Goal: Information Seeking & Learning: Learn about a topic

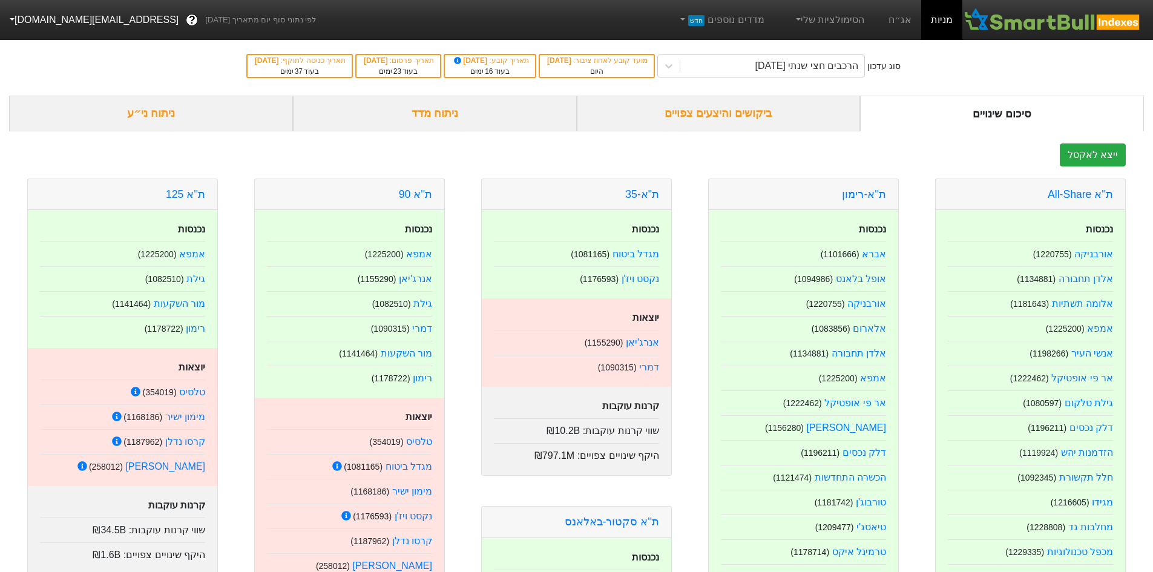
click at [687, 111] on div "ביקושים והיצעים צפויים" at bounding box center [719, 114] width 284 height 36
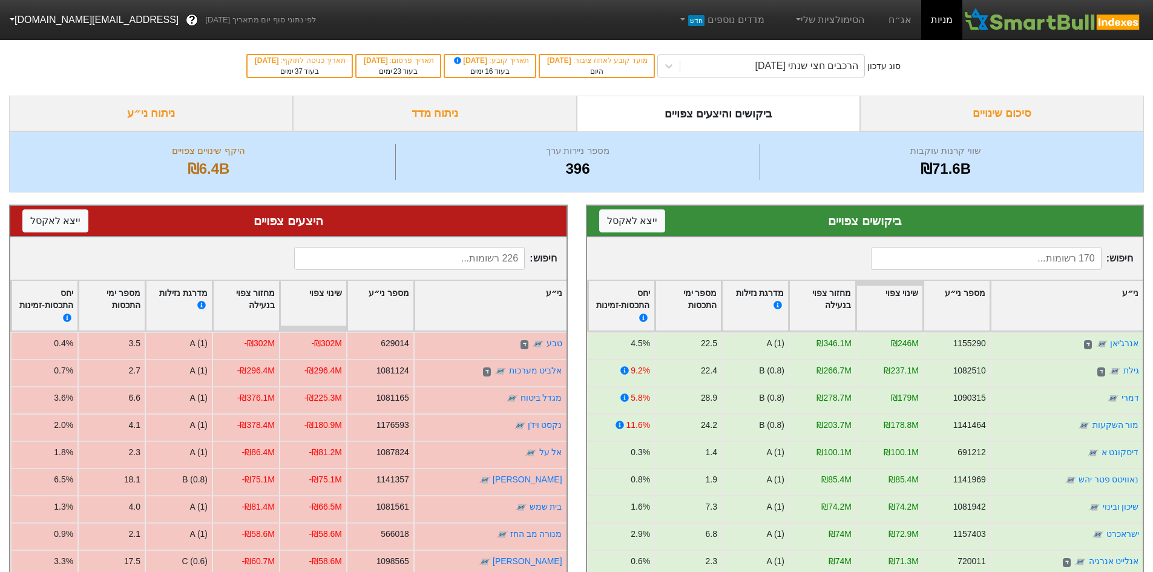
click at [824, 247] on div "חיפוש :" at bounding box center [865, 258] width 556 height 42
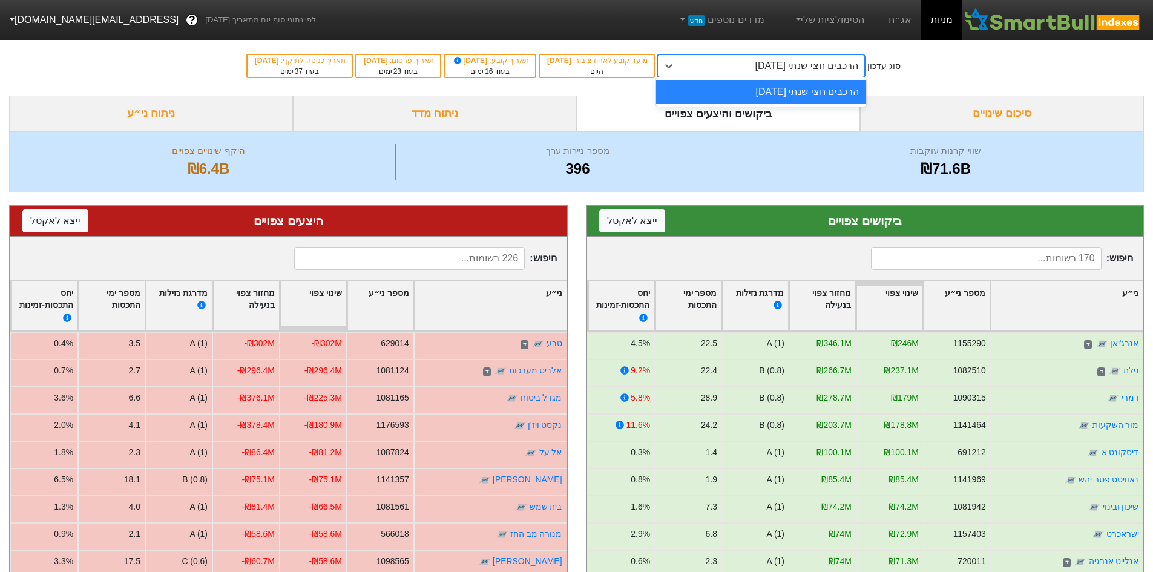
click at [770, 67] on div "הרכבים חצי שנתי [DATE]" at bounding box center [806, 66] width 103 height 15
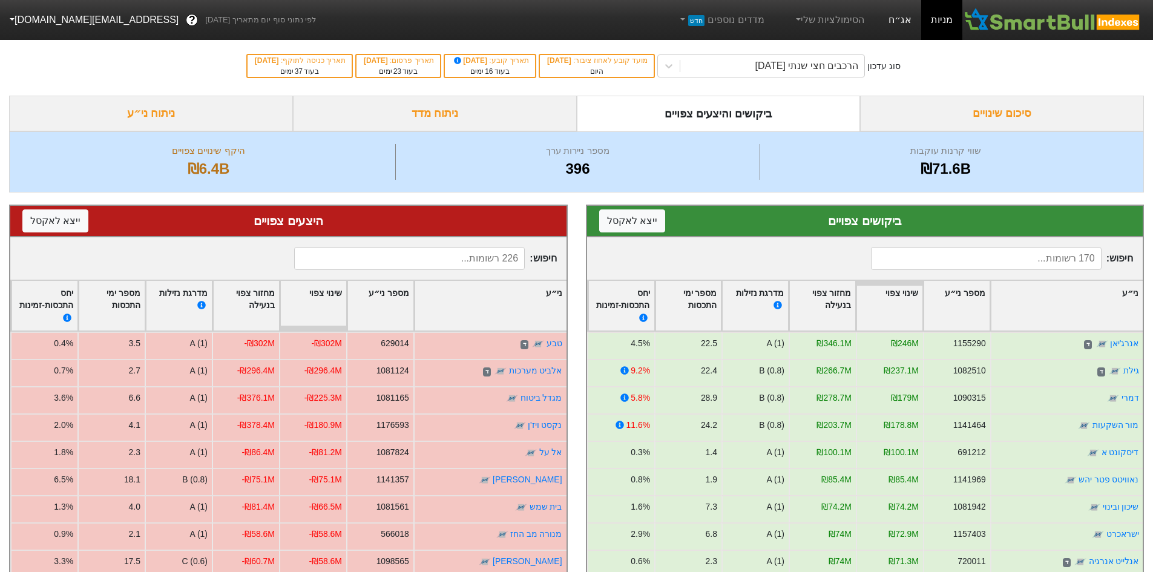
click at [895, 22] on link "אג״ח" at bounding box center [900, 20] width 42 height 40
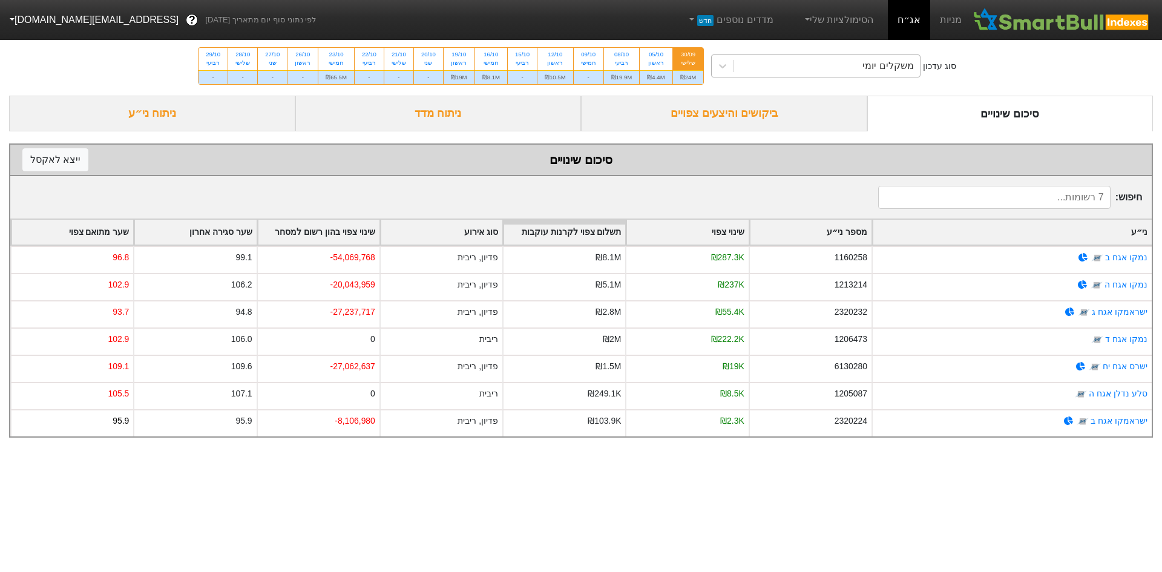
click at [815, 68] on div "משקלים יומי" at bounding box center [827, 66] width 186 height 22
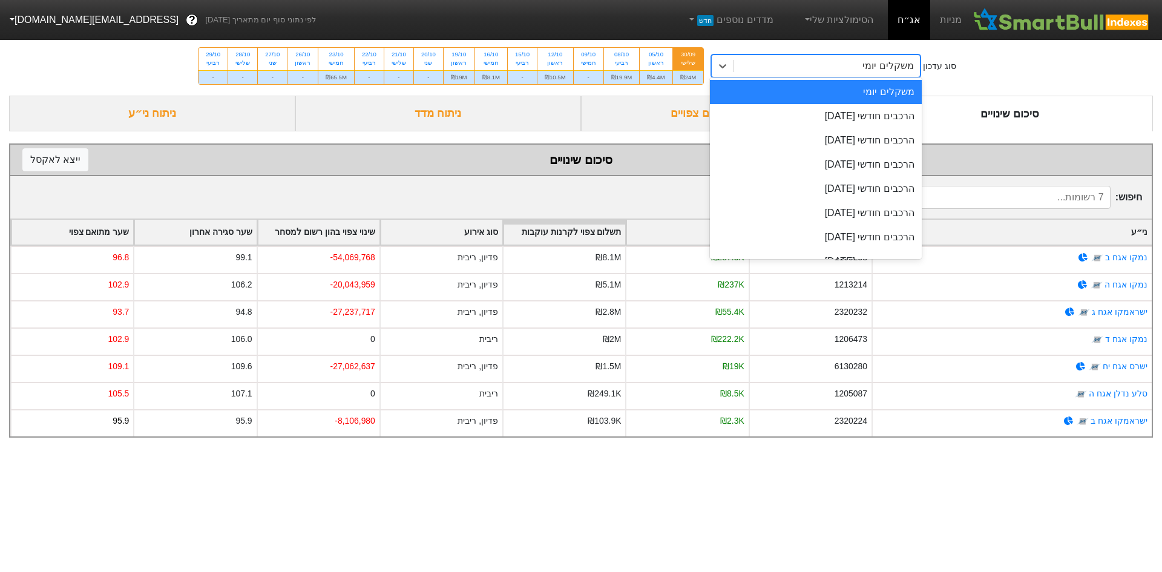
click at [997, 79] on div "סוג עדכון option משקלים יומי focused, 1 of 9. 9 results available. Use Up and D…" at bounding box center [581, 65] width 1162 height 59
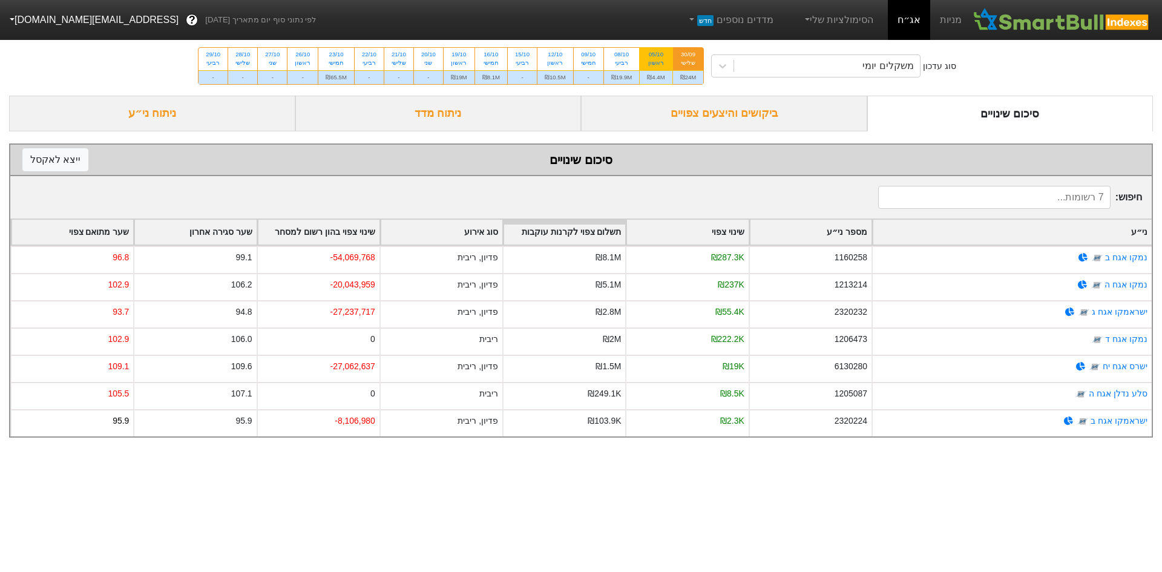
click at [658, 63] on div "ראשון" at bounding box center [656, 63] width 18 height 8
click at [656, 56] on input "05/10 ראשון ₪4.4M" at bounding box center [652, 52] width 8 height 8
radio input "true"
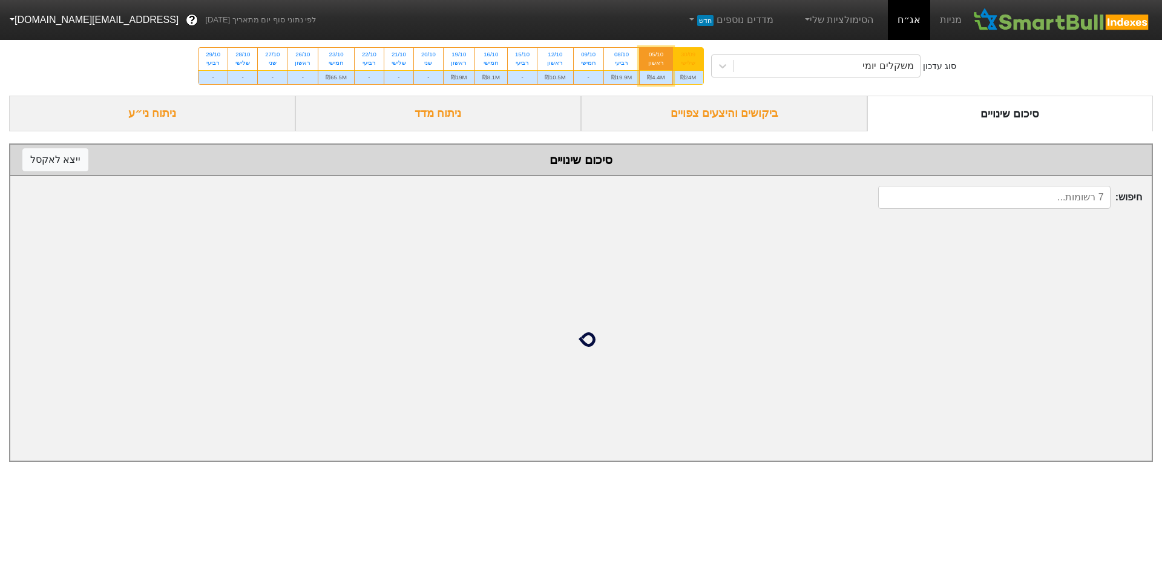
click at [693, 59] on div "שלישי" at bounding box center [688, 63] width 16 height 8
click at [688, 56] on input "30/09 שלישי ₪24M" at bounding box center [684, 52] width 8 height 8
radio input "true"
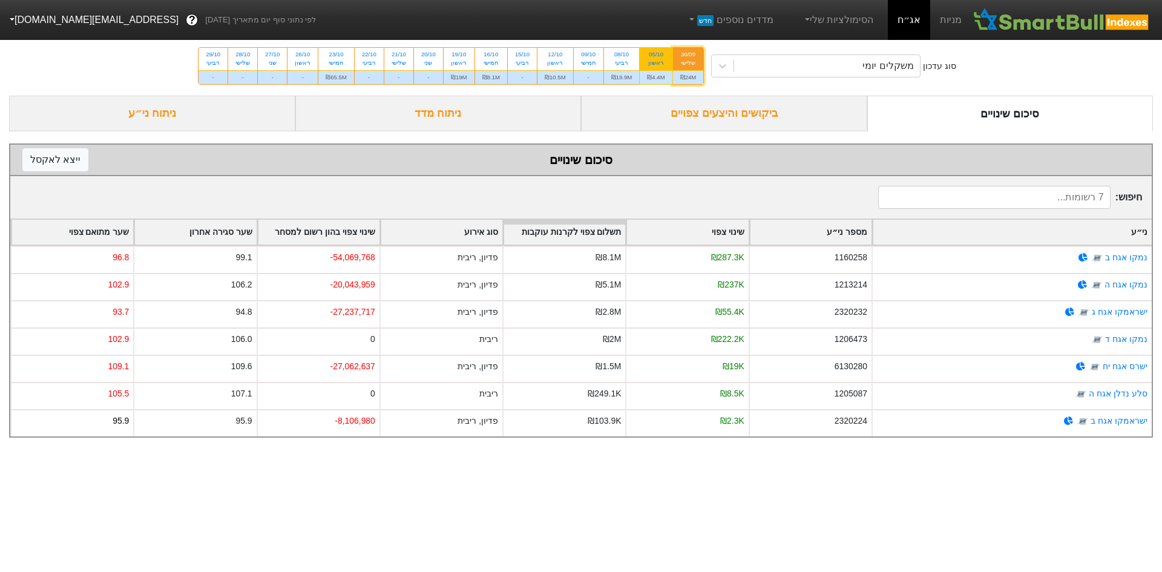
click at [668, 57] on div "05/10 ראשון" at bounding box center [656, 59] width 32 height 22
click at [656, 56] on input "05/10 ראשון ₪4.4M" at bounding box center [652, 52] width 8 height 8
radio input "true"
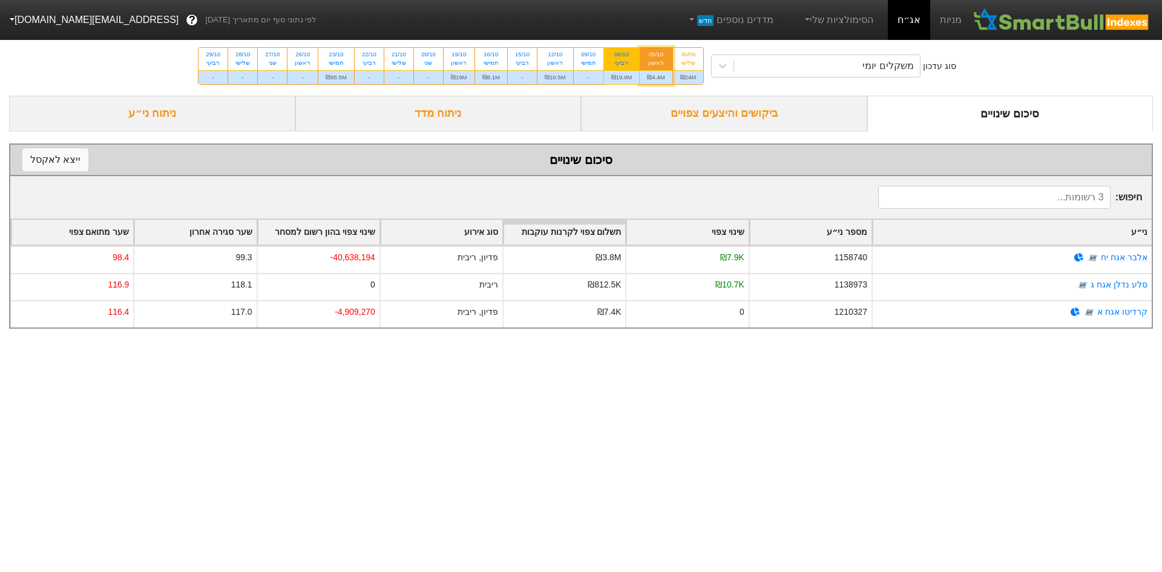
click at [625, 70] on div "₪19.9M" at bounding box center [622, 77] width 36 height 14
click at [621, 56] on input "08/10 רביעי ₪19.9M" at bounding box center [618, 52] width 8 height 8
radio input "true"
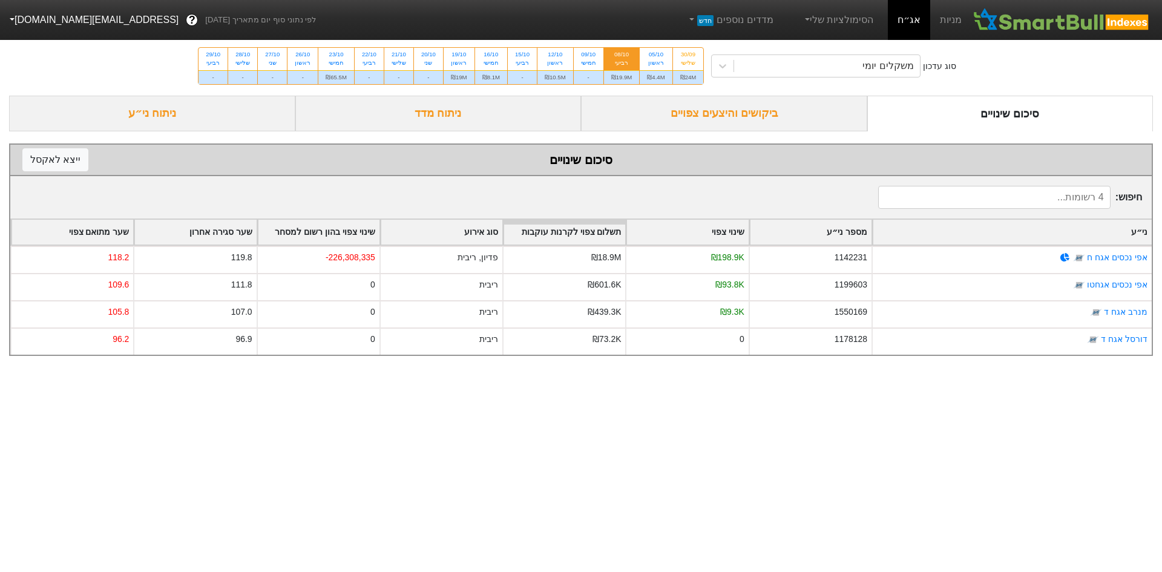
click at [745, 120] on div "ביקושים והיצעים צפויים" at bounding box center [724, 114] width 286 height 36
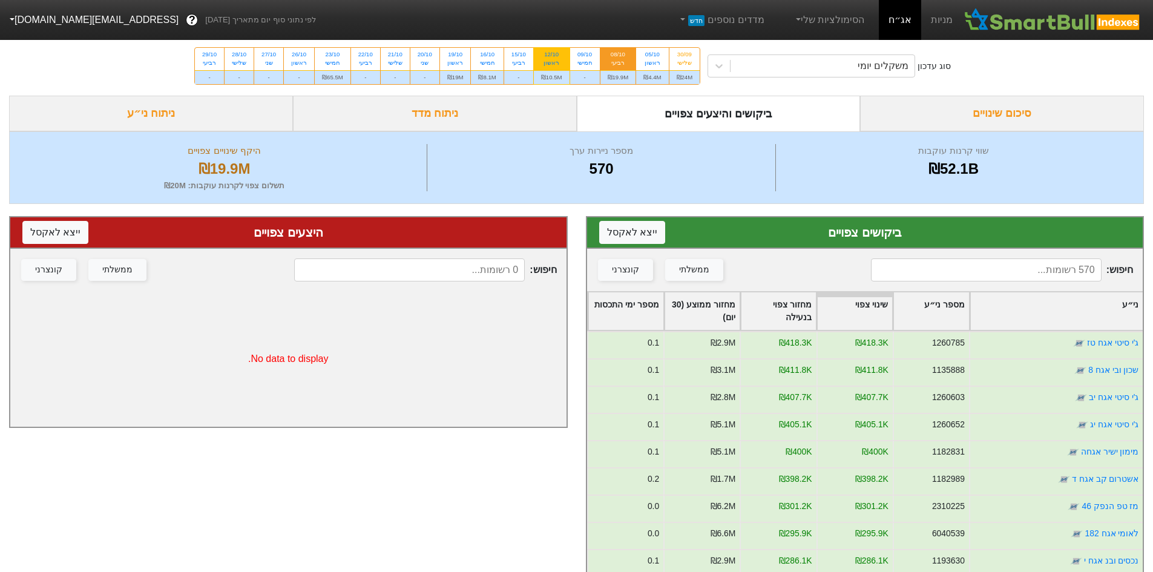
click at [554, 62] on div "ראשון" at bounding box center [551, 63] width 21 height 8
click at [551, 56] on input "12/10 ראשון ₪10.5M" at bounding box center [547, 52] width 8 height 8
radio input "true"
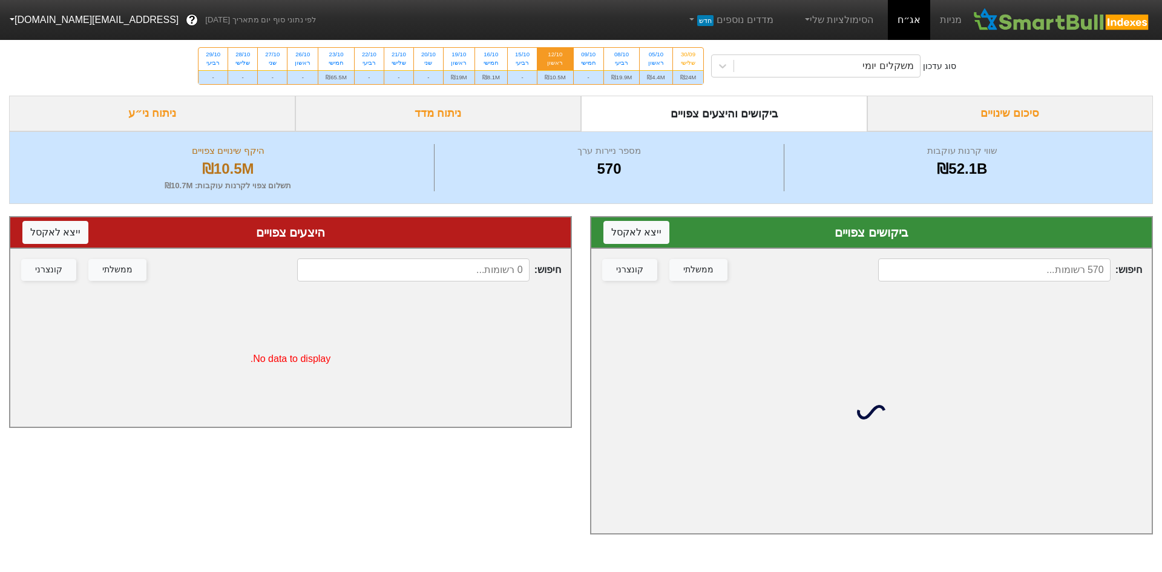
click at [215, 102] on div "ניתוח ני״ע" at bounding box center [152, 114] width 286 height 36
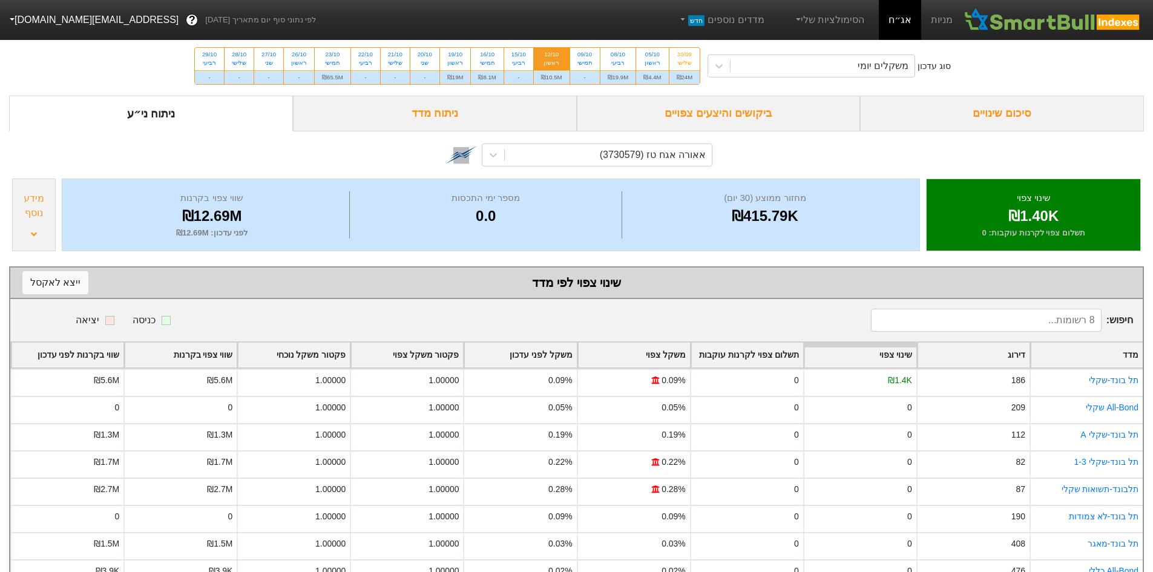
click at [987, 109] on div "סיכום שינויים" at bounding box center [1002, 114] width 284 height 36
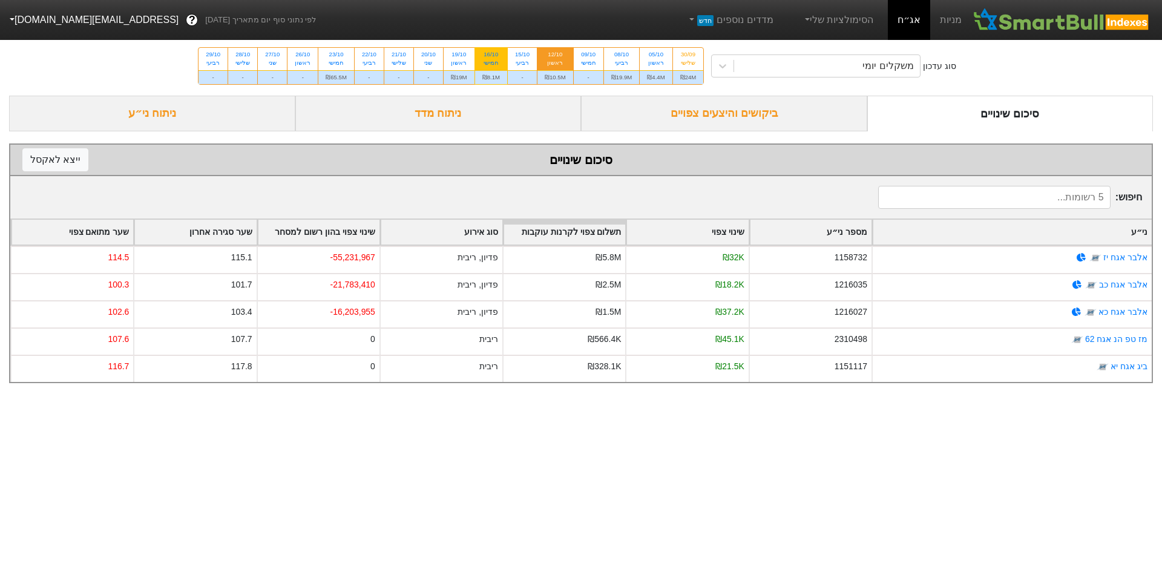
click at [500, 55] on div "16/10" at bounding box center [491, 54] width 18 height 8
click at [491, 55] on input "16/10 חמישי ₪8.1M" at bounding box center [487, 52] width 8 height 8
radio input "true"
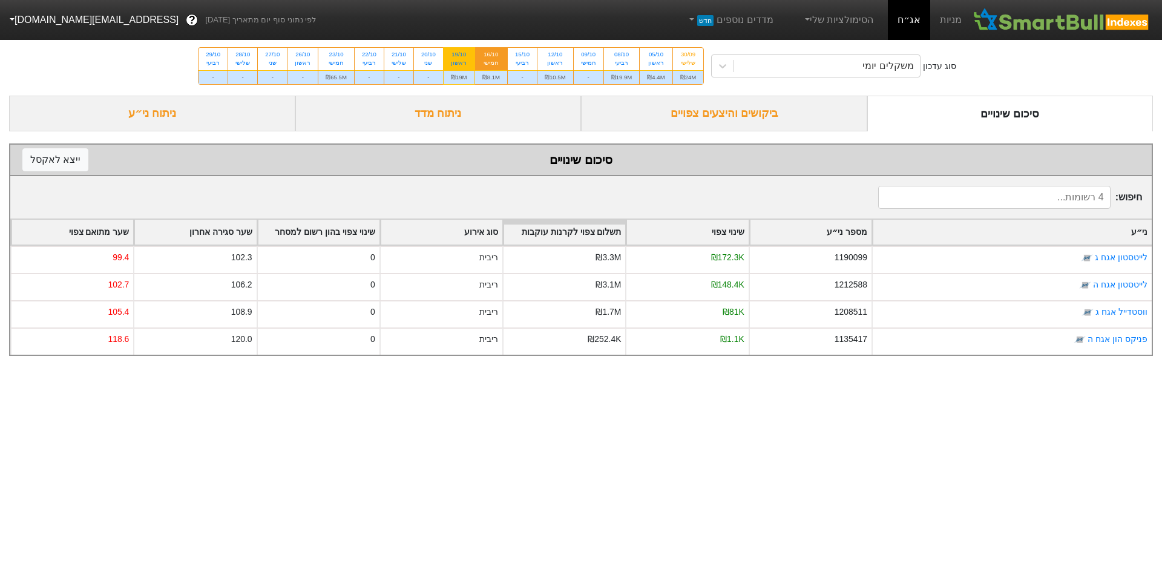
click at [465, 54] on div "19/10" at bounding box center [459, 54] width 16 height 8
click at [459, 54] on input "19/10 ראשון ₪19M" at bounding box center [455, 52] width 8 height 8
radio input "true"
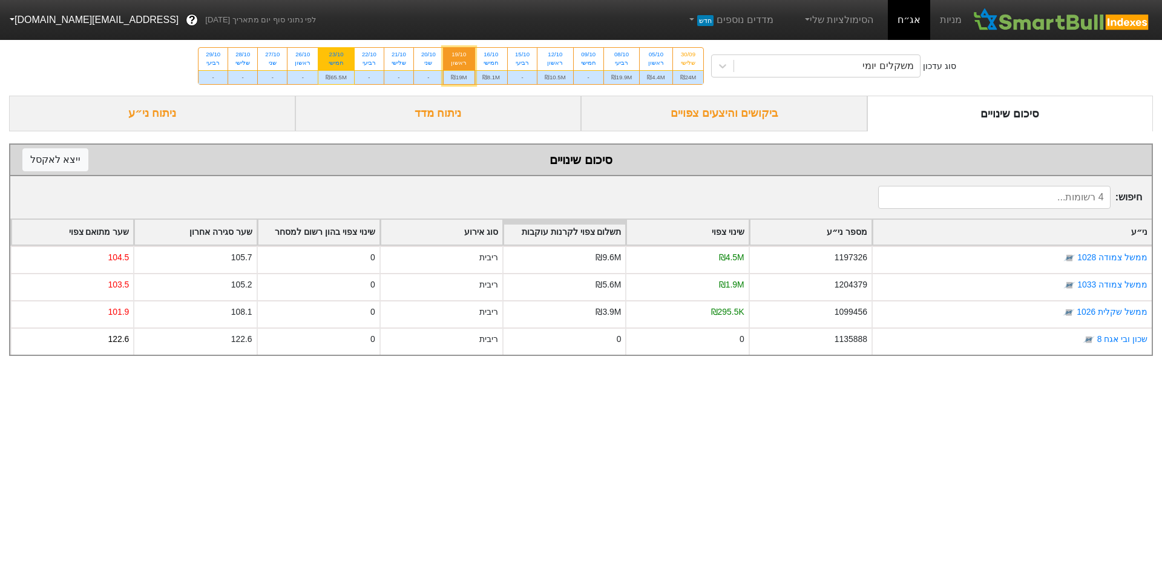
click at [352, 50] on div "23/10 חמישי" at bounding box center [336, 59] width 36 height 22
click at [336, 50] on input "23/10 חמישי ₪65.5M" at bounding box center [333, 52] width 8 height 8
radio input "true"
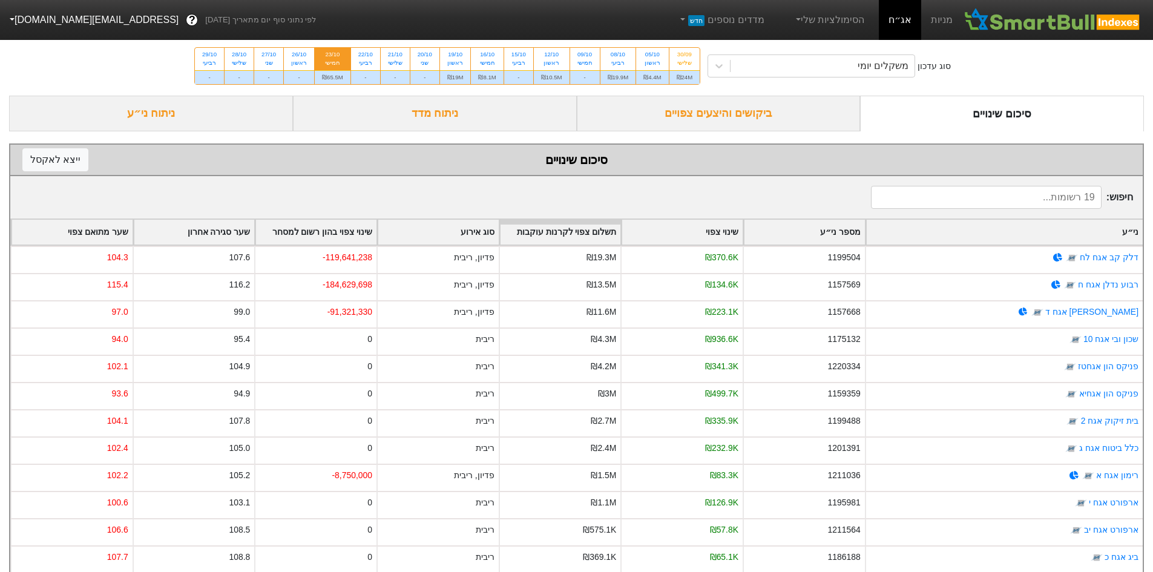
click at [349, 228] on div "שינוי צפוי בהון רשום למסחר" at bounding box center [315, 232] width 121 height 25
click at [793, 68] on div "משקלים יומי" at bounding box center [822, 66] width 184 height 22
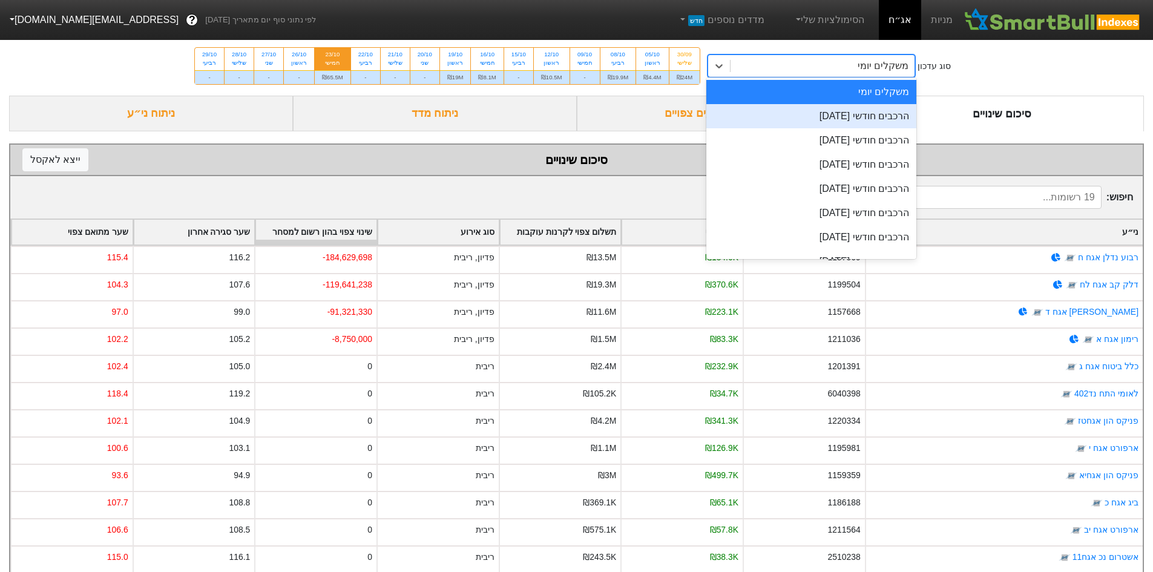
click at [818, 120] on div "הרכבים חודשי [DATE]" at bounding box center [811, 116] width 210 height 24
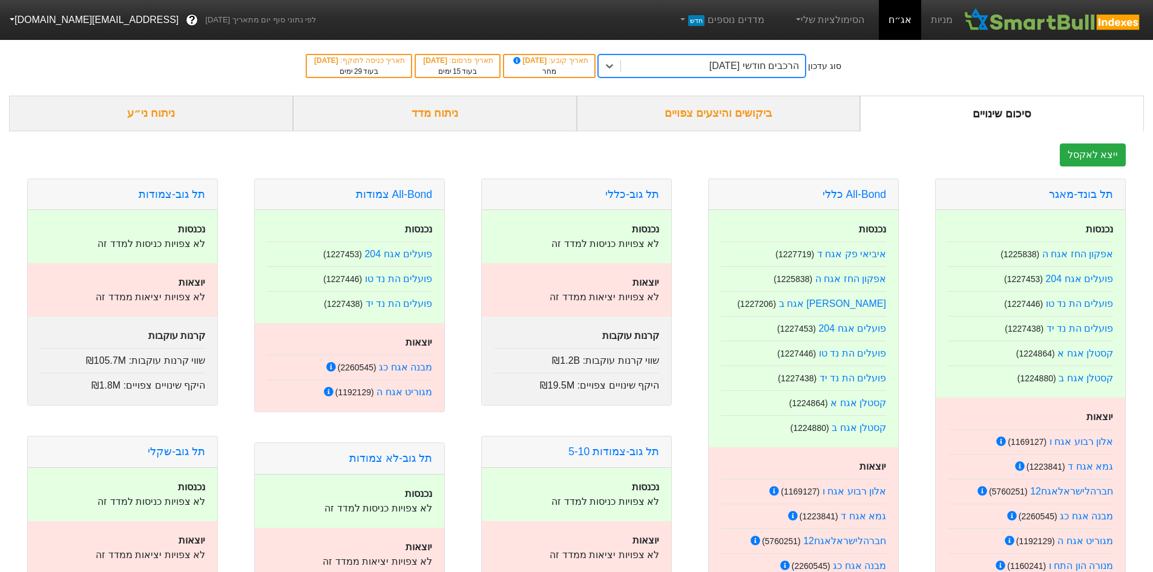
click at [679, 117] on div "ביקושים והיצעים צפויים" at bounding box center [719, 114] width 284 height 36
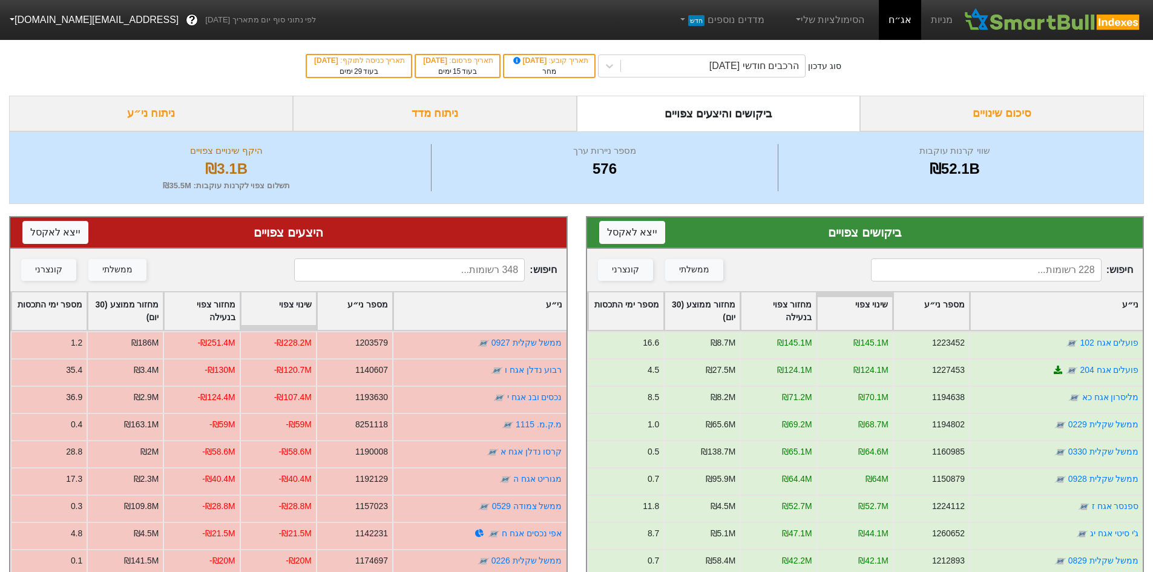
click at [511, 102] on div "ניתוח מדד" at bounding box center [435, 114] width 284 height 36
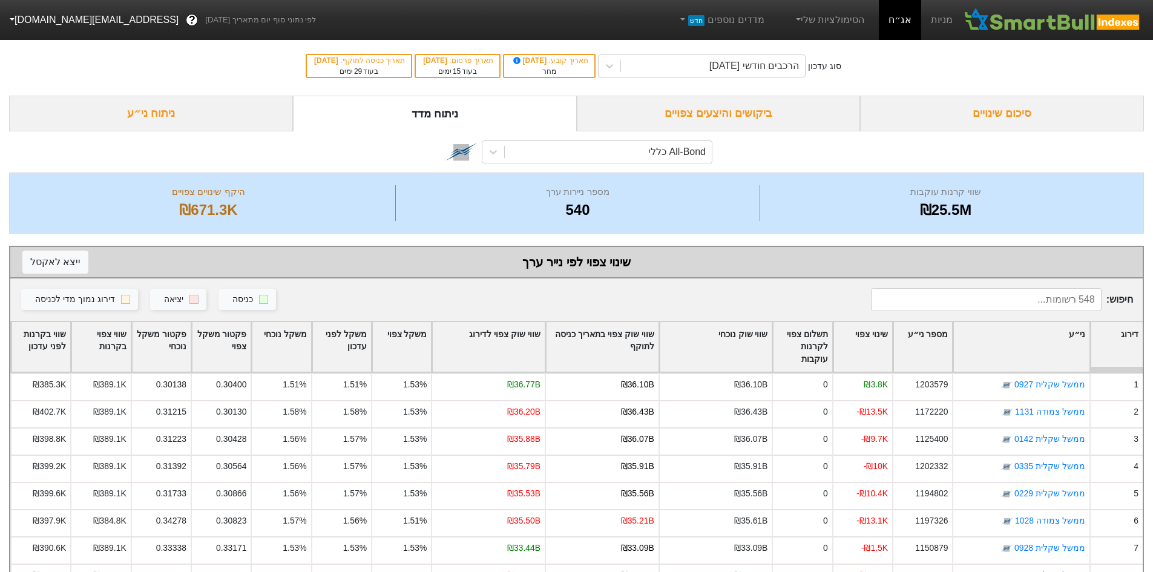
click at [145, 105] on div "ניתוח ני״ע" at bounding box center [151, 114] width 284 height 36
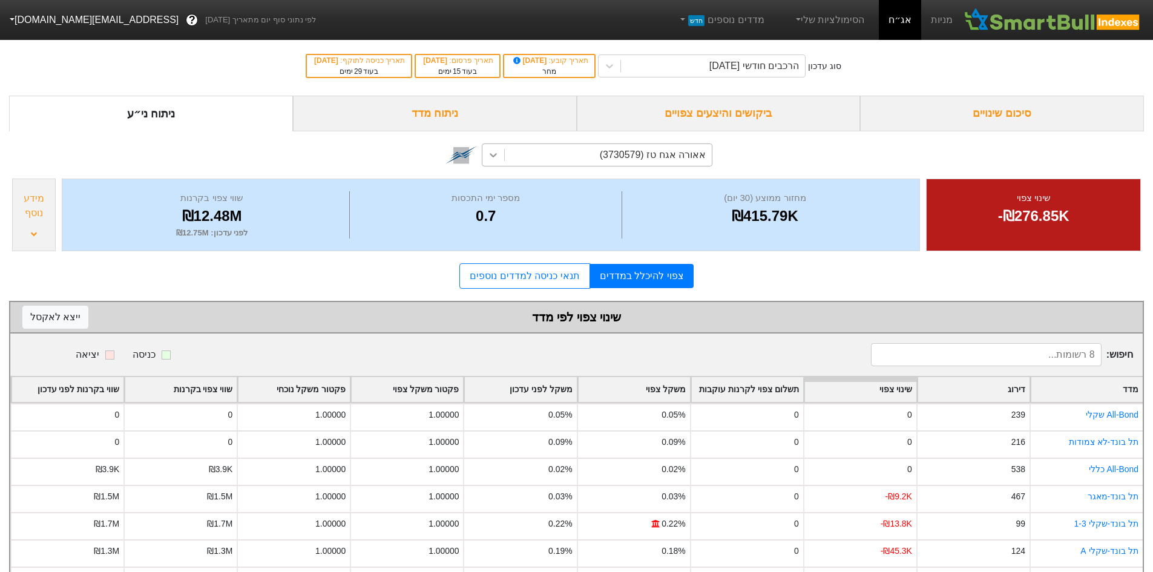
click at [499, 159] on div at bounding box center [493, 155] width 22 height 22
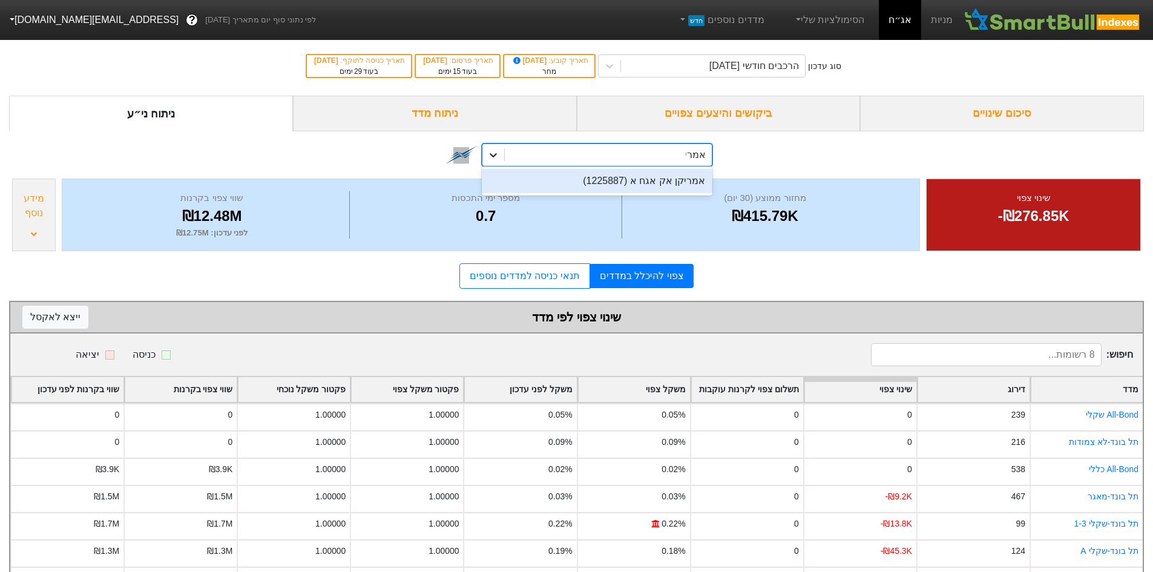
type input "אמריקן"
click at [563, 175] on div "אמריקן אק אגח א (1225887)" at bounding box center [597, 181] width 231 height 24
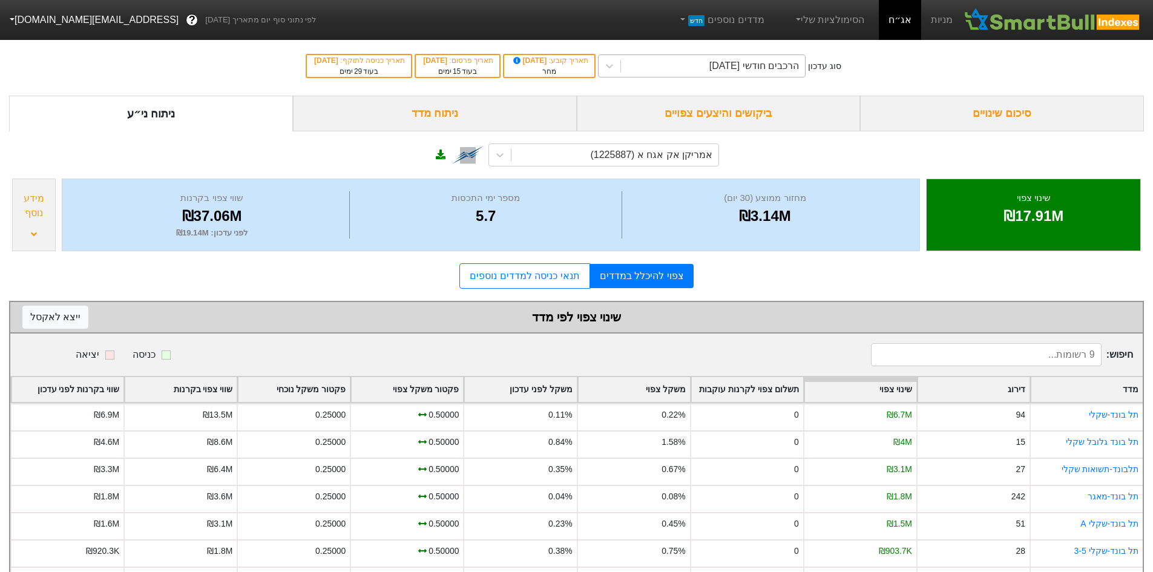
click at [715, 70] on div "הרכבים חודשי [DATE]" at bounding box center [754, 66] width 90 height 15
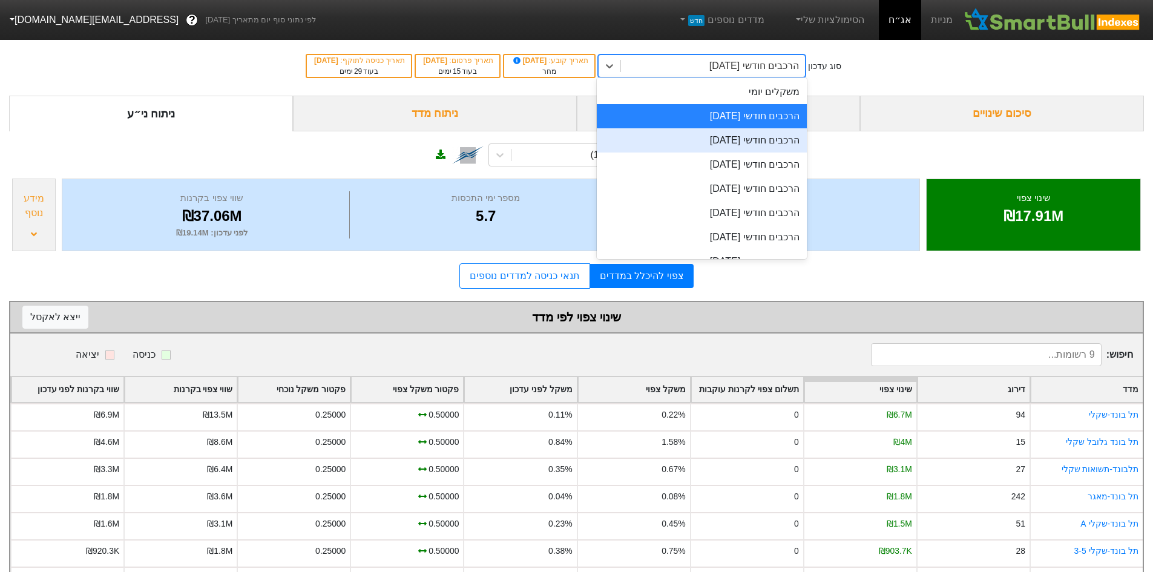
click at [747, 145] on div "הרכבים חודשי [DATE]" at bounding box center [702, 140] width 210 height 24
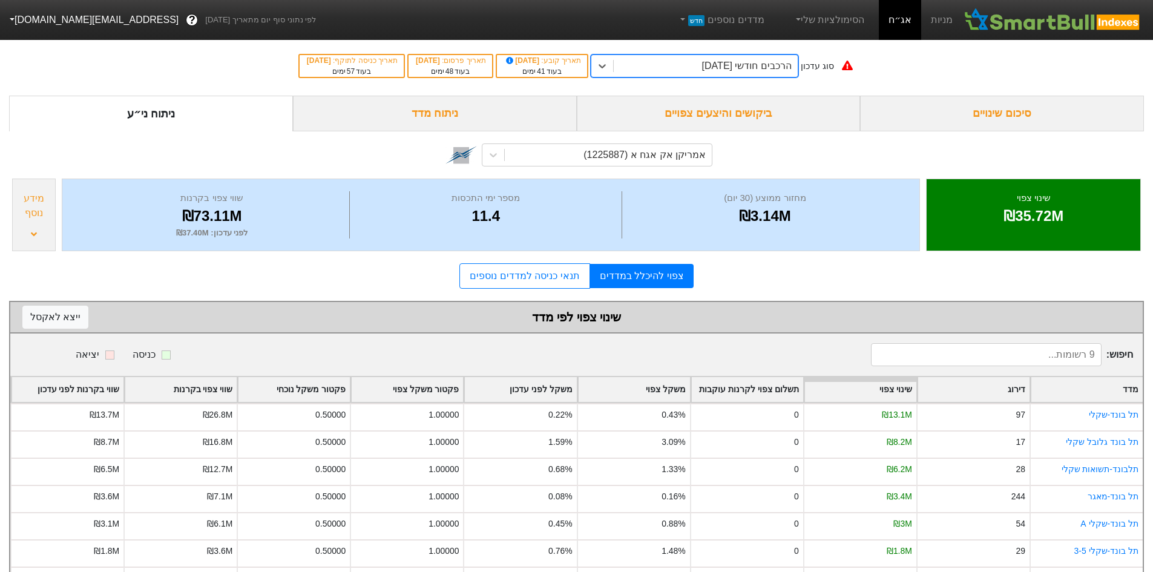
click at [791, 219] on div "₪3.14M" at bounding box center [764, 216] width 279 height 22
click at [792, 246] on div "מחזור ממוצע (30 יום) ₪3.14M מספר ימי התכסות 11.4 שווי צפוי בקרנות ₪73.11M לפני …" at bounding box center [491, 214] width 858 height 73
click at [768, 70] on div "הרכבים חודשי [DATE]" at bounding box center [747, 66] width 90 height 15
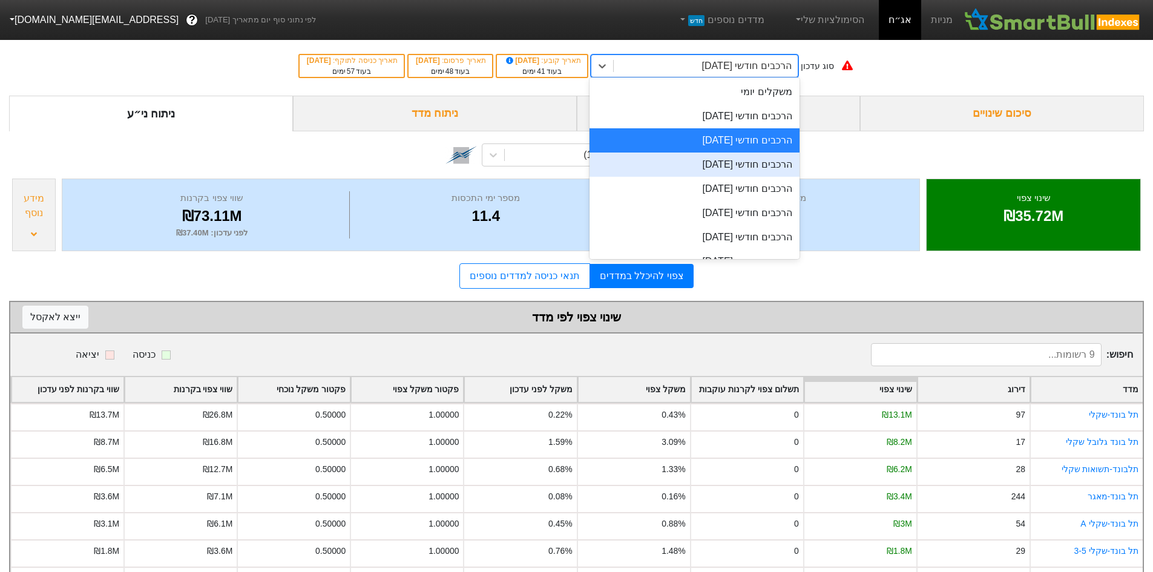
click at [773, 168] on div "הרכבים חודשי [DATE]" at bounding box center [694, 164] width 210 height 24
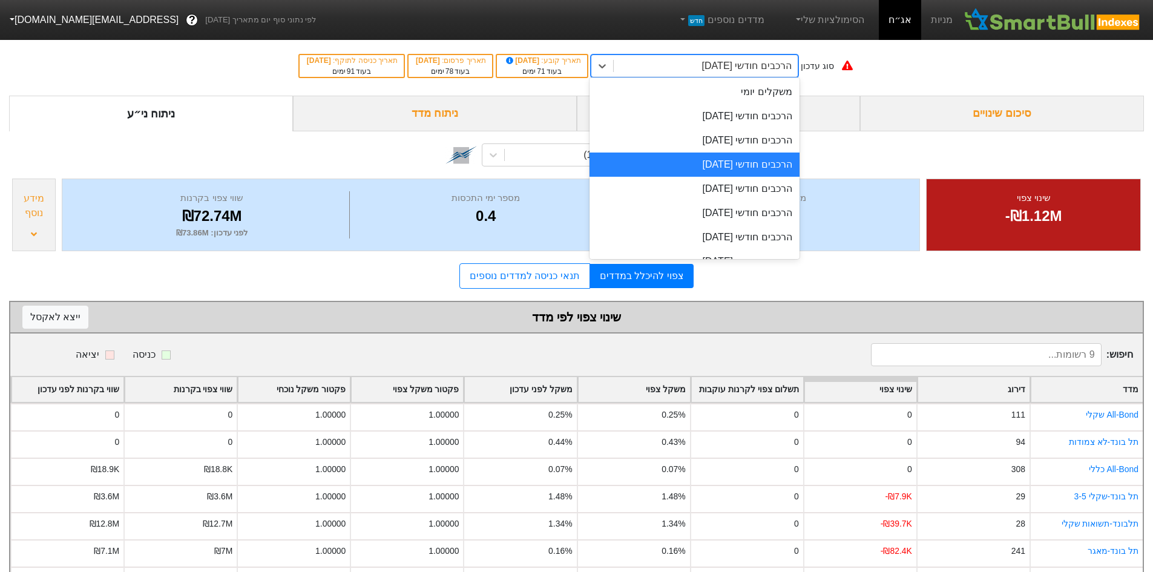
click at [733, 74] on div "הרכבים חודשי [DATE]" at bounding box center [706, 66] width 184 height 22
click at [758, 186] on div "הרכבים חודשי [DATE]" at bounding box center [694, 189] width 210 height 24
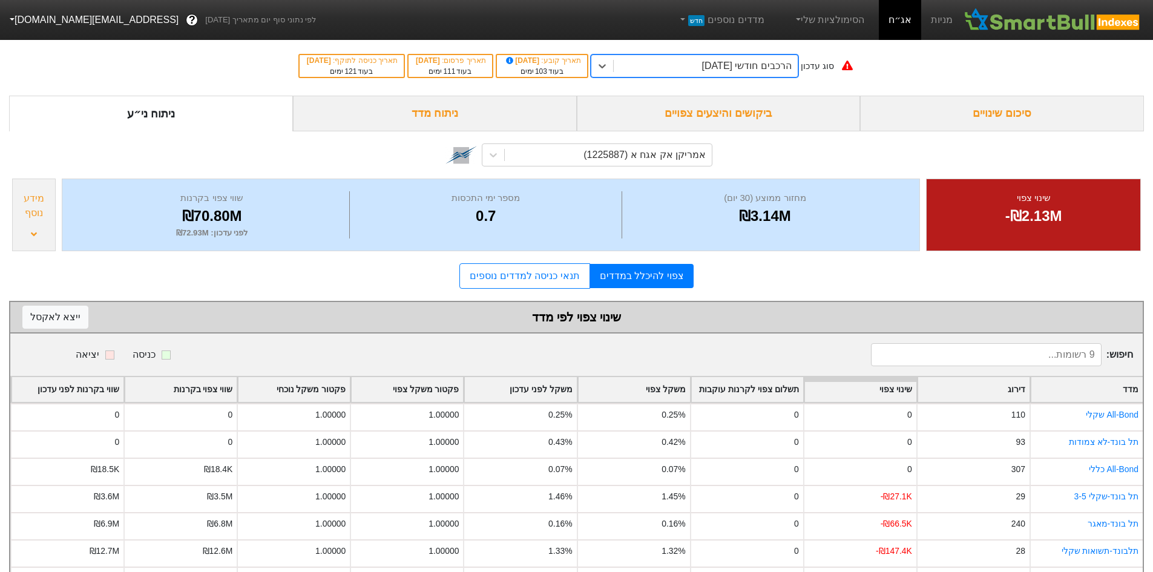
click at [738, 63] on div "הרכבים חודשי [DATE]" at bounding box center [747, 66] width 90 height 15
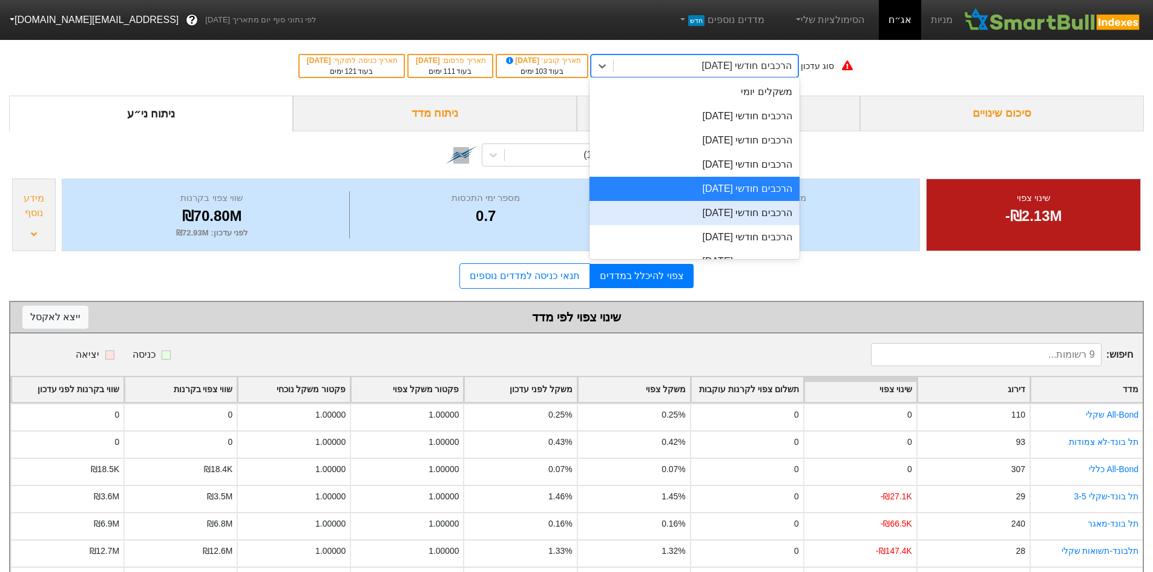
click at [738, 201] on div "הרכבים חודשי [DATE]" at bounding box center [694, 213] width 210 height 24
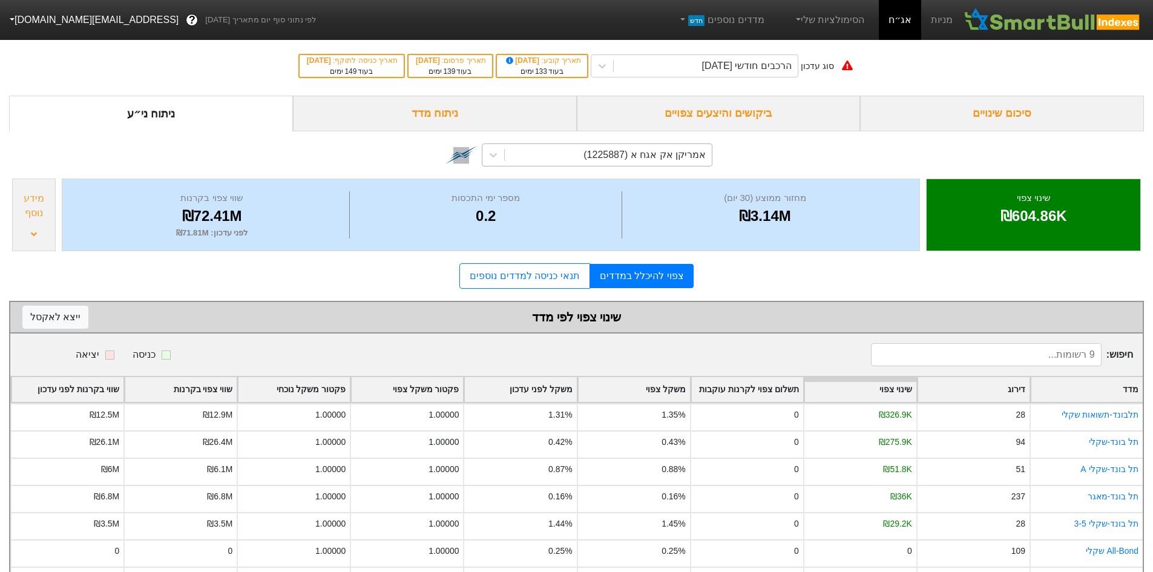
click at [518, 152] on div "אמריקן אק אגח א (1225887)" at bounding box center [608, 155] width 207 height 22
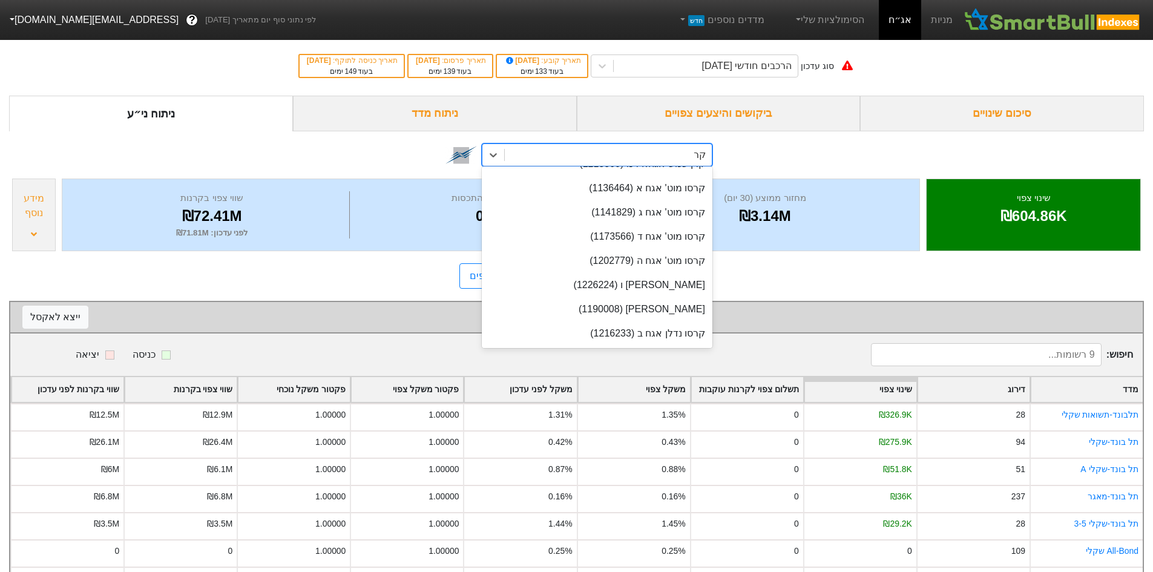
scroll to position [259, 0]
type input "קרס"
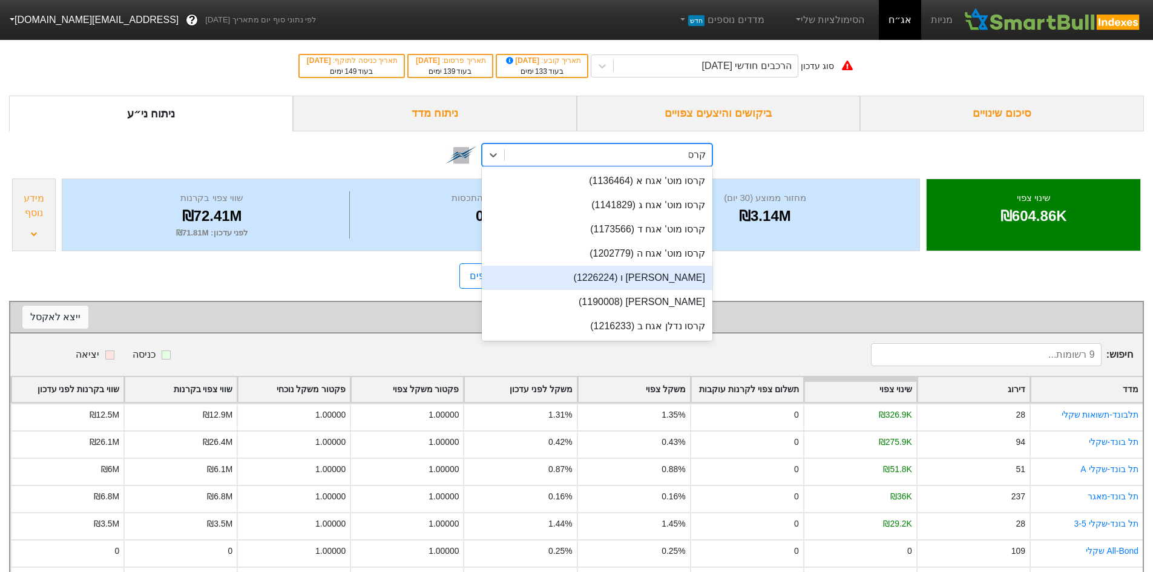
click at [693, 275] on div "[PERSON_NAME] ו (1226224)" at bounding box center [597, 278] width 231 height 24
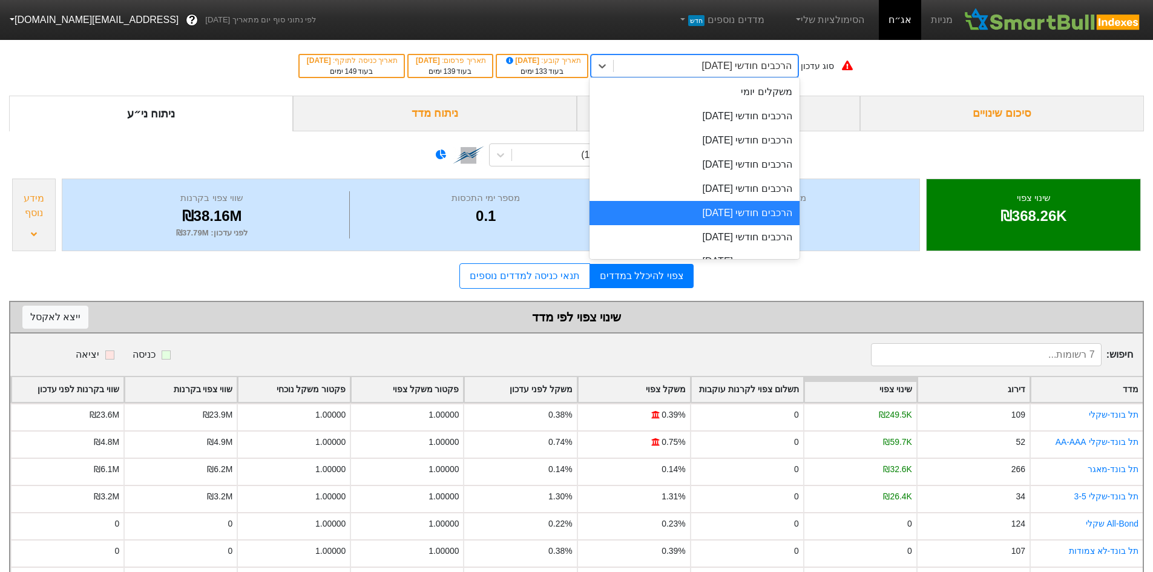
click at [731, 65] on div "הרכבים חודשי [DATE]" at bounding box center [747, 66] width 90 height 15
click at [746, 116] on div "הרכבים חודשי [DATE]" at bounding box center [694, 116] width 210 height 24
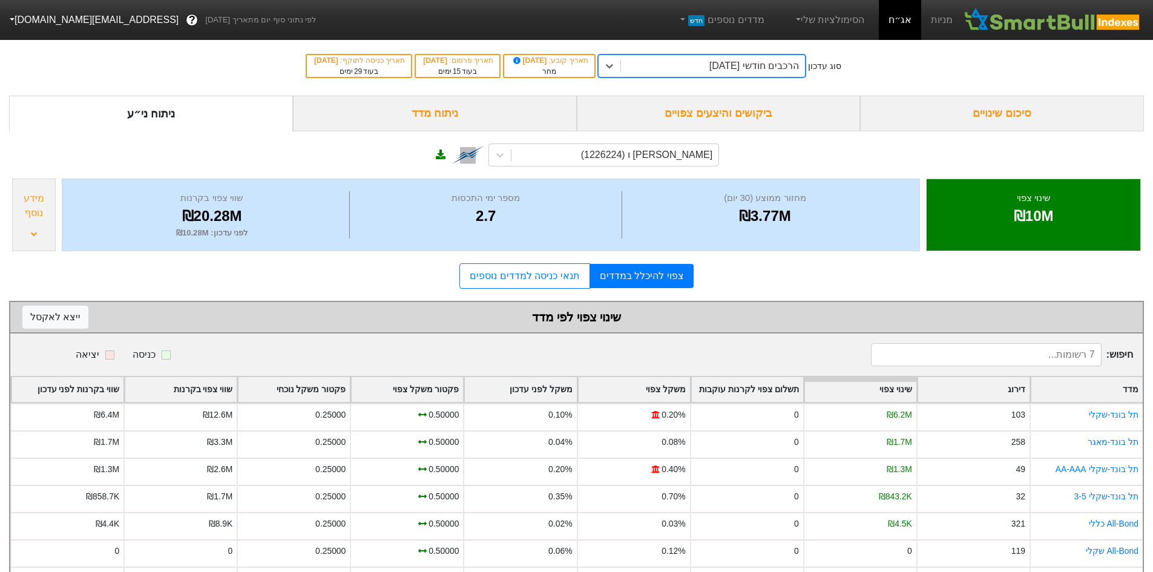
click at [728, 60] on div "הרכבים חודשי [DATE]" at bounding box center [754, 66] width 90 height 15
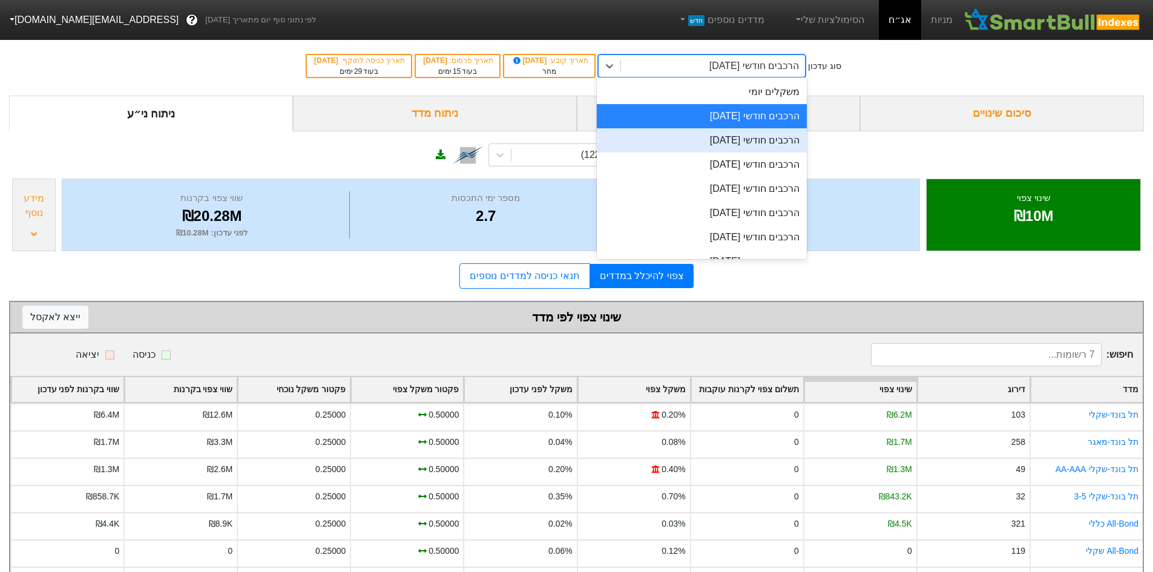
click at [747, 140] on div "הרכבים חודשי [DATE]" at bounding box center [702, 140] width 210 height 24
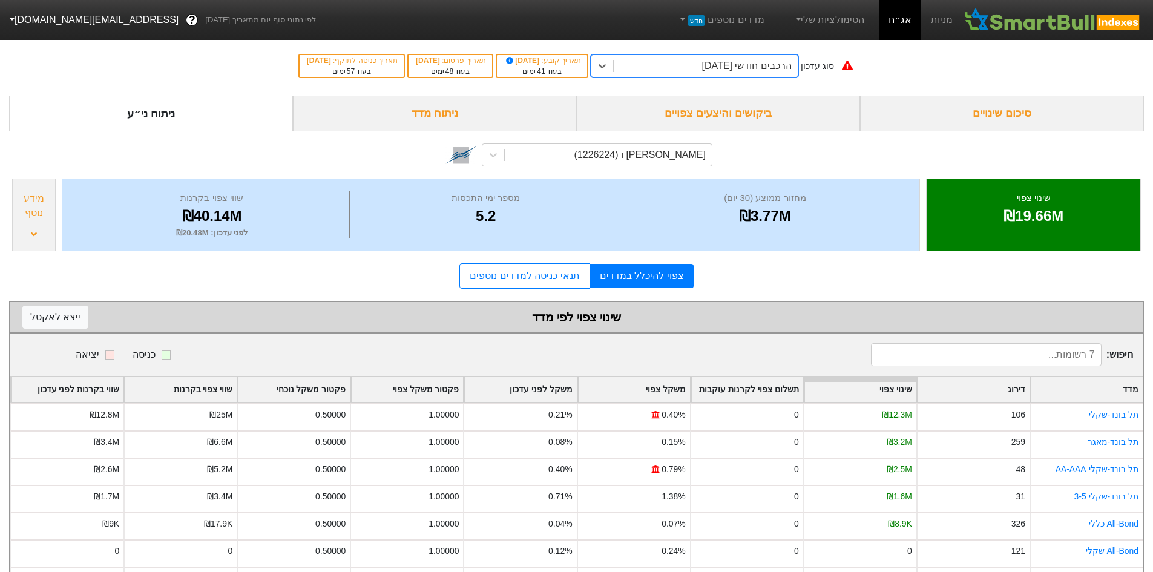
click at [737, 71] on div "הרכבים חודשי [DATE]" at bounding box center [747, 66] width 90 height 15
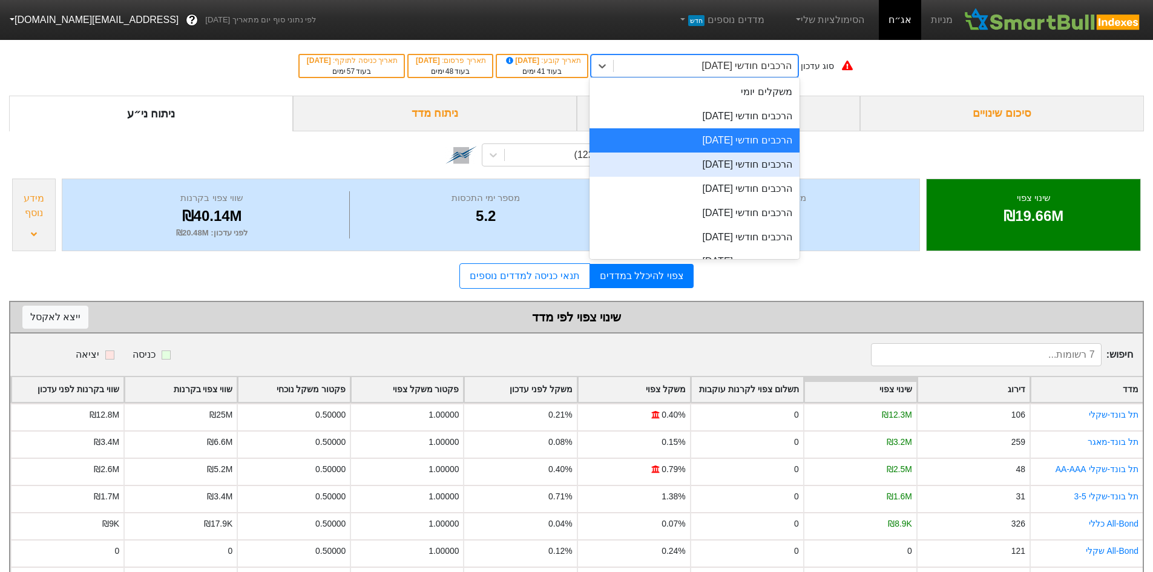
click at [747, 171] on div "הרכבים חודשי [DATE]" at bounding box center [694, 164] width 210 height 24
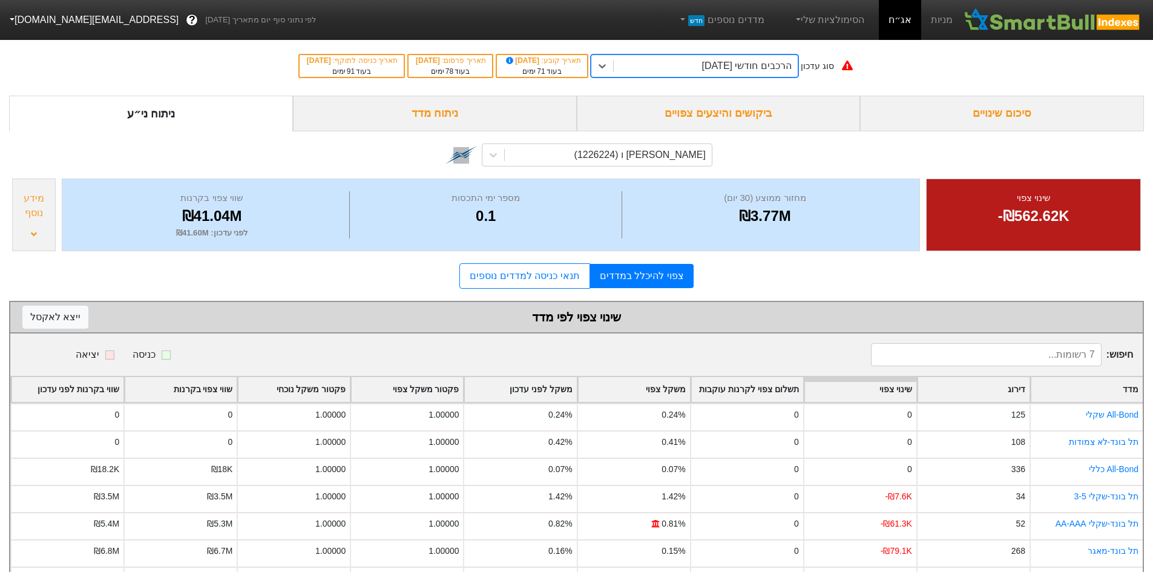
click at [742, 76] on div "הרכבים חודשי [DATE]" at bounding box center [706, 66] width 184 height 22
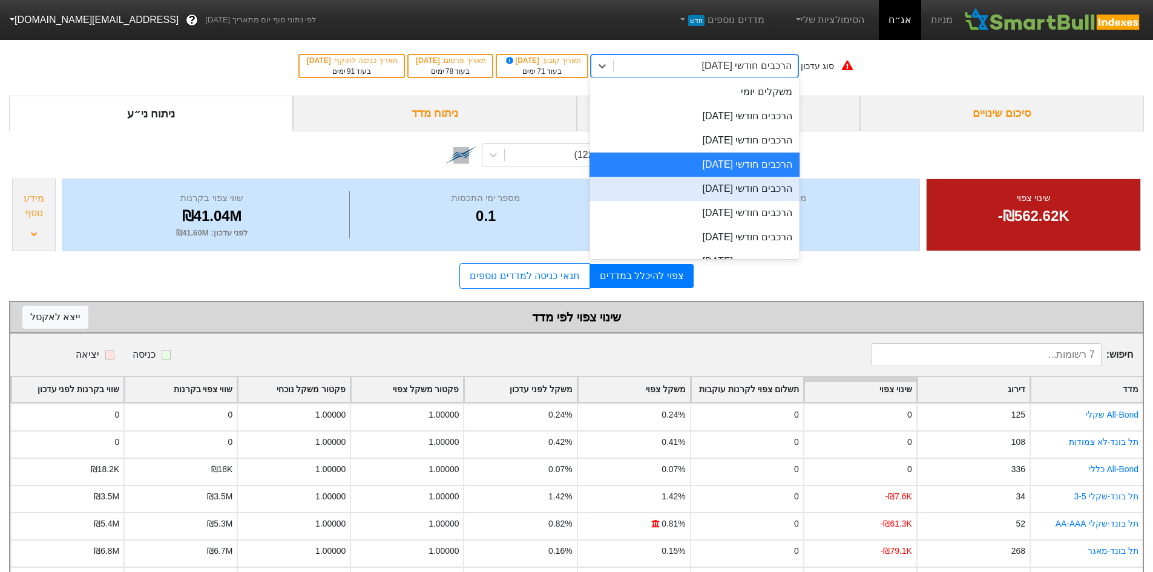
click at [742, 186] on div "הרכבים חודשי [DATE]" at bounding box center [694, 189] width 210 height 24
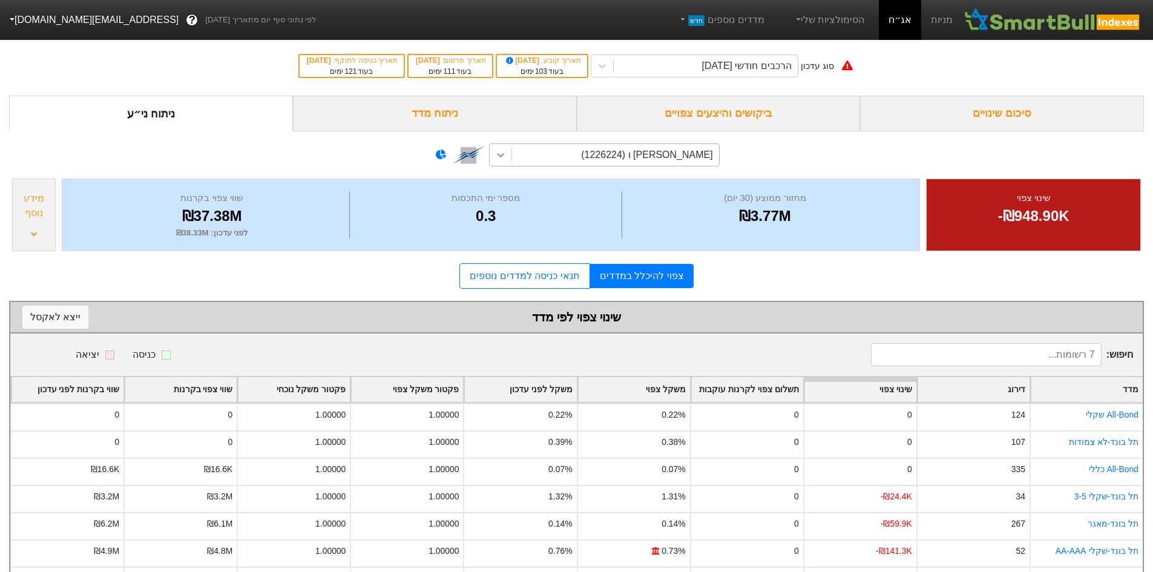
click at [498, 157] on icon at bounding box center [500, 155] width 12 height 12
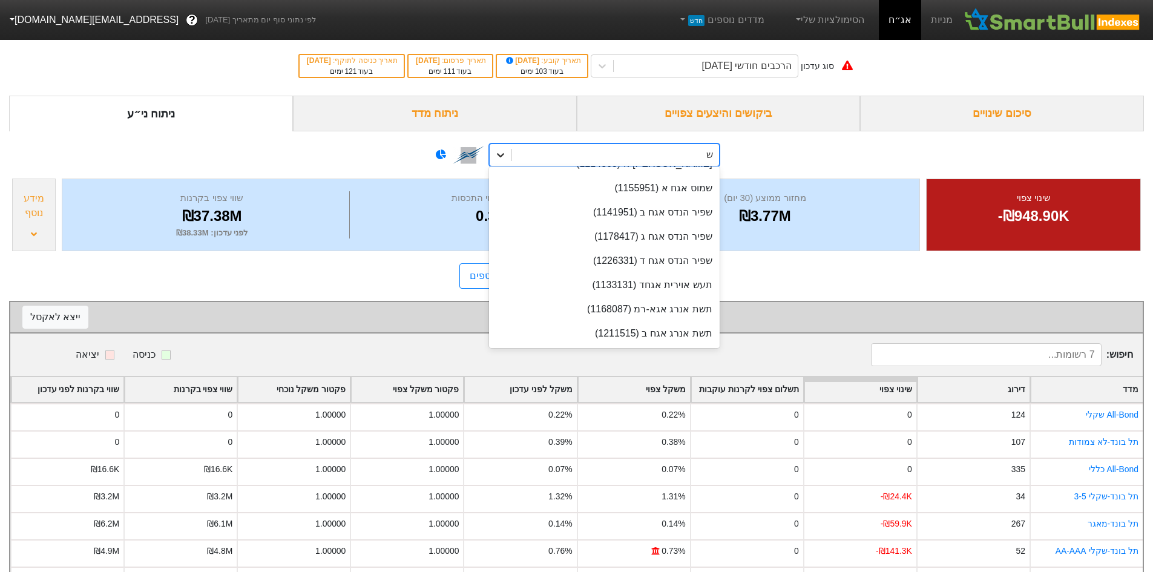
scroll to position [3580, 0]
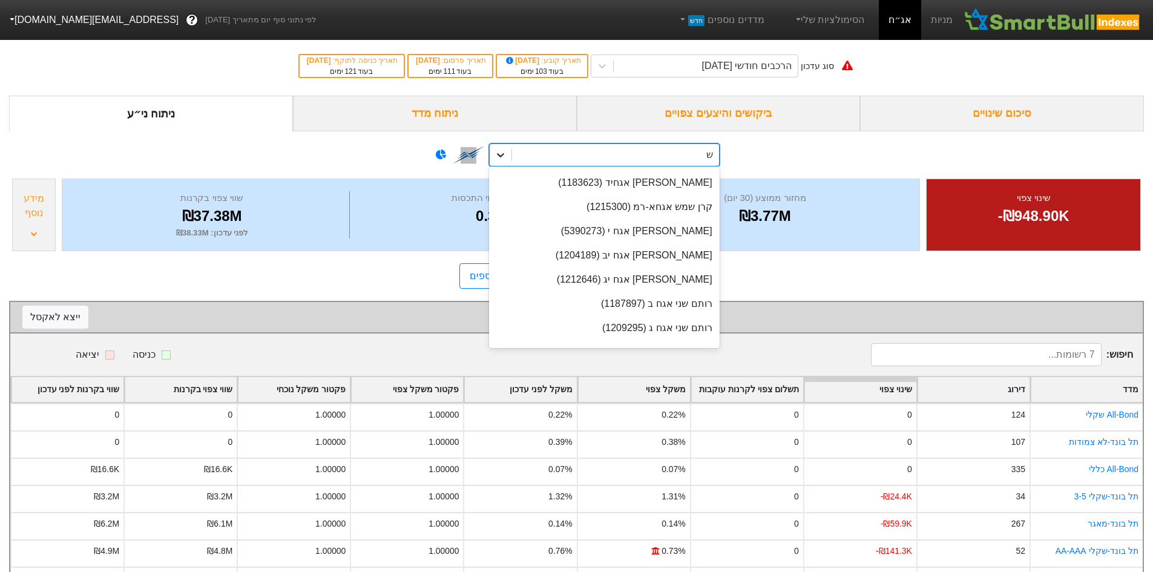
type input "שכ"
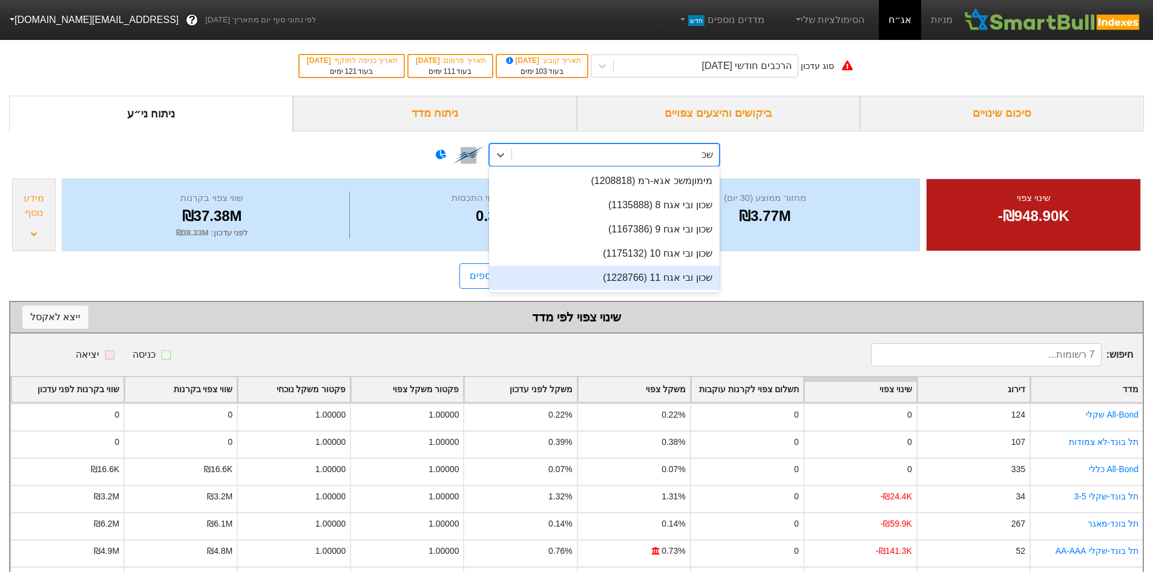
click at [650, 275] on div "שכון ובי אגח 11 (1228766)" at bounding box center [604, 278] width 231 height 24
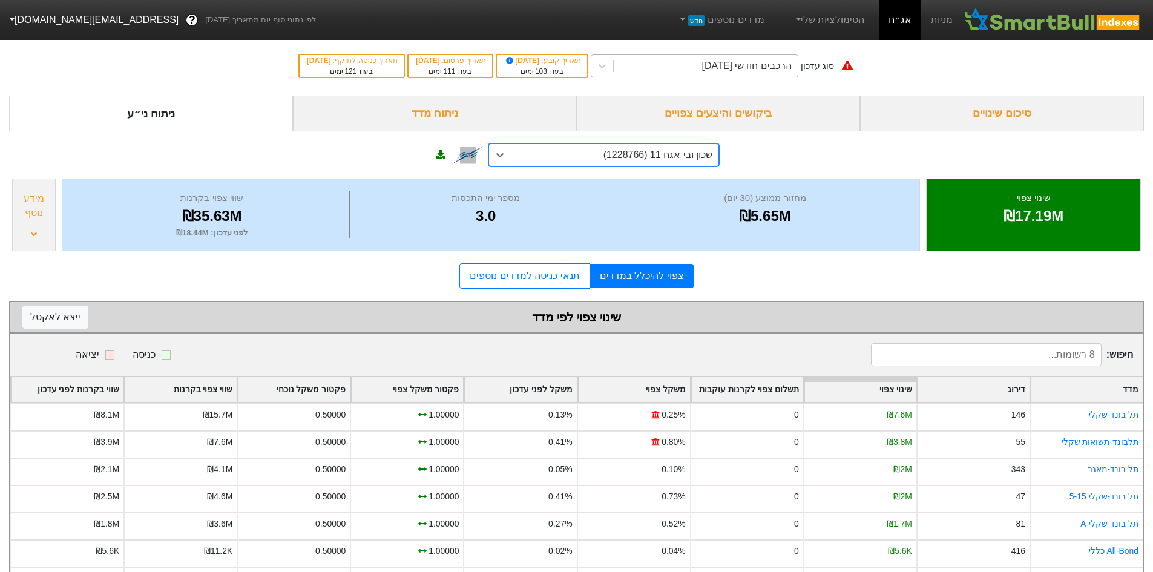
click at [679, 63] on div "הרכבים חודשי [DATE]" at bounding box center [706, 66] width 184 height 22
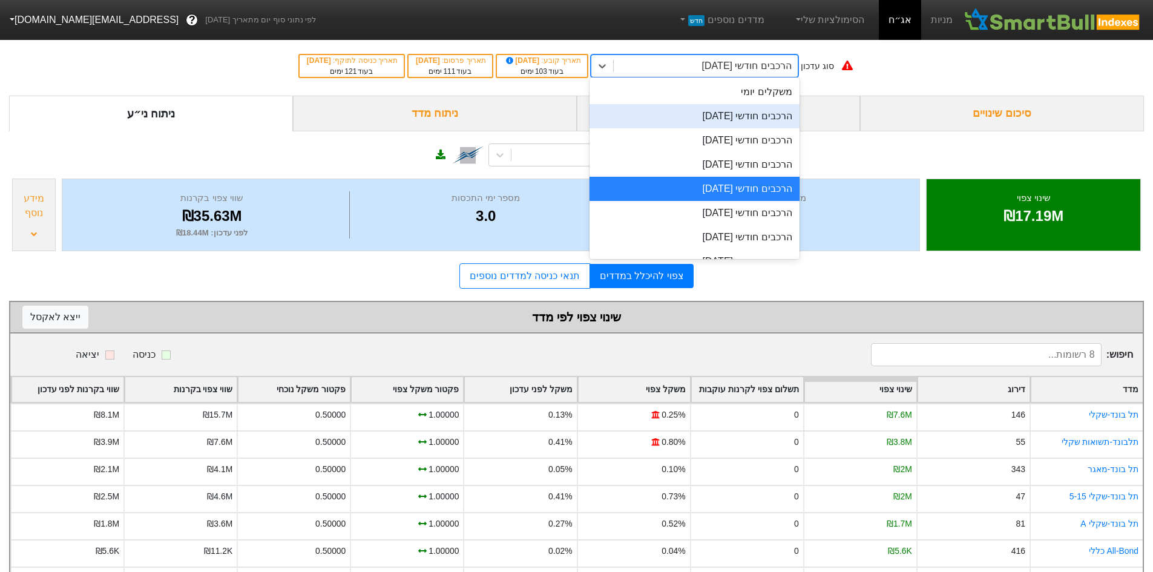
click at [718, 111] on div "הרכבים חודשי [DATE]" at bounding box center [694, 116] width 210 height 24
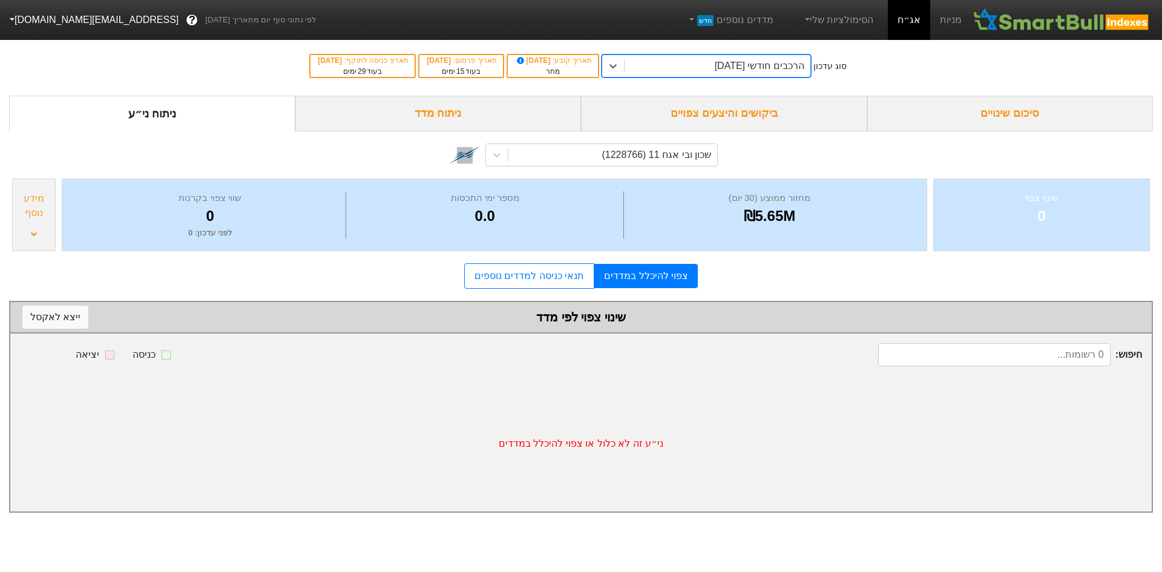
click at [710, 69] on div "הרכבים חודשי [DATE]" at bounding box center [717, 66] width 186 height 22
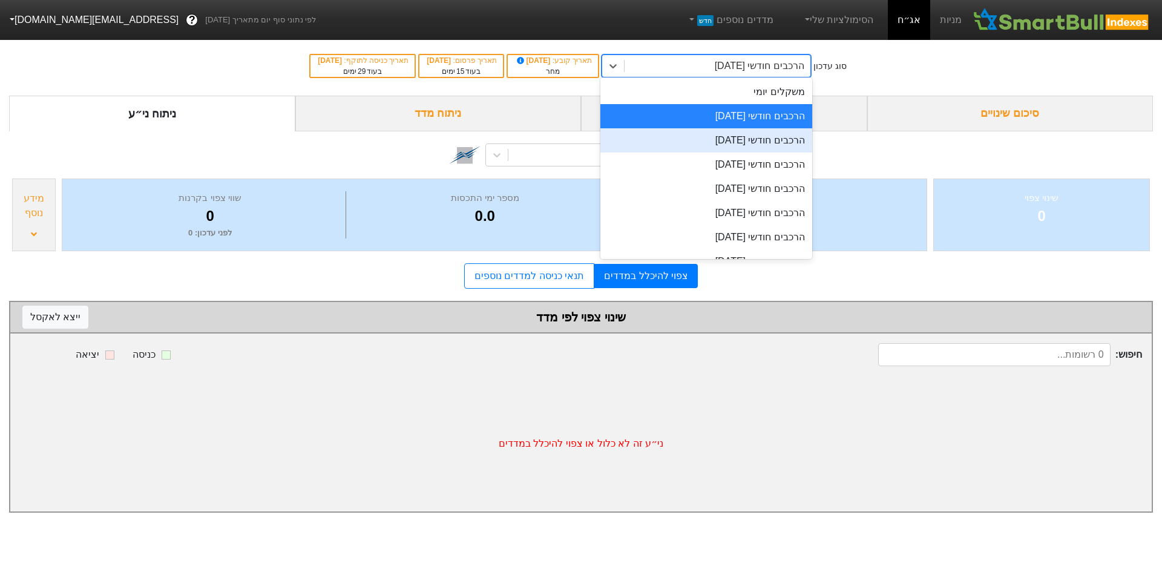
click at [734, 130] on div "הרכבים חודשי [DATE]" at bounding box center [706, 140] width 212 height 24
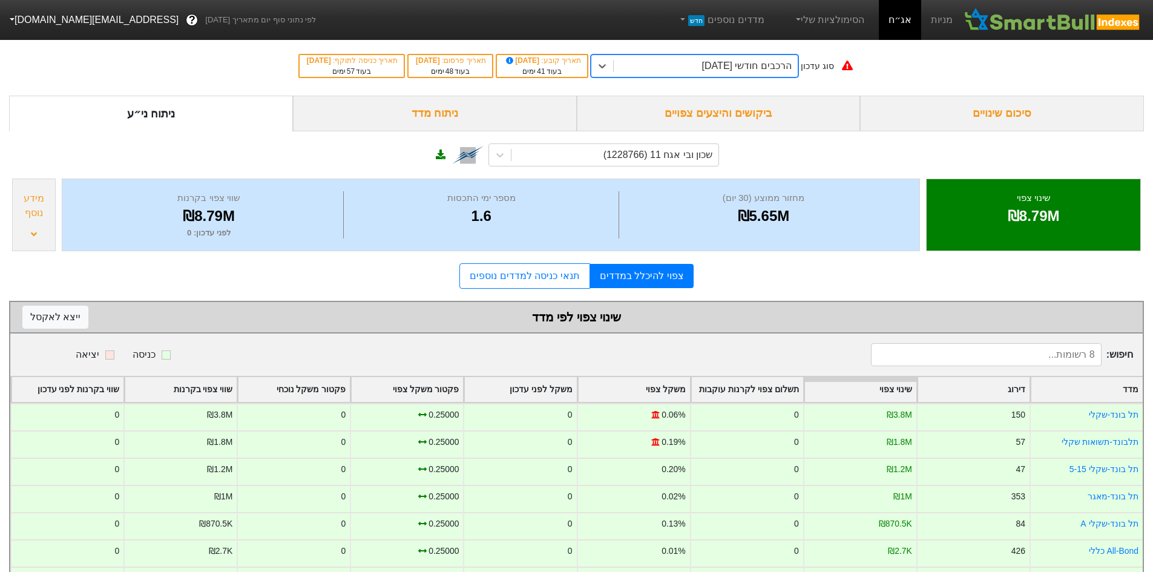
click at [727, 73] on div "הרכבים חודשי [DATE]" at bounding box center [706, 66] width 184 height 22
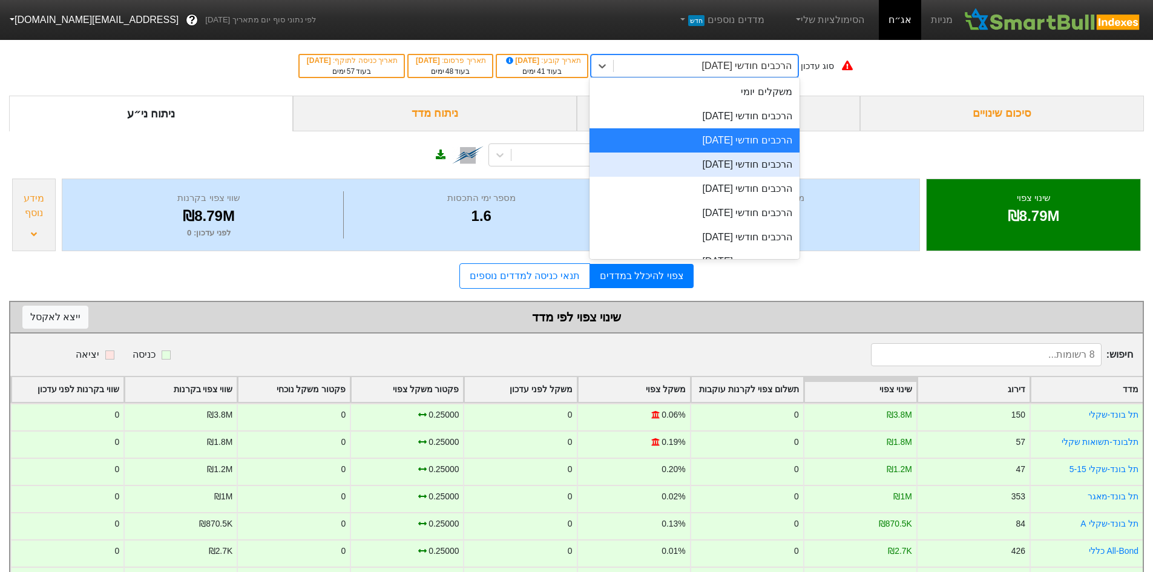
click at [751, 162] on div "הרכבים חודשי [DATE]" at bounding box center [694, 164] width 210 height 24
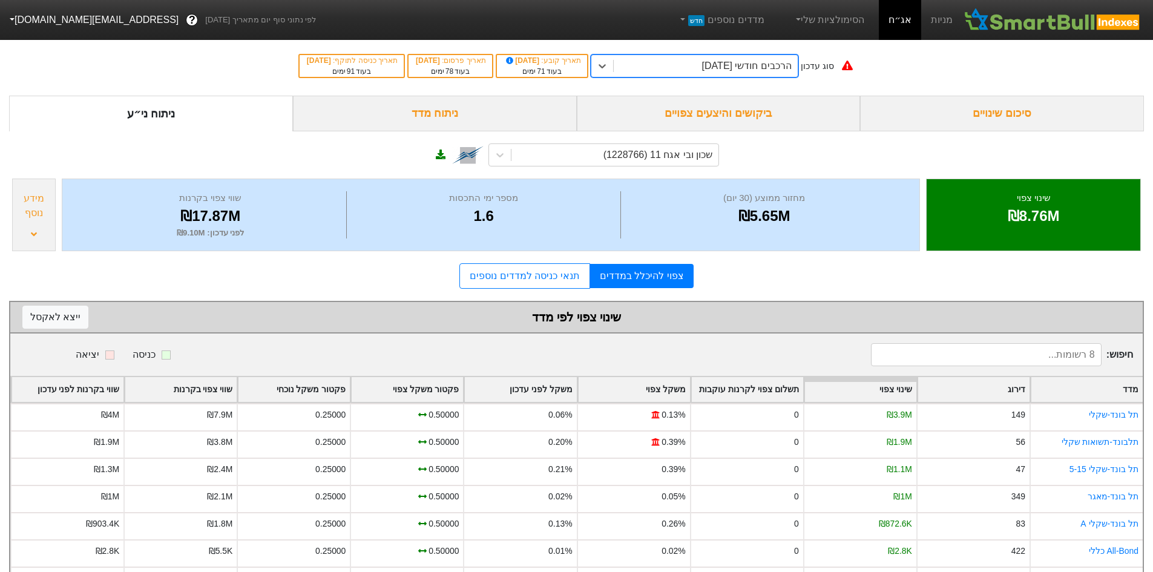
click at [742, 70] on div "הרכבים חודשי [DATE]" at bounding box center [747, 66] width 90 height 15
click at [759, 61] on div "הרכבים חודשי [DATE]" at bounding box center [747, 66] width 90 height 15
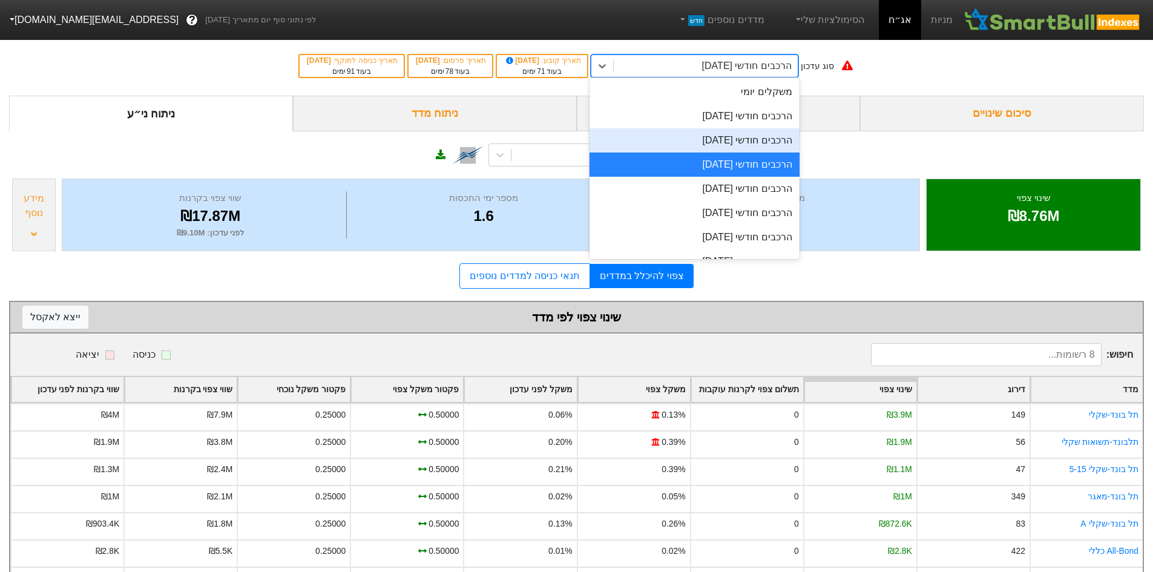
click at [764, 147] on div "הרכבים חודשי [DATE]" at bounding box center [694, 140] width 210 height 24
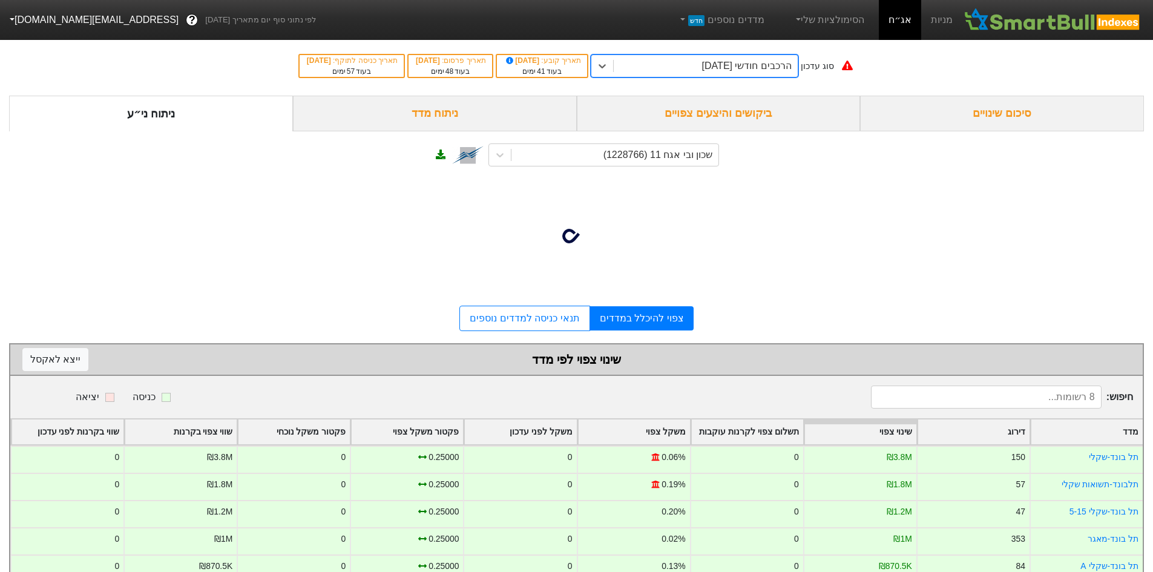
click at [767, 72] on div "הרכבים חודשי [DATE]" at bounding box center [747, 66] width 90 height 15
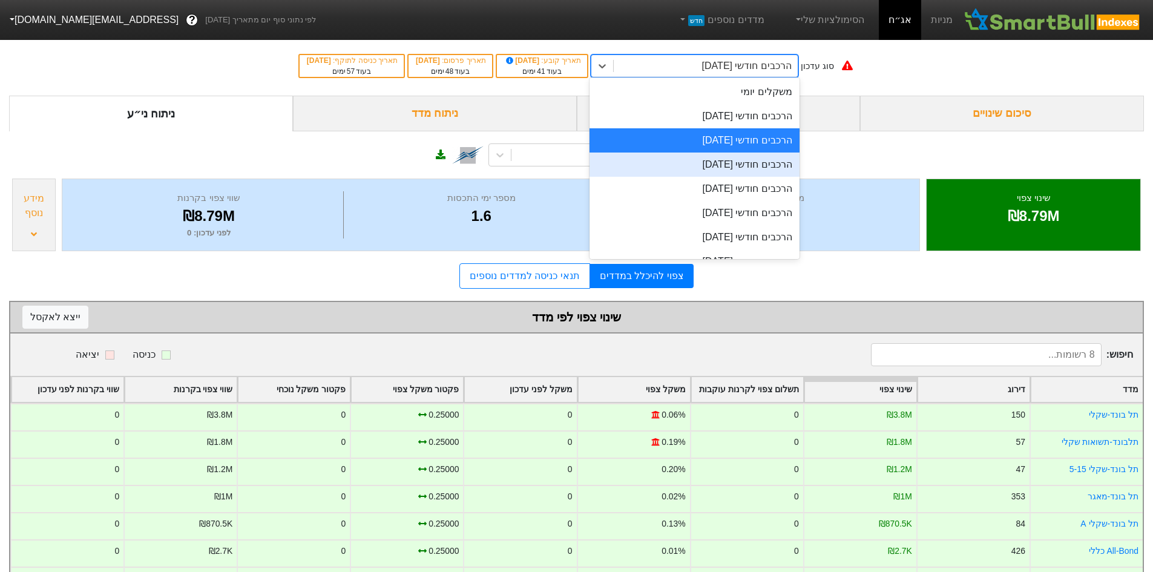
click at [772, 159] on div "הרכבים חודשי [DATE]" at bounding box center [694, 164] width 210 height 24
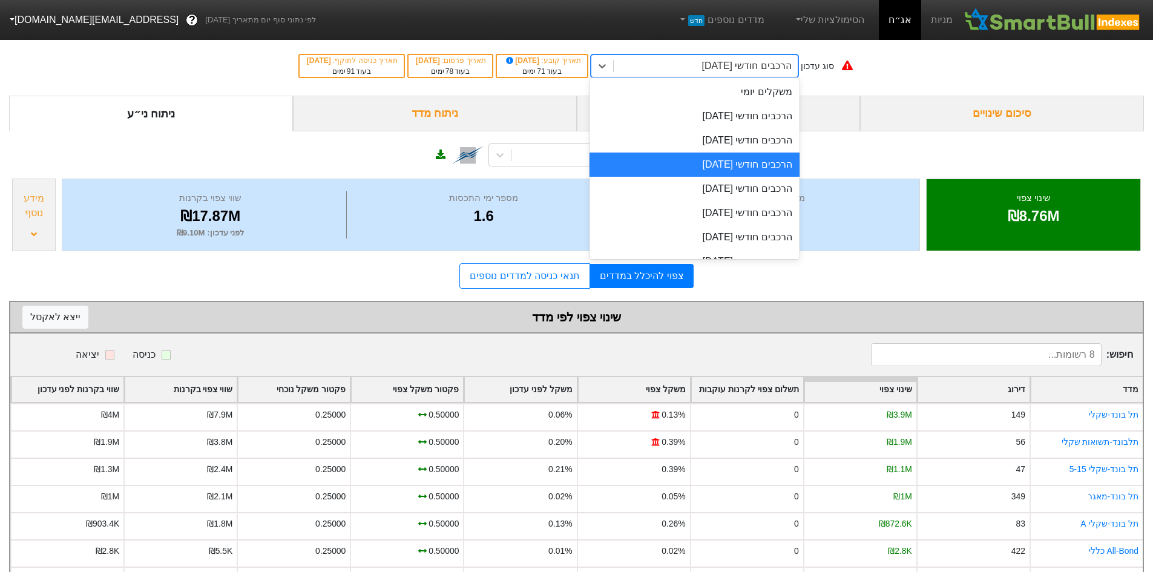
click at [771, 73] on div "הרכבים חודשי [DATE]" at bounding box center [706, 66] width 184 height 22
click at [753, 181] on div "הרכבים חודשי [DATE]" at bounding box center [694, 189] width 210 height 24
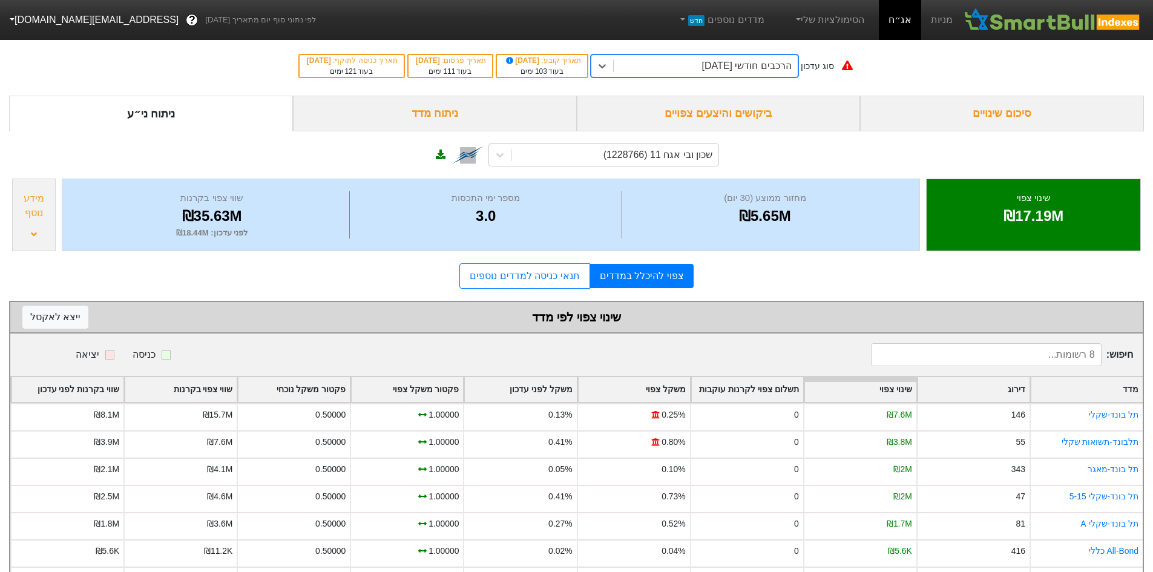
click at [769, 66] on div "הרכבים חודשי [DATE]" at bounding box center [747, 66] width 90 height 15
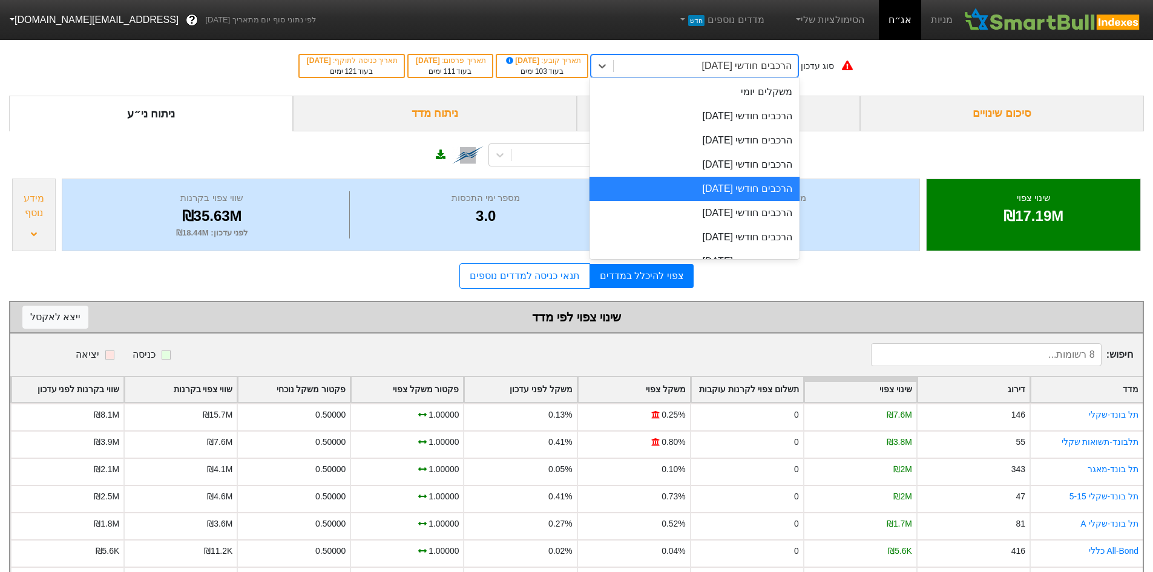
click at [762, 208] on div "הרכבים חודשי [DATE]" at bounding box center [694, 213] width 210 height 24
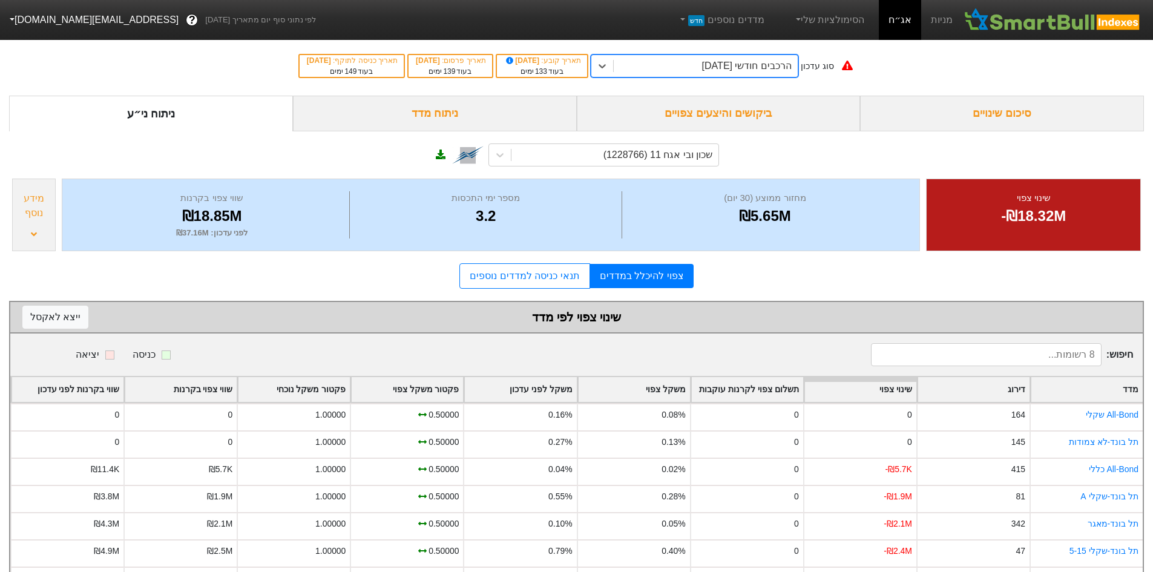
click at [1062, 218] on div "-₪18.32M" at bounding box center [1032, 216] width 183 height 22
click at [1034, 251] on div "שינוי צפוי -₪18.32M" at bounding box center [1033, 214] width 215 height 73
click at [736, 56] on div "הרכבים חודשי [DATE]" at bounding box center [706, 66] width 184 height 22
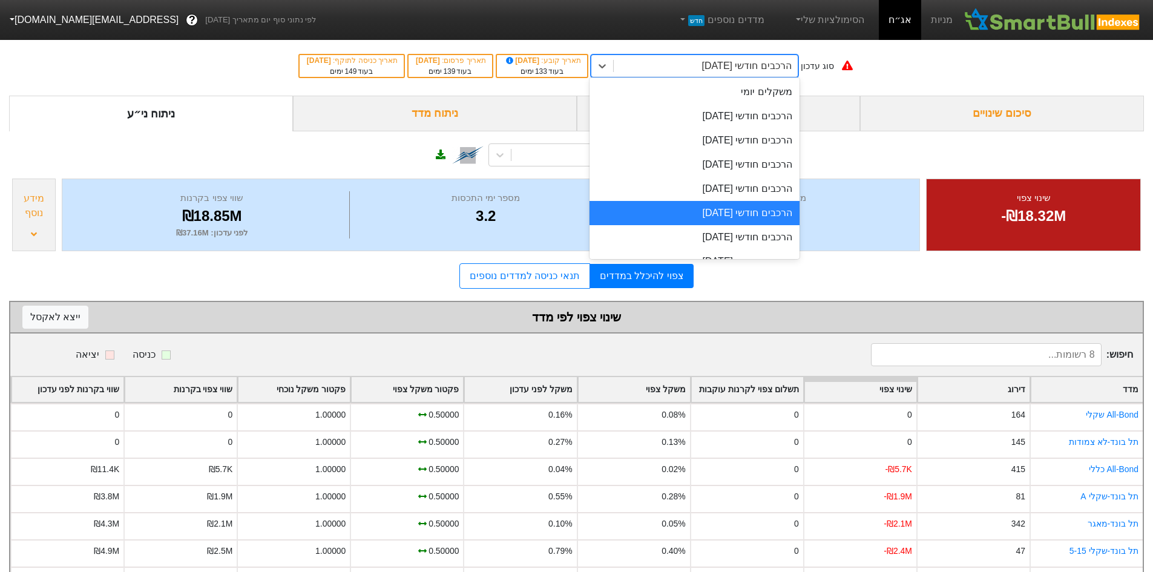
click at [918, 271] on div "צפוי להיכלל במדדים תנאי כניסה למדדים נוספים" at bounding box center [576, 275] width 1134 height 25
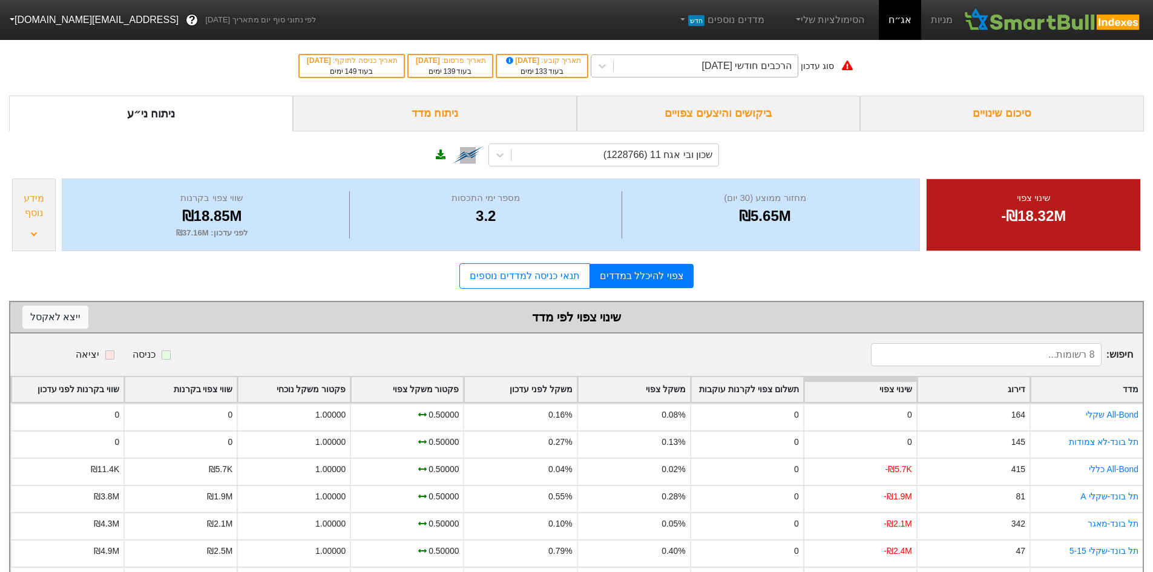
click at [768, 65] on div "הרכבים חודשי [DATE]" at bounding box center [747, 66] width 90 height 15
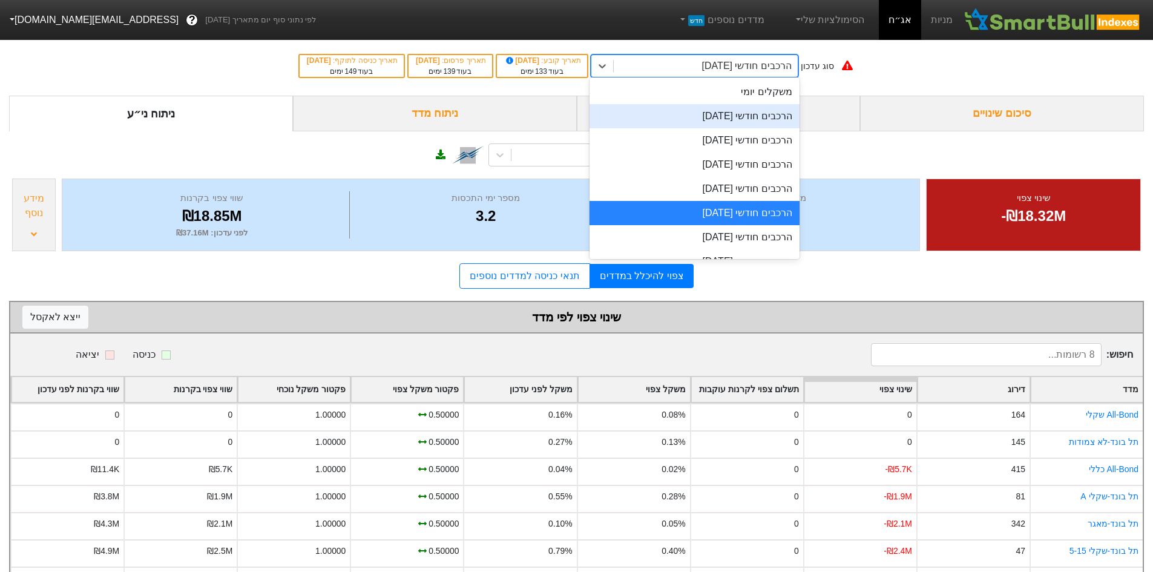
click at [761, 120] on div "הרכבים חודשי [DATE]" at bounding box center [694, 116] width 210 height 24
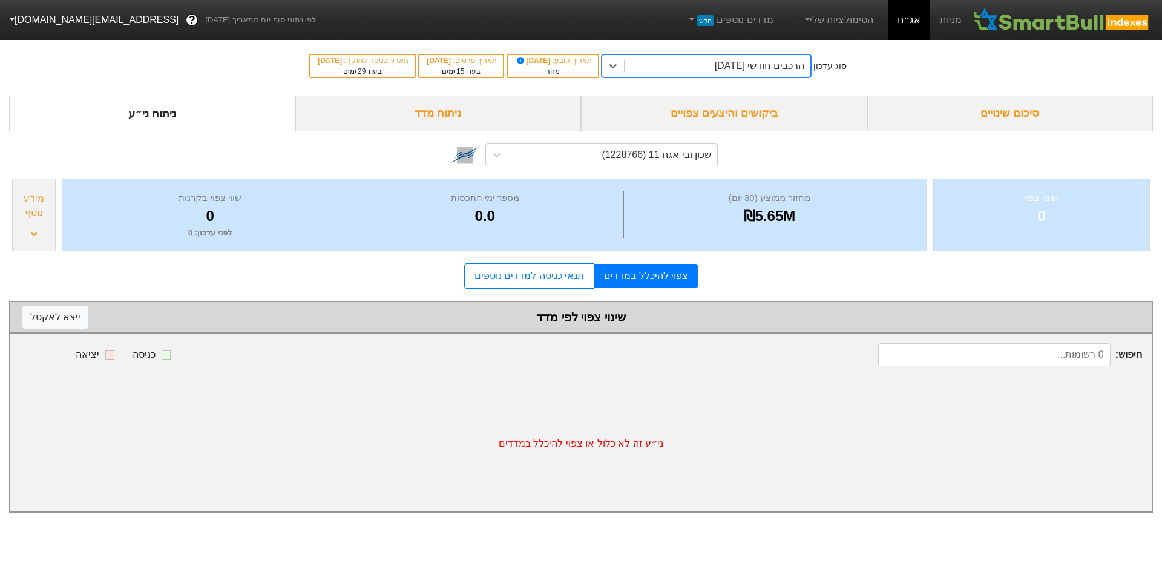
click at [749, 64] on div "הרכבים חודשי [DATE]" at bounding box center [760, 66] width 90 height 15
drag, startPoint x: 924, startPoint y: 149, endPoint x: 908, endPoint y: 149, distance: 16.3
click at [923, 149] on div "שכון ובי אגח 11 (1228766)" at bounding box center [581, 153] width 1144 height 44
click at [611, 154] on div "שכון ובי אגח 11 (1228766)" at bounding box center [656, 155] width 110 height 15
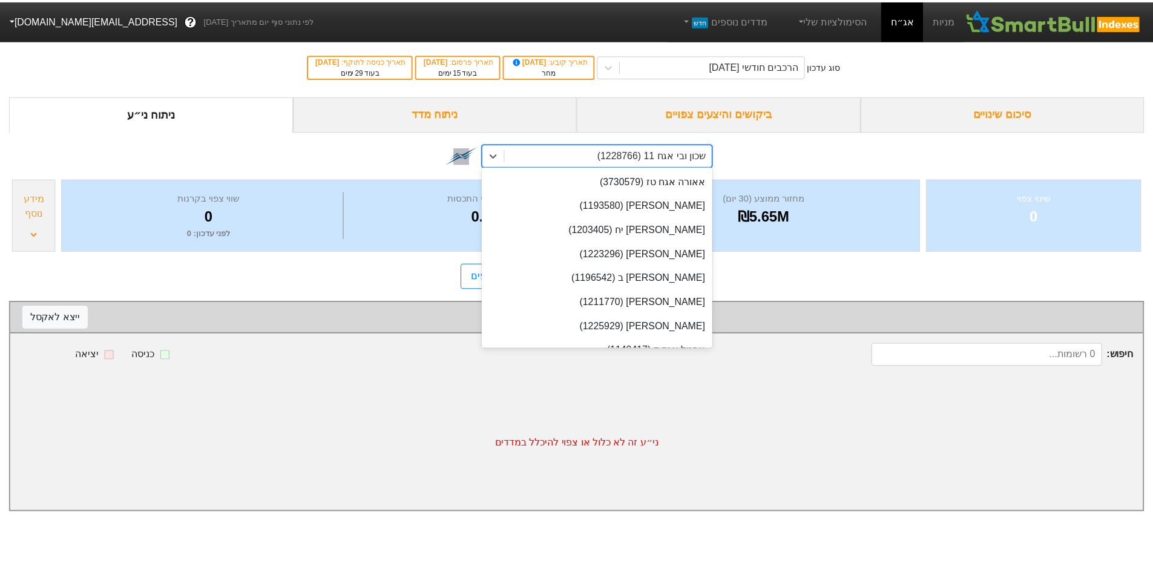
scroll to position [21998, 0]
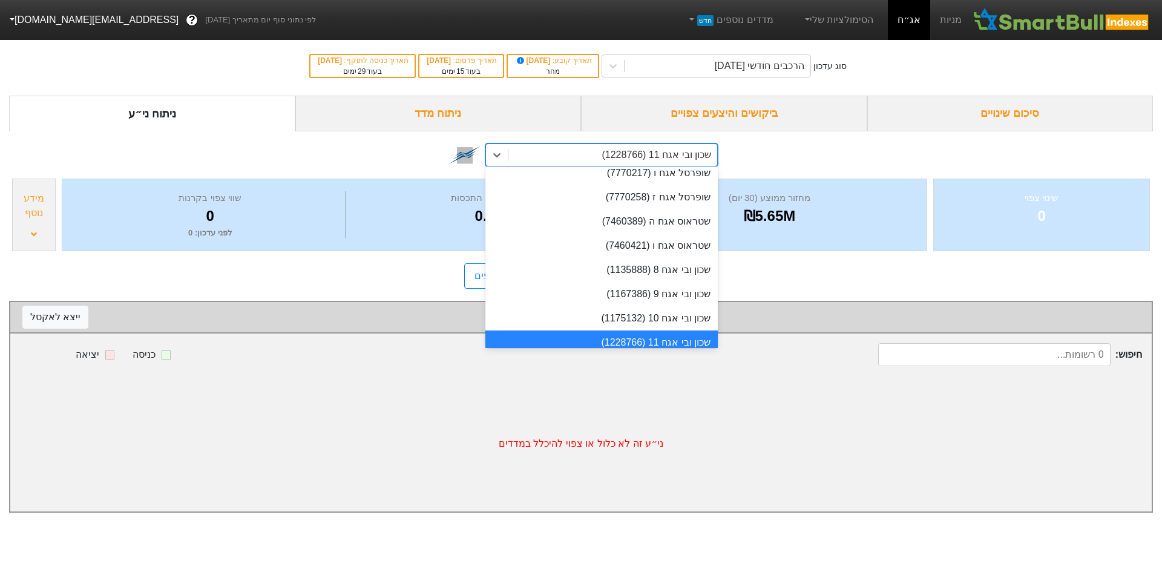
click at [710, 122] on div "ביקושים והיצעים צפויים" at bounding box center [724, 114] width 286 height 36
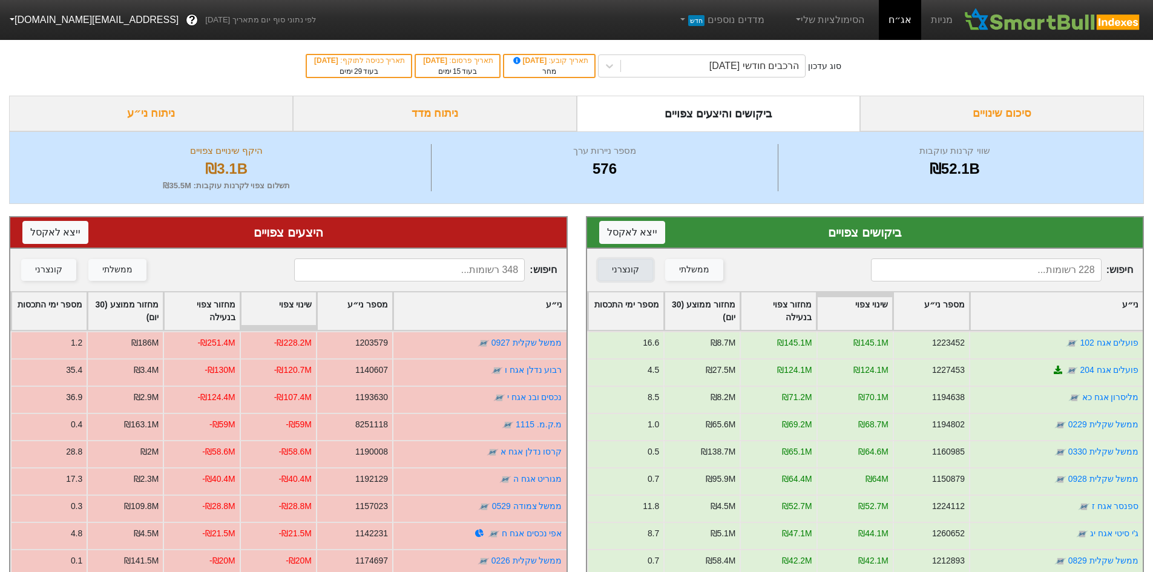
click at [641, 269] on button "קונצרני" at bounding box center [625, 270] width 55 height 22
click at [50, 275] on div "קונצרני" at bounding box center [48, 269] width 27 height 13
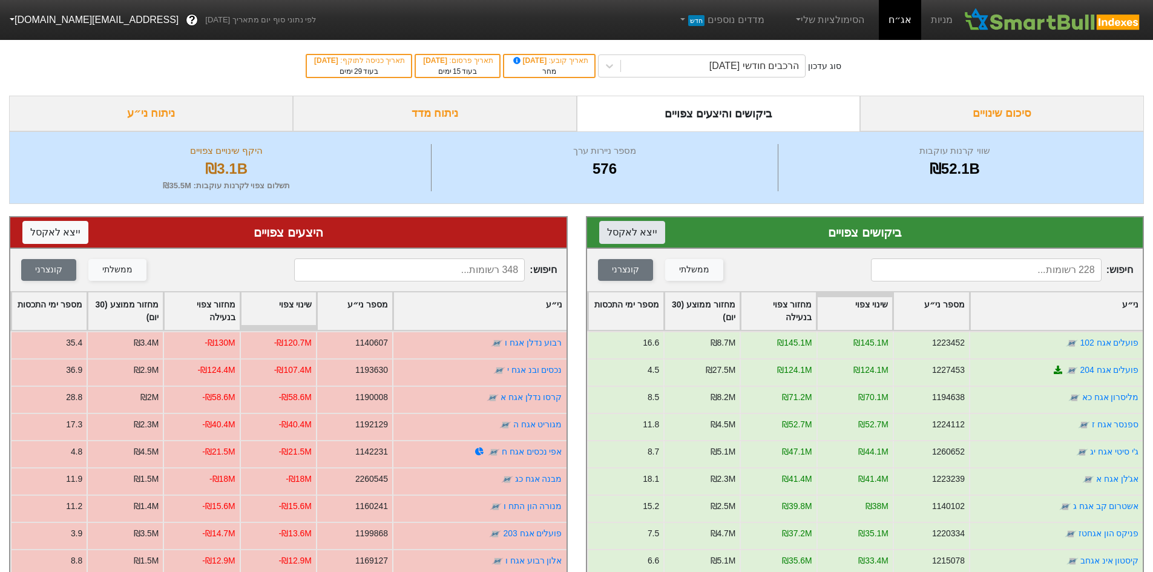
click at [645, 238] on button "ייצא ל אקסל" at bounding box center [632, 232] width 66 height 23
click at [48, 240] on button "ייצא ל אקסל" at bounding box center [55, 232] width 66 height 23
click at [711, 68] on div "הרכבים חודשי [DATE]" at bounding box center [754, 66] width 90 height 15
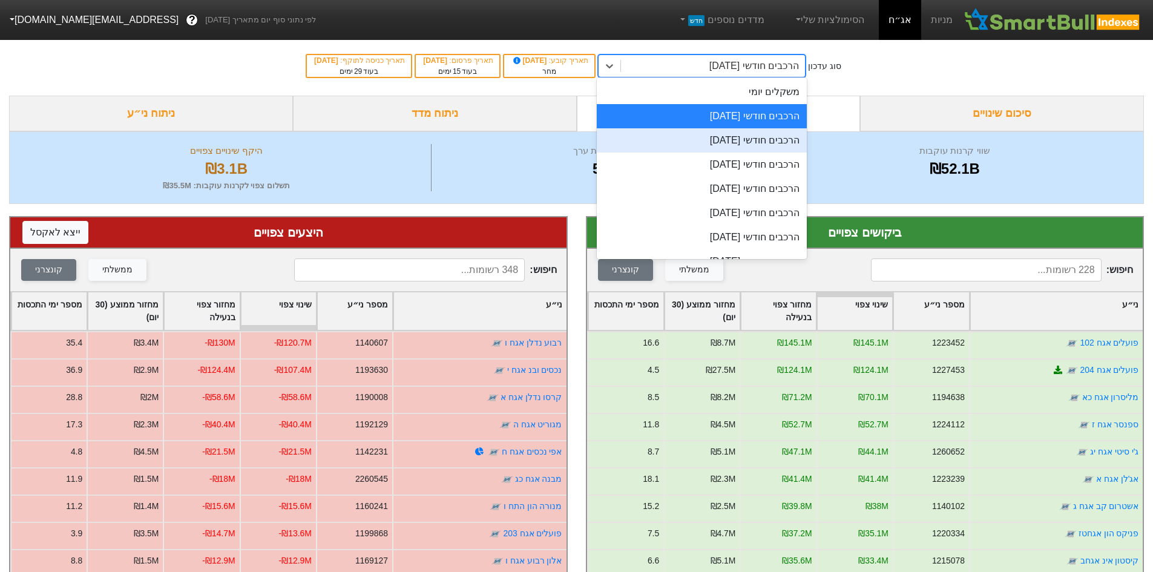
click at [741, 134] on div "הרכבים חודשי [DATE]" at bounding box center [702, 140] width 210 height 24
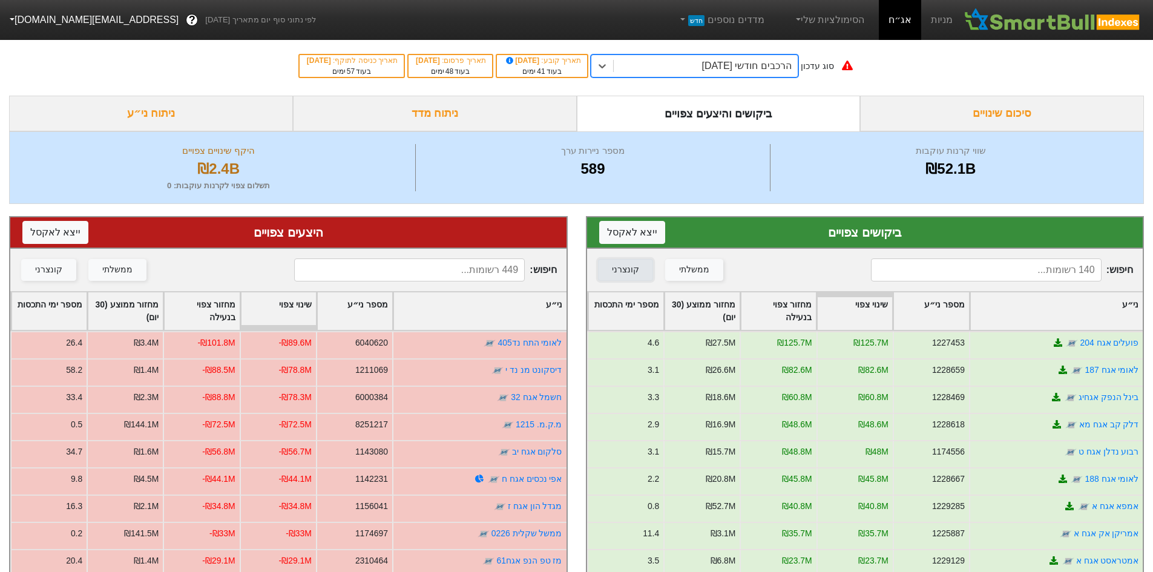
click at [612, 275] on div "קונצרני" at bounding box center [625, 269] width 27 height 13
click at [44, 267] on div "קונצרני" at bounding box center [48, 269] width 27 height 13
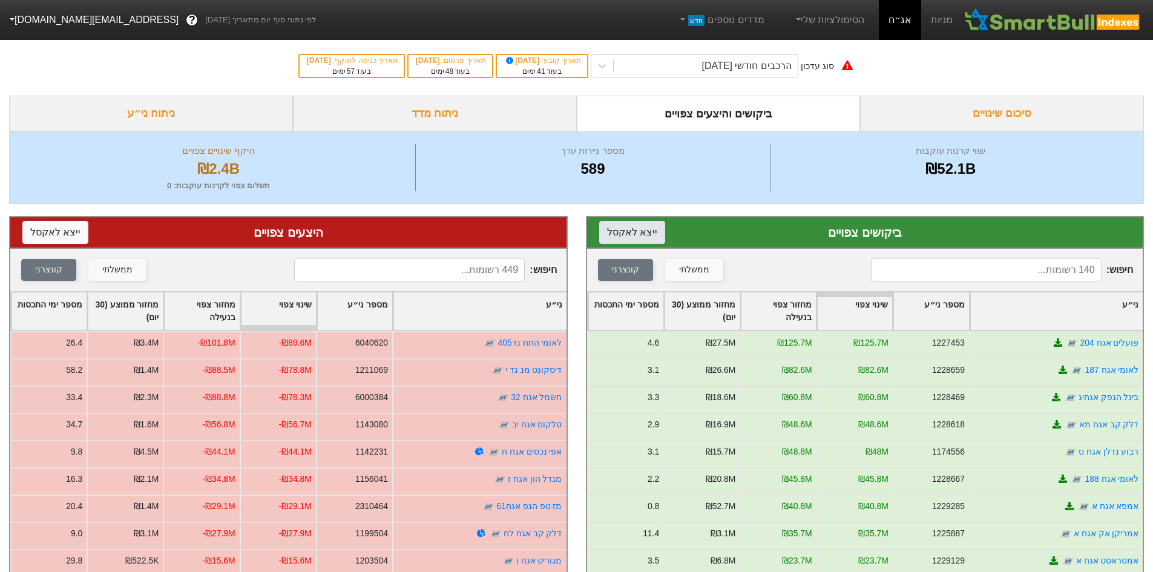
click at [643, 228] on button "ייצא ל אקסל" at bounding box center [632, 232] width 66 height 23
click at [59, 230] on button "ייצא ל אקסל" at bounding box center [55, 232] width 66 height 23
drag, startPoint x: 767, startPoint y: 269, endPoint x: 774, endPoint y: 257, distance: 14.1
click at [767, 269] on div "ממשלתי קונצרני" at bounding box center [729, 269] width 264 height 23
drag, startPoint x: 698, startPoint y: 61, endPoint x: 700, endPoint y: 72, distance: 11.2
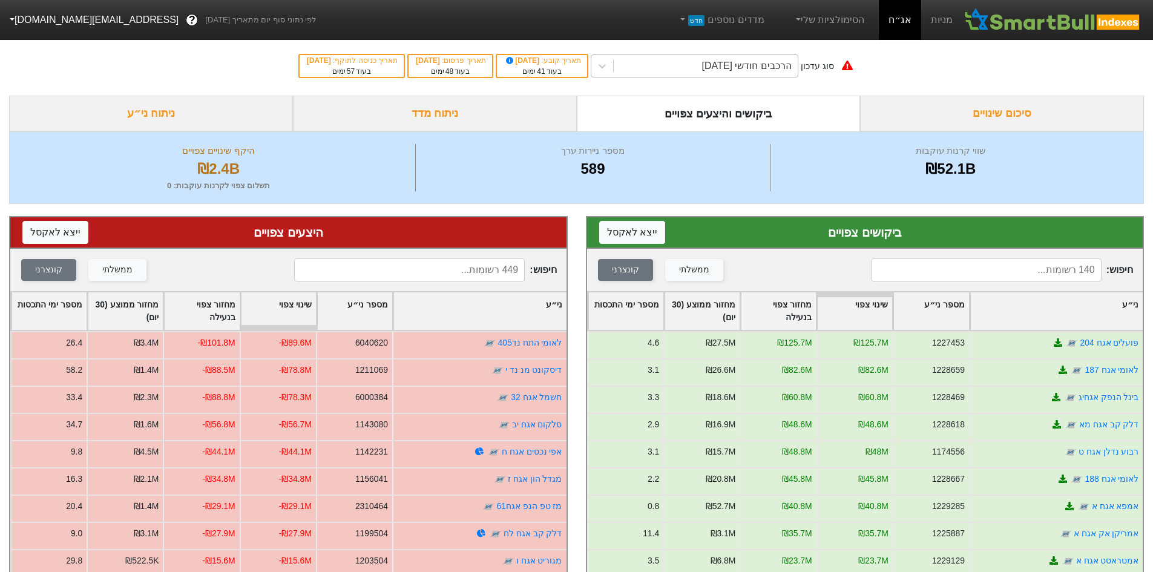
click at [698, 61] on div "הרכבים חודשי [DATE]" at bounding box center [706, 66] width 184 height 22
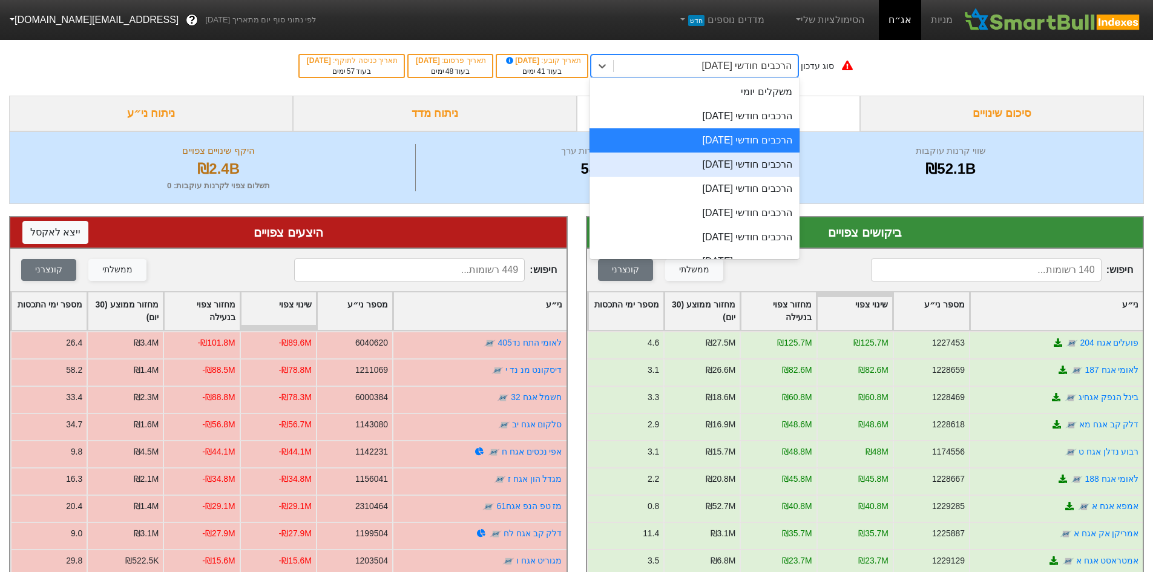
click at [728, 168] on div "הרכבים חודשי [DATE]" at bounding box center [694, 164] width 210 height 24
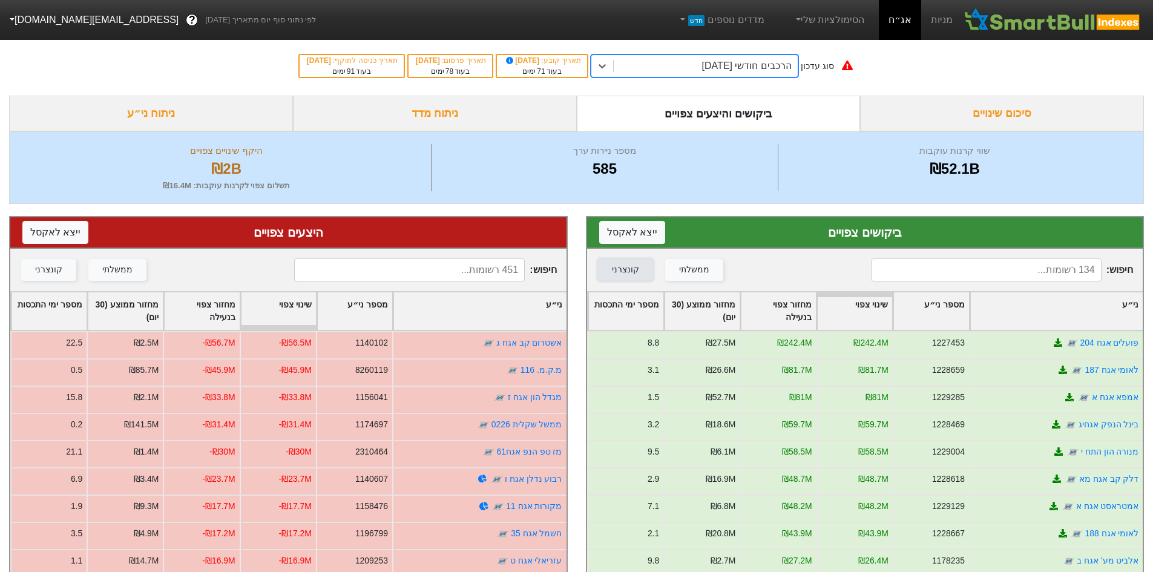
click at [640, 270] on button "קונצרני" at bounding box center [625, 270] width 55 height 22
click at [31, 264] on button "קונצרני" at bounding box center [48, 270] width 55 height 22
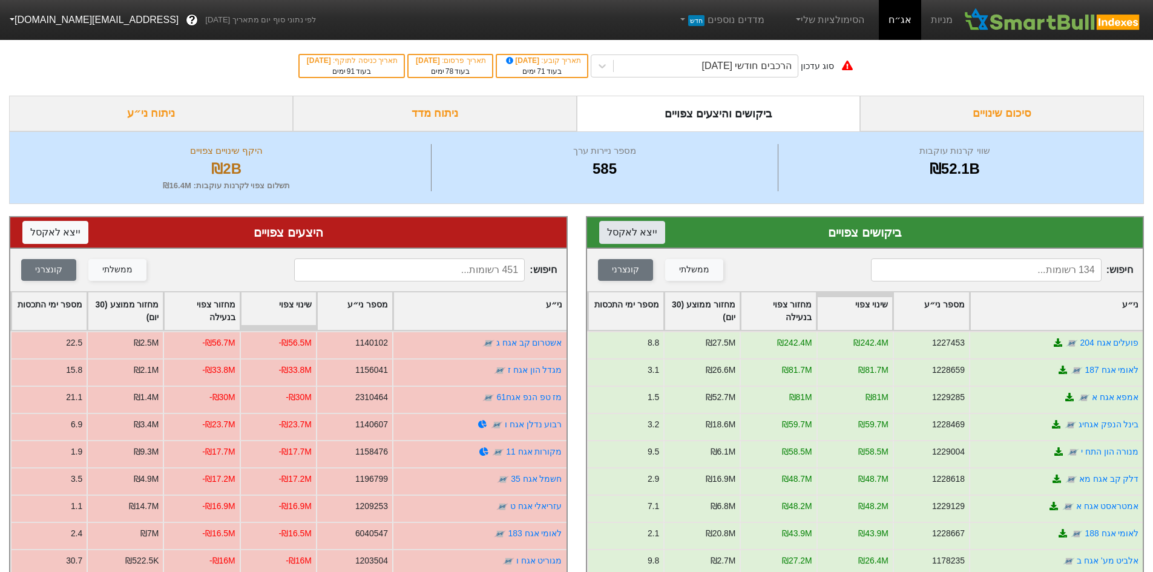
click at [638, 234] on button "ייצא ל אקסל" at bounding box center [632, 232] width 66 height 23
drag, startPoint x: 54, startPoint y: 236, endPoint x: 68, endPoint y: 220, distance: 21.9
click at [54, 236] on button "ייצא ל אקסל" at bounding box center [55, 232] width 66 height 23
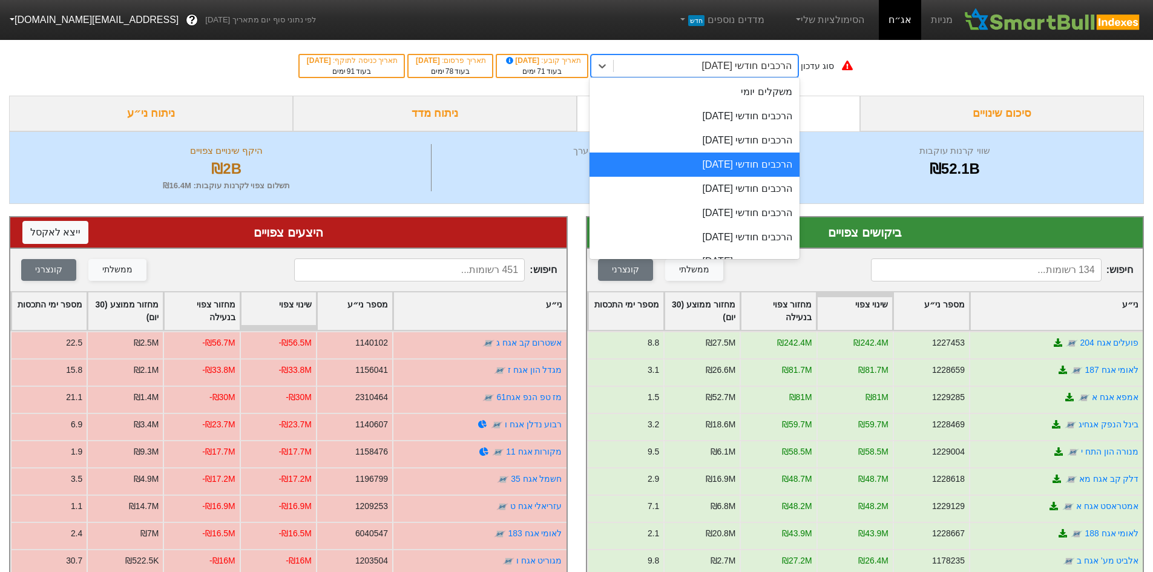
click at [662, 54] on div "הרכבים חודשי [DATE]" at bounding box center [695, 65] width 208 height 23
click at [725, 188] on div "הרכבים חודשי [DATE]" at bounding box center [694, 189] width 210 height 24
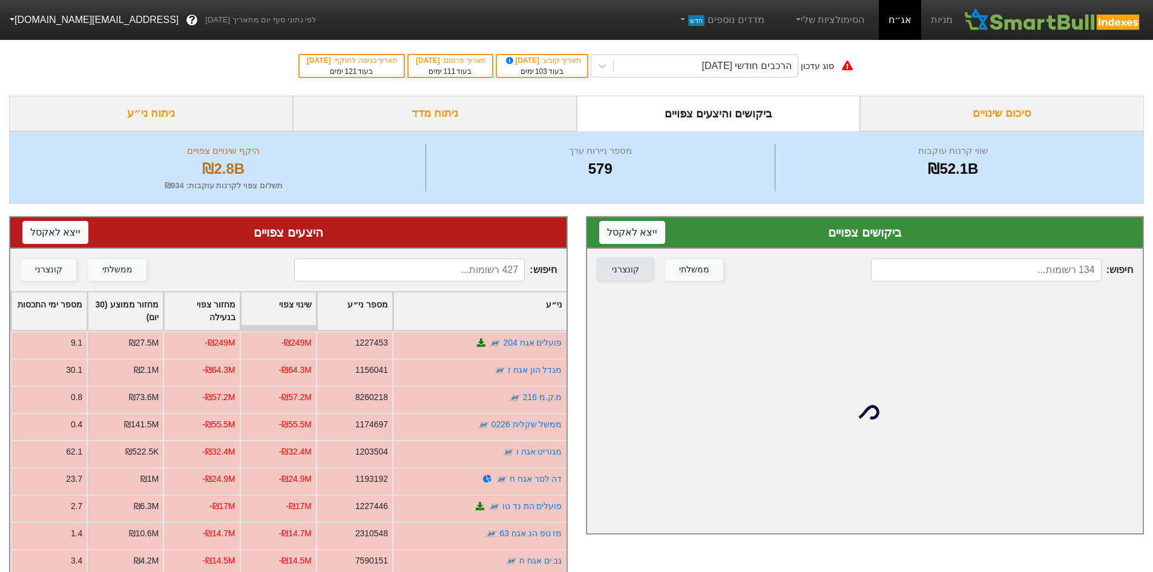
click at [629, 268] on div "קונצרני" at bounding box center [625, 269] width 27 height 13
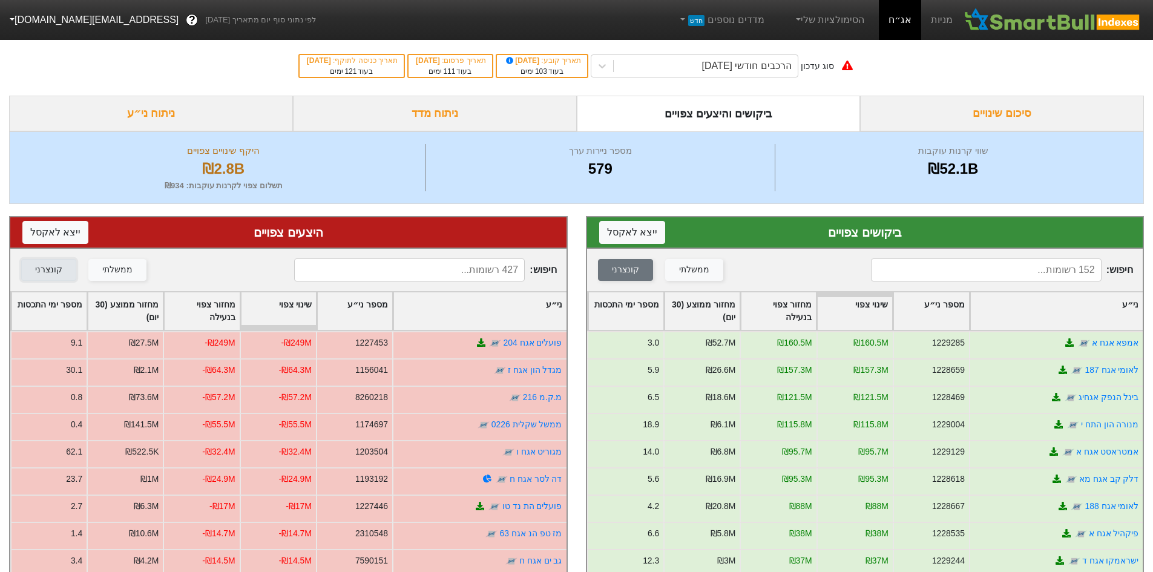
click at [59, 274] on button "קונצרני" at bounding box center [48, 270] width 55 height 22
click at [761, 261] on div "ממשלתי קונצרני" at bounding box center [729, 269] width 264 height 23
click at [633, 224] on button "ייצא ל אקסל" at bounding box center [632, 232] width 66 height 23
click at [71, 234] on button "ייצא ל אקסל" at bounding box center [55, 232] width 66 height 23
drag, startPoint x: 195, startPoint y: 111, endPoint x: 284, endPoint y: 110, distance: 89.0
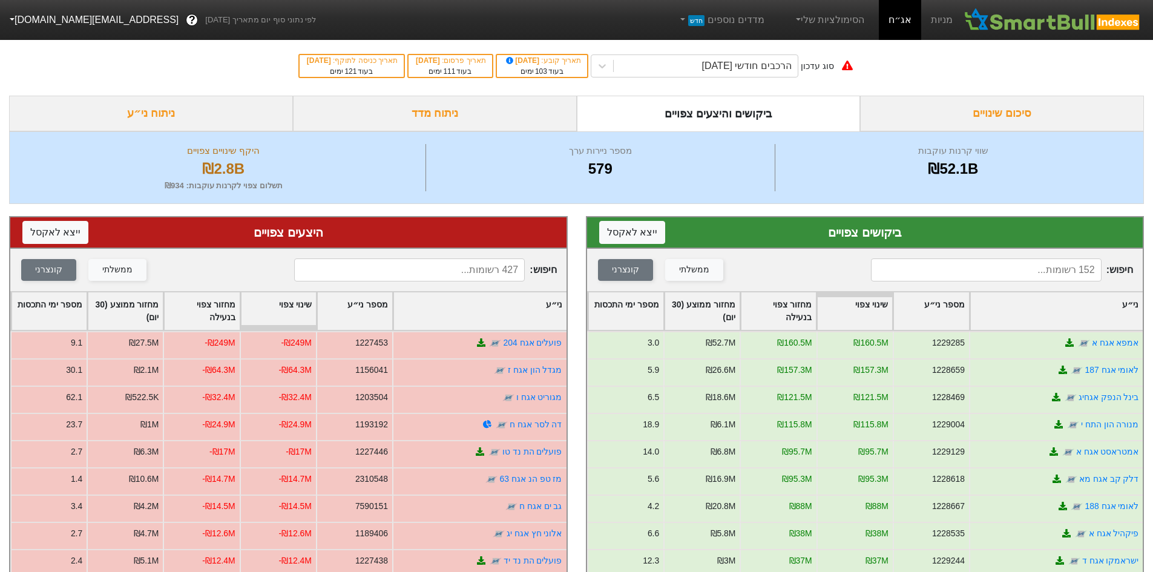
click at [195, 111] on div "ניתוח ני״ע" at bounding box center [151, 114] width 284 height 36
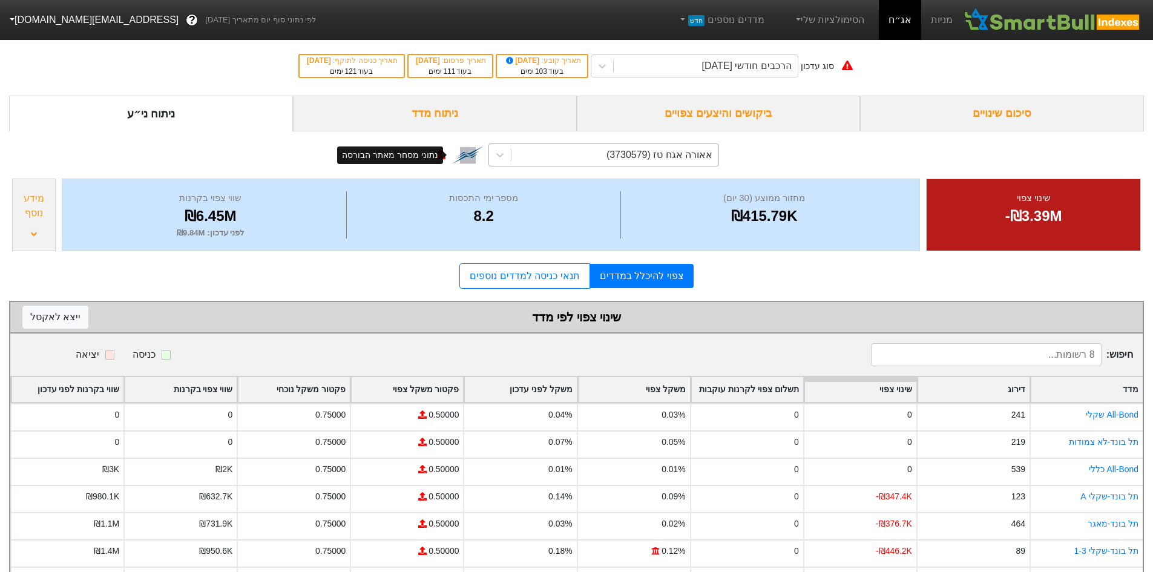
click at [531, 159] on div "אאורה אגח טז (3730579)" at bounding box center [614, 155] width 207 height 22
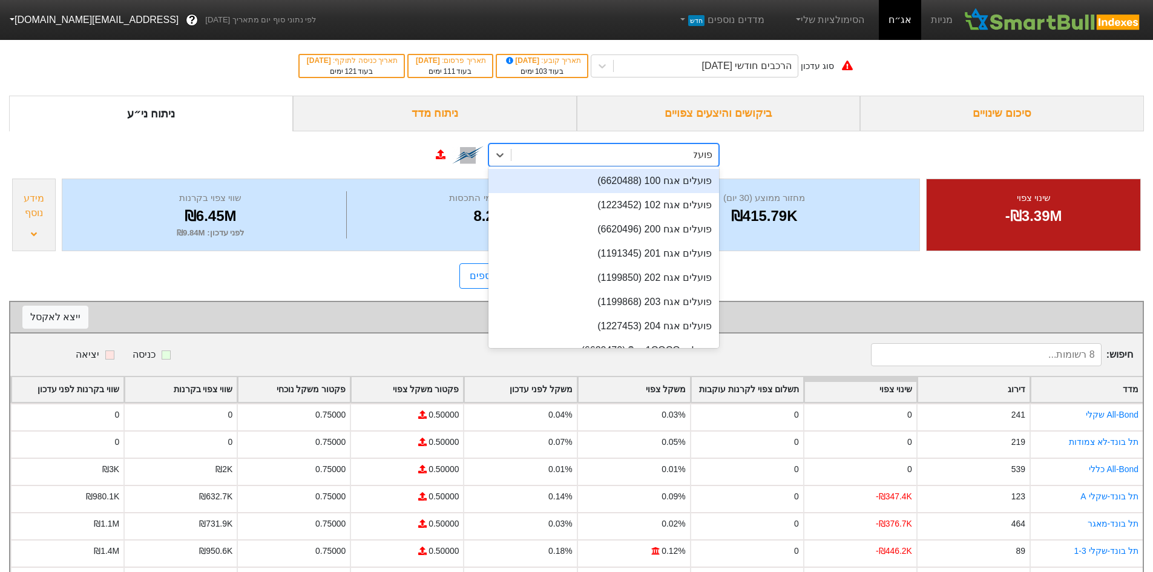
type input "פועלים"
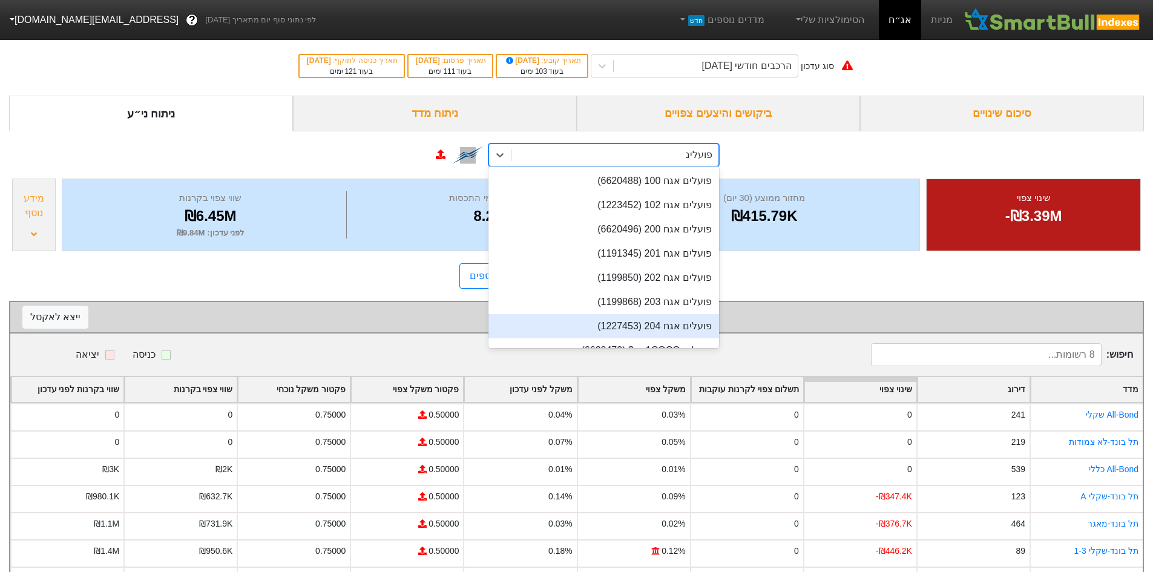
click at [690, 319] on div "פועלים אגח 204 (1227453)" at bounding box center [603, 326] width 231 height 24
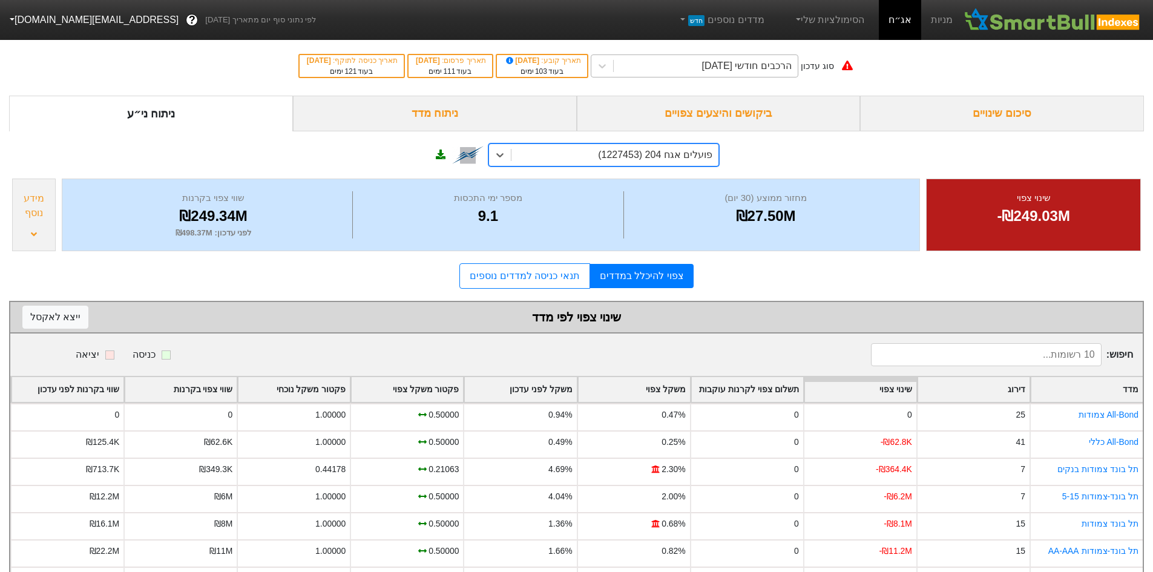
click at [765, 61] on div "הרכבים חודשי [DATE]" at bounding box center [747, 66] width 90 height 15
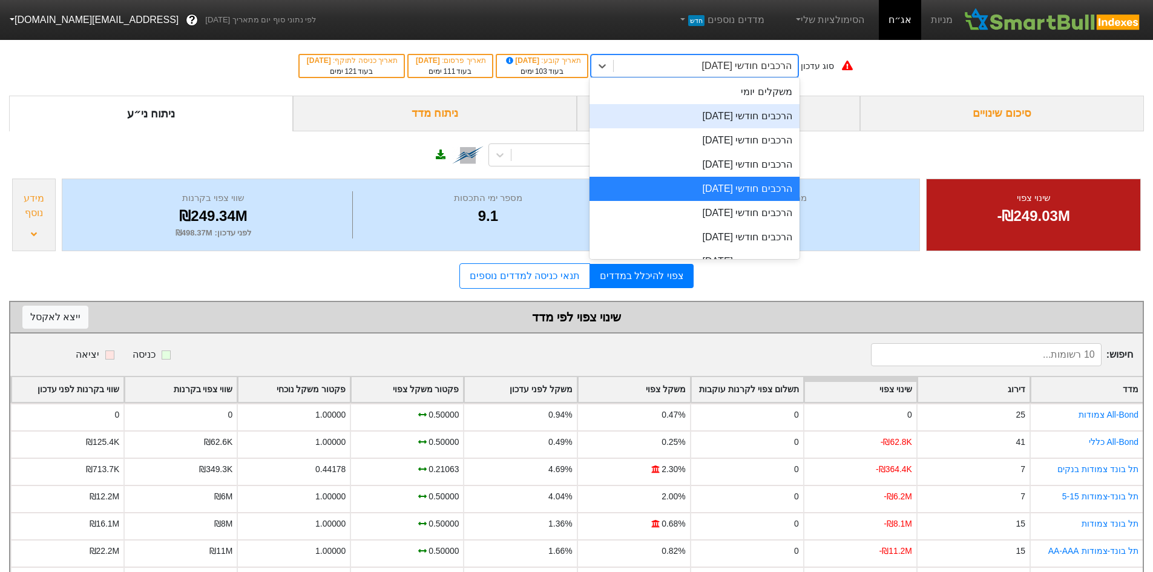
click at [935, 274] on div "צפוי להיכלל במדדים תנאי כניסה למדדים נוספים" at bounding box center [576, 275] width 1134 height 25
click at [684, 76] on div "הרכבים חודשי [DATE]" at bounding box center [706, 66] width 184 height 22
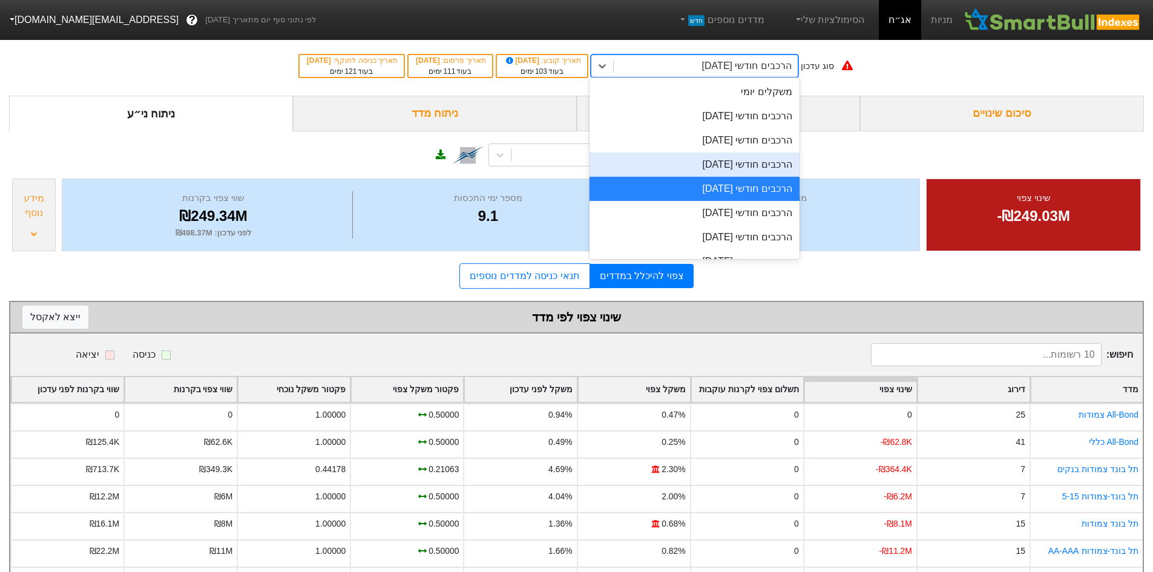
click at [750, 163] on div "הרכבים חודשי [DATE]" at bounding box center [694, 164] width 210 height 24
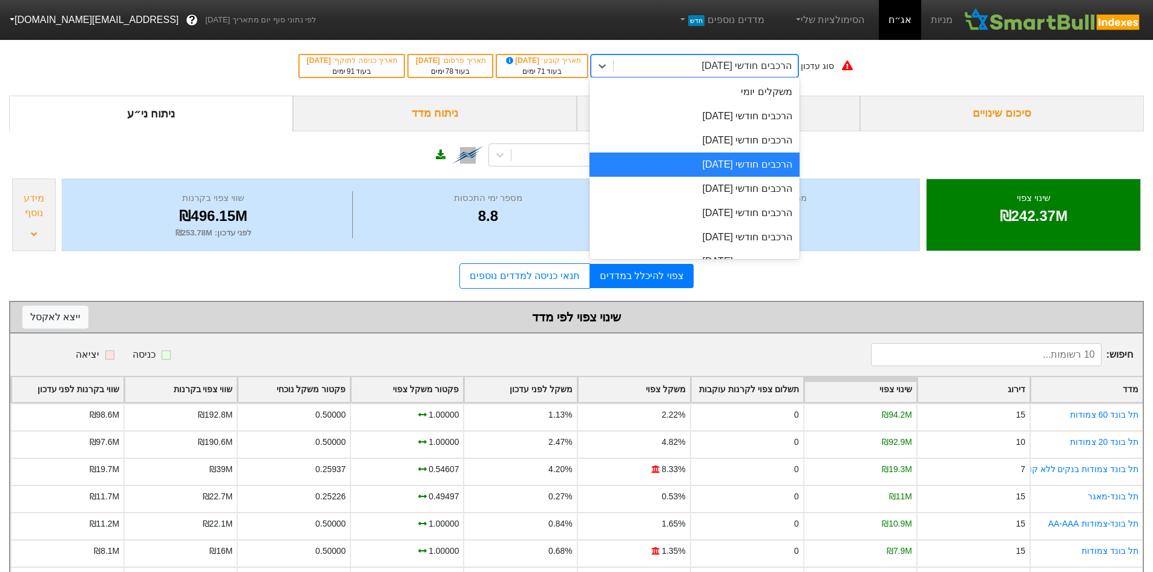
click at [724, 69] on div "הרכבים חודשי [DATE]" at bounding box center [747, 66] width 90 height 15
click at [739, 133] on div "הרכבים חודשי [DATE]" at bounding box center [694, 140] width 210 height 24
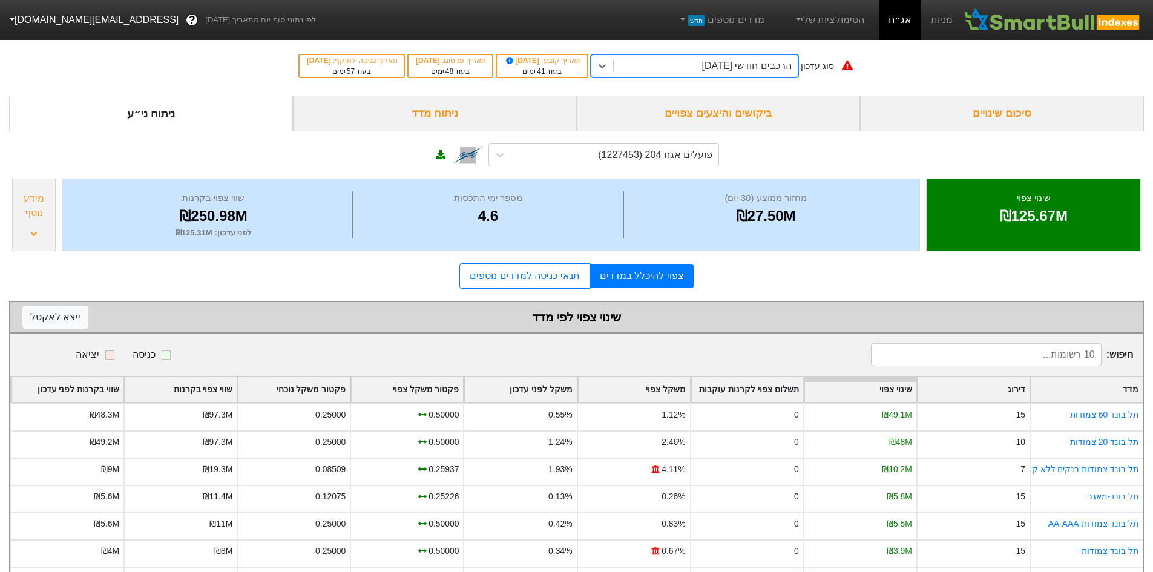
click at [733, 67] on div "הרכבים חודשי [DATE]" at bounding box center [747, 66] width 90 height 15
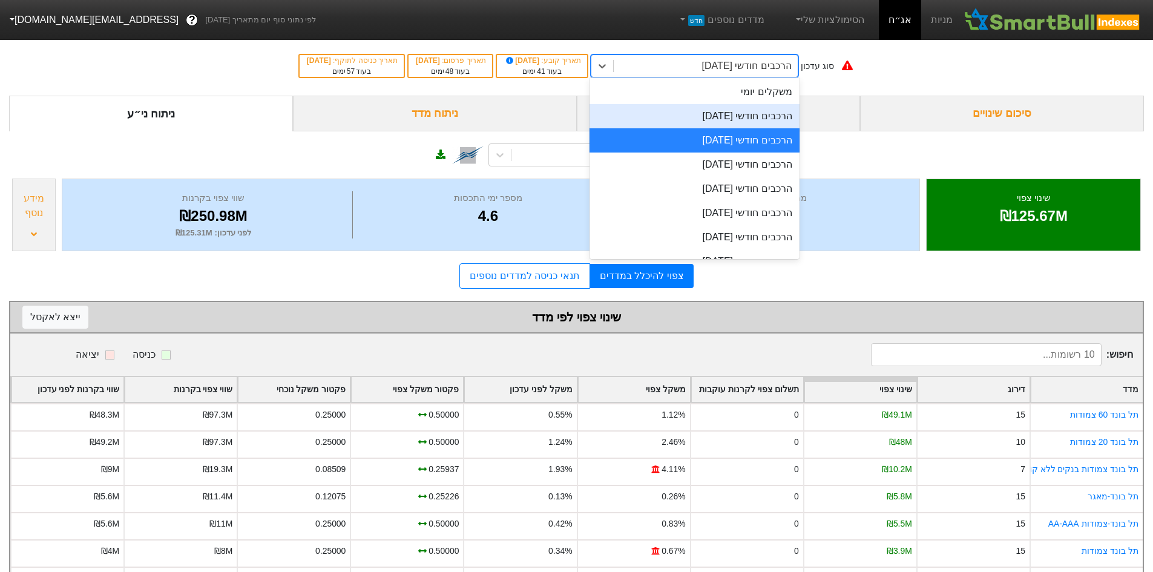
click at [747, 118] on div "הרכבים חודשי [DATE]" at bounding box center [694, 116] width 210 height 24
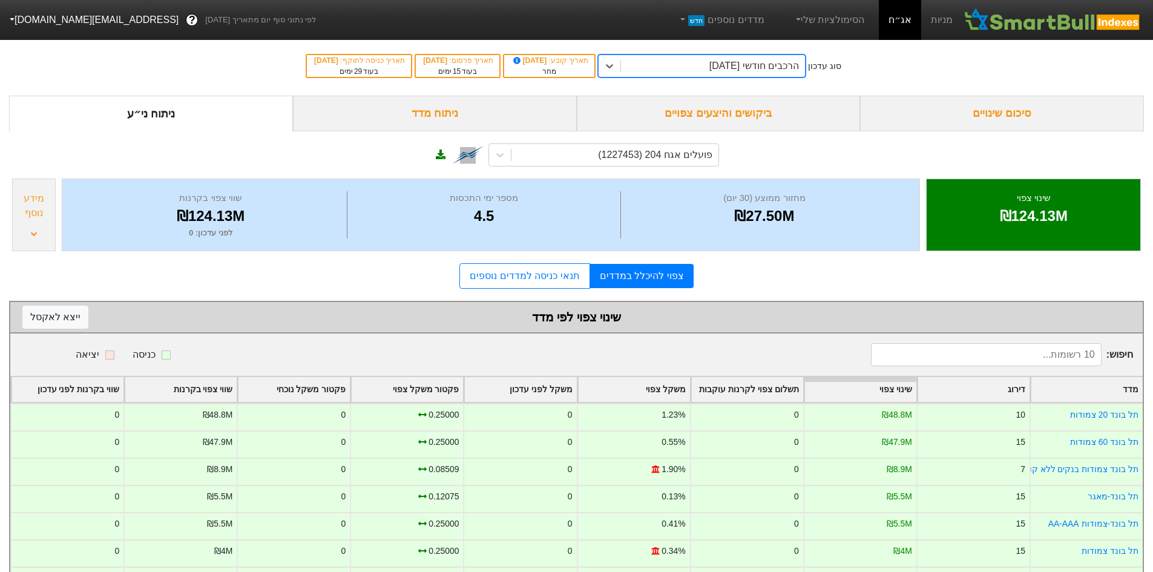
click at [766, 76] on div "הרכבים חודשי [DATE]" at bounding box center [713, 66] width 184 height 22
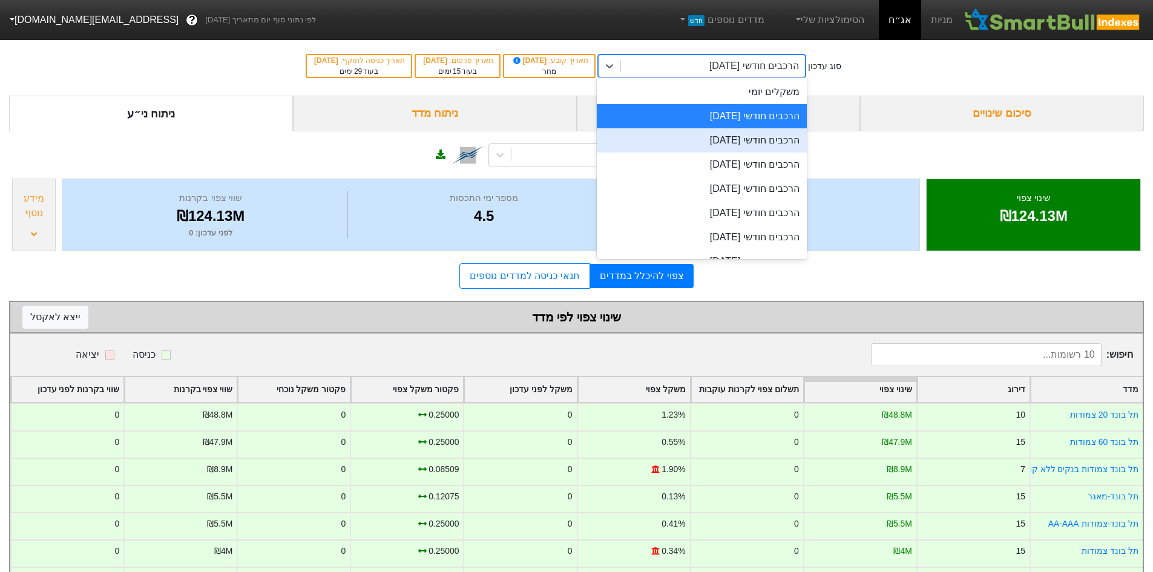
click at [761, 138] on div "הרכבים חודשי [DATE]" at bounding box center [702, 140] width 210 height 24
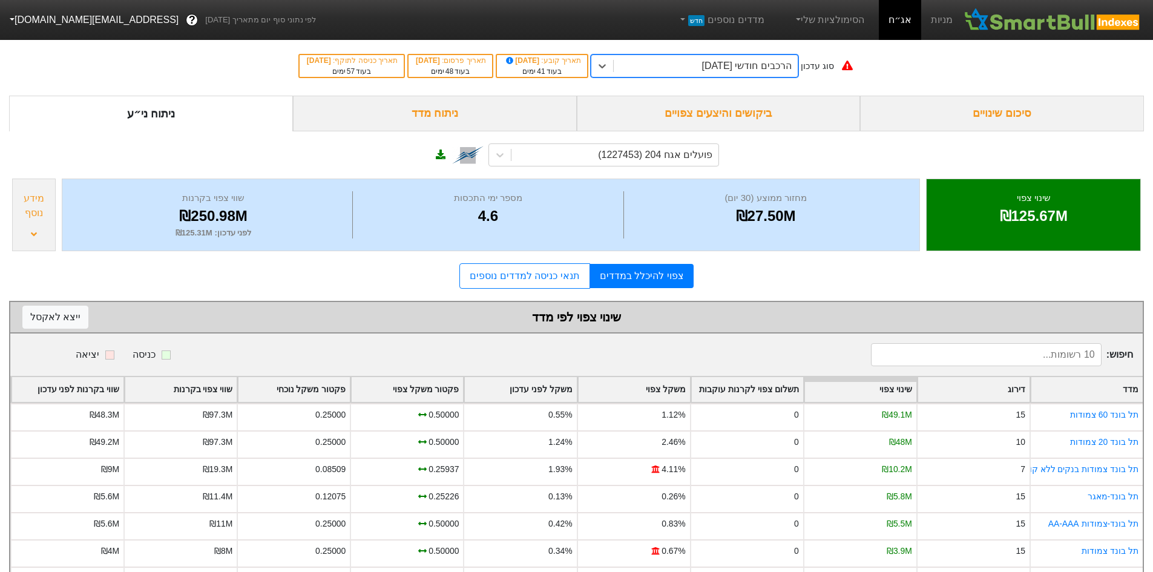
click at [715, 59] on div "הרכבים חודשי [DATE]" at bounding box center [747, 66] width 90 height 15
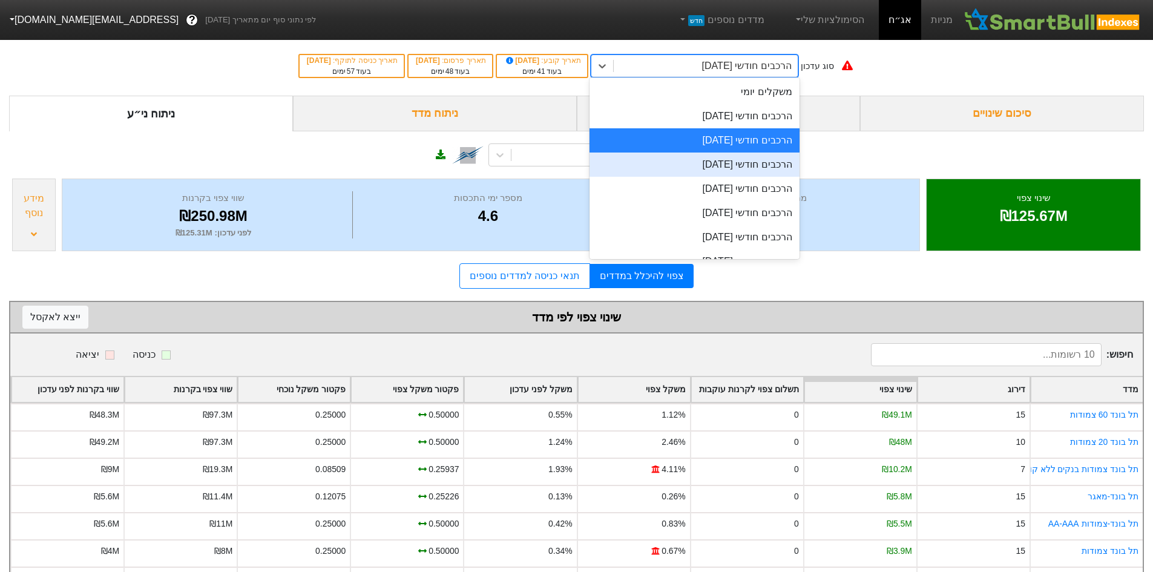
click at [733, 157] on div "הרכבים חודשי [DATE]" at bounding box center [694, 164] width 210 height 24
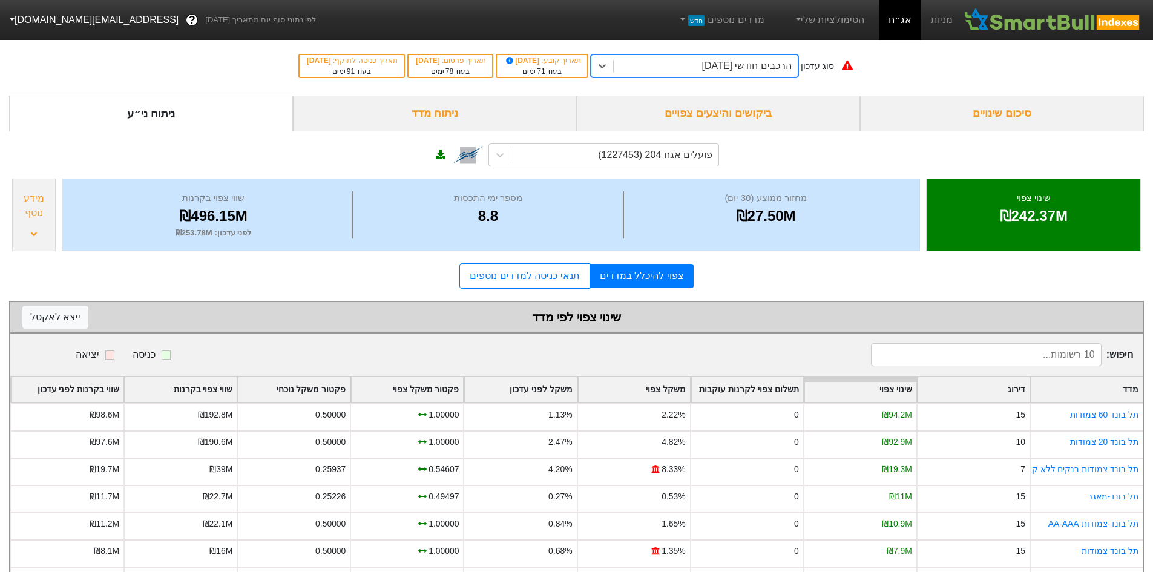
click at [719, 68] on div "הרכבים חודשי [DATE]" at bounding box center [747, 66] width 90 height 15
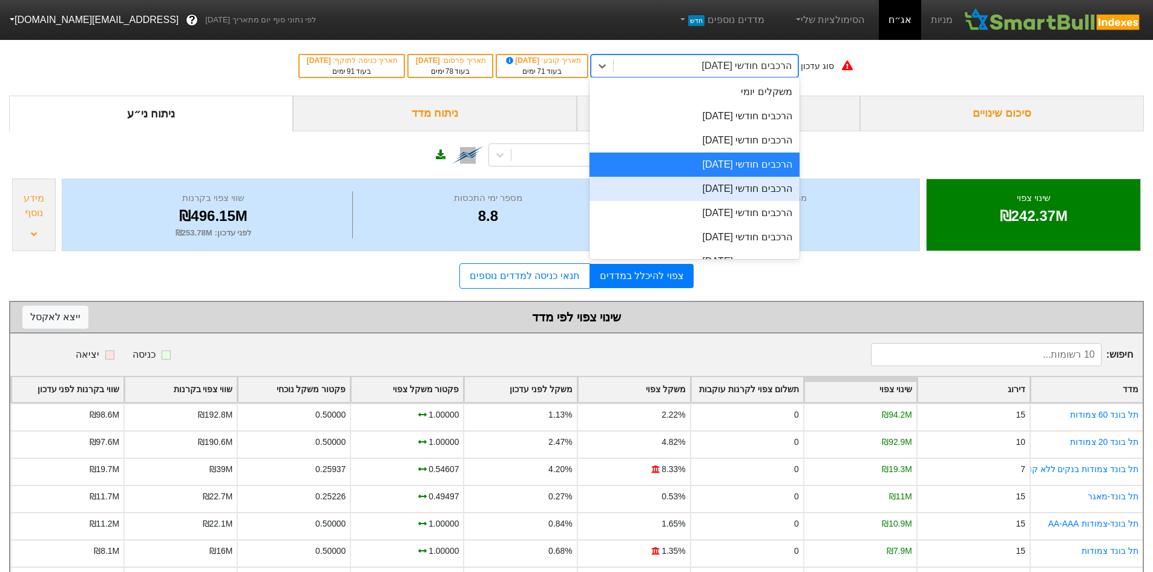
click at [733, 183] on div "הרכבים חודשי [DATE]" at bounding box center [694, 189] width 210 height 24
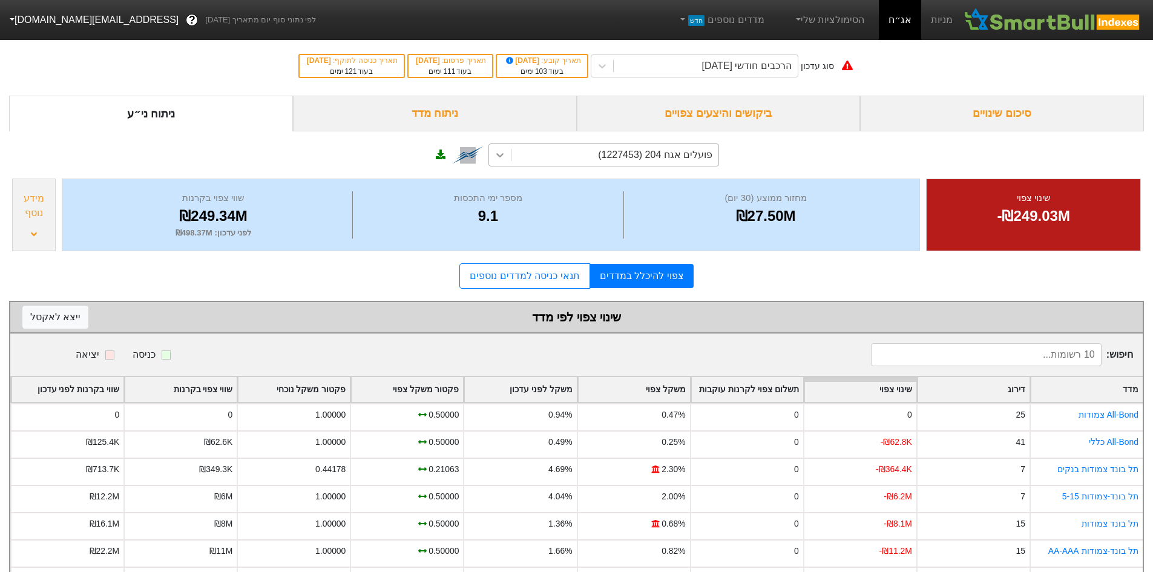
click at [498, 149] on icon at bounding box center [500, 155] width 12 height 12
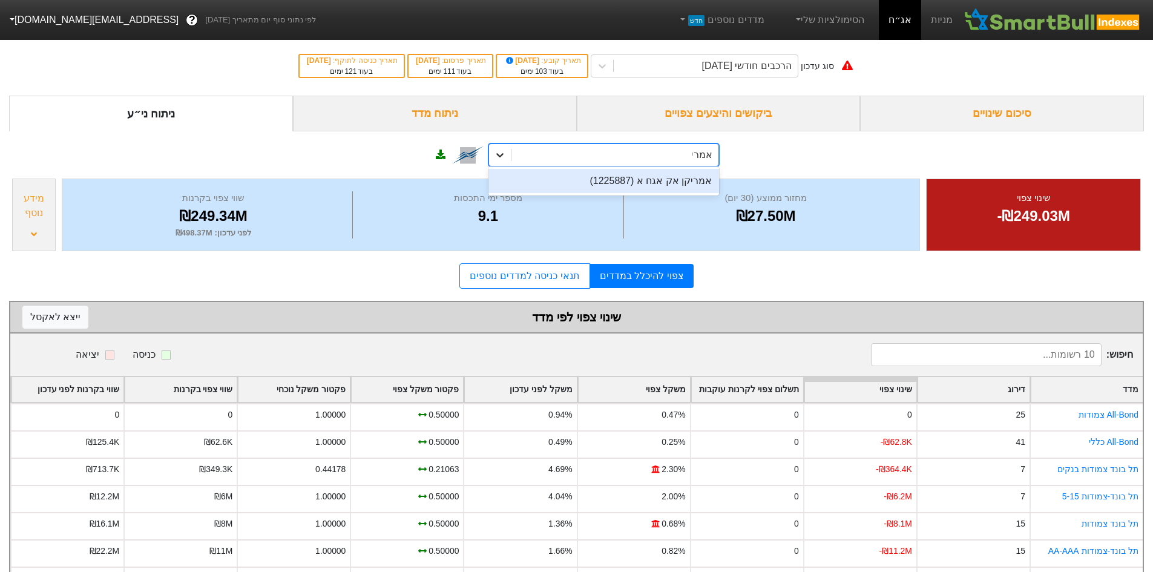
type input "אמריק"
click at [559, 169] on div "אמריקן אק אגח א (1225887)" at bounding box center [603, 181] width 231 height 24
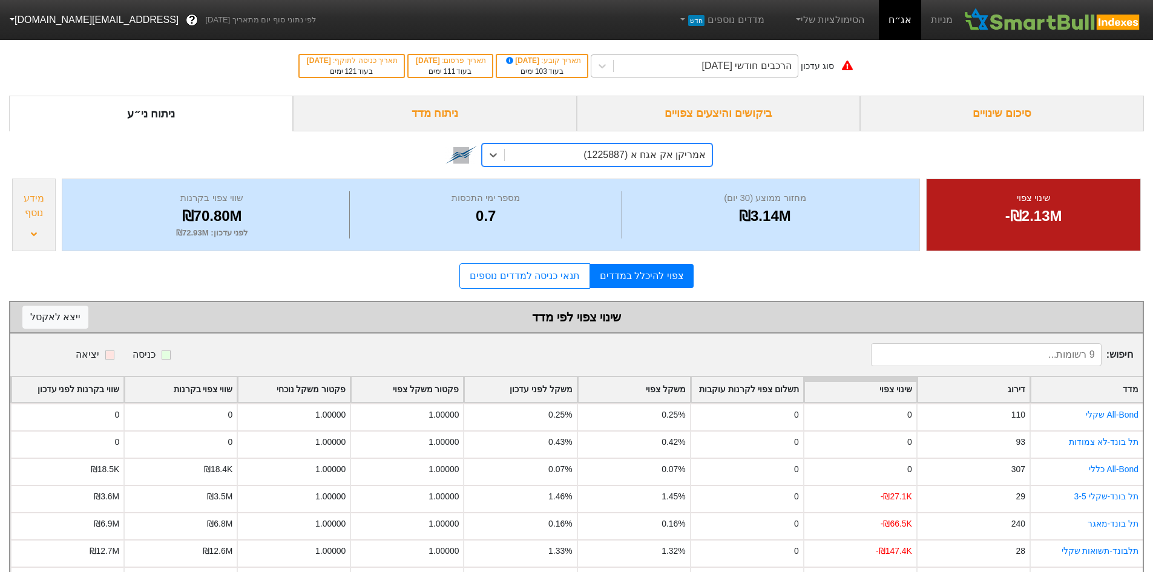
click at [775, 56] on div "הרכבים חודשי [DATE]" at bounding box center [706, 66] width 184 height 22
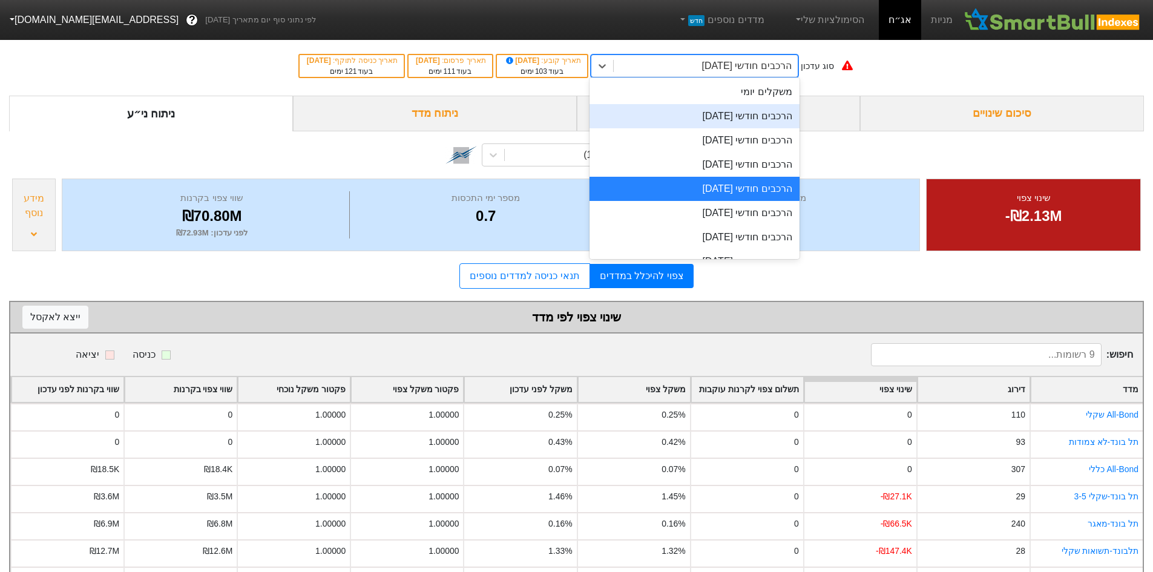
click at [767, 120] on div "הרכבים חודשי [DATE]" at bounding box center [694, 116] width 210 height 24
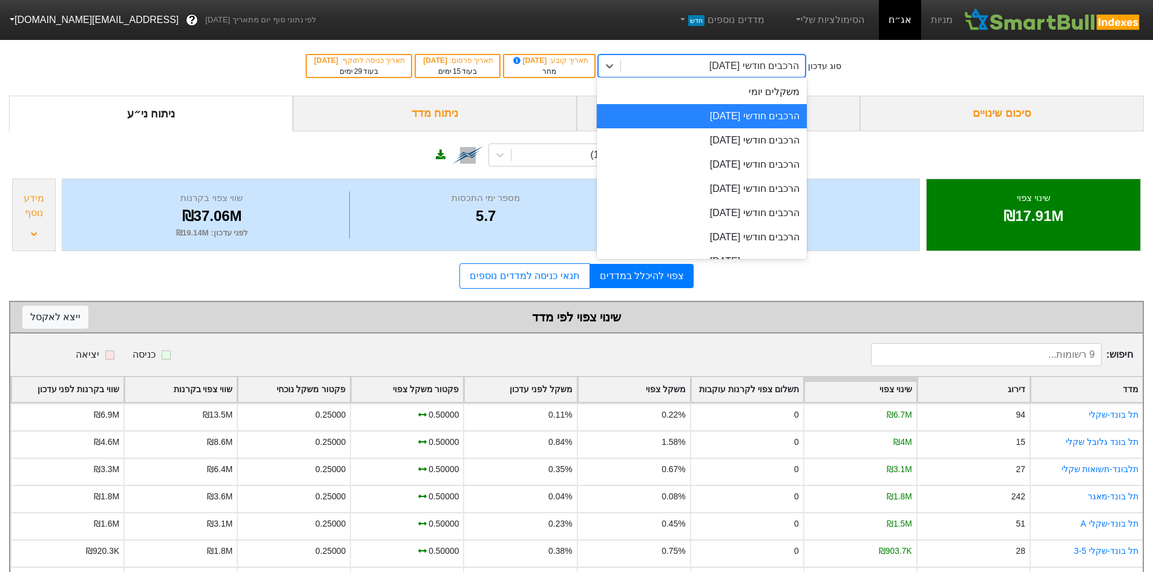
click at [742, 62] on div "הרכבים חודשי [DATE]" at bounding box center [754, 66] width 90 height 15
click at [749, 135] on div "הרכבים חודשי [DATE]" at bounding box center [702, 140] width 210 height 24
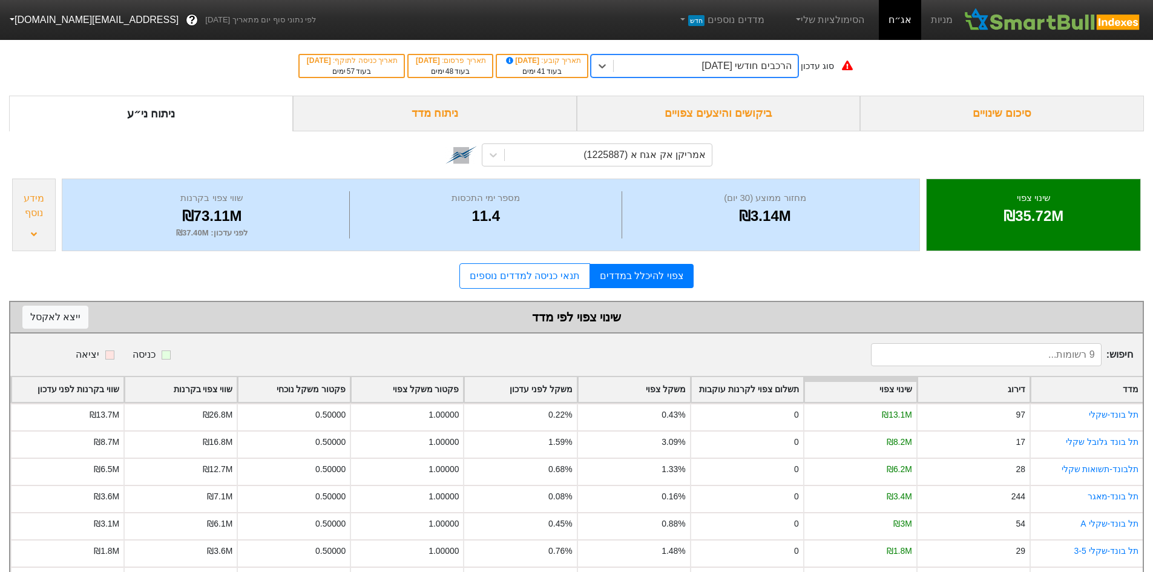
click at [740, 73] on div "הרכבים חודשי [DATE]" at bounding box center [706, 66] width 184 height 22
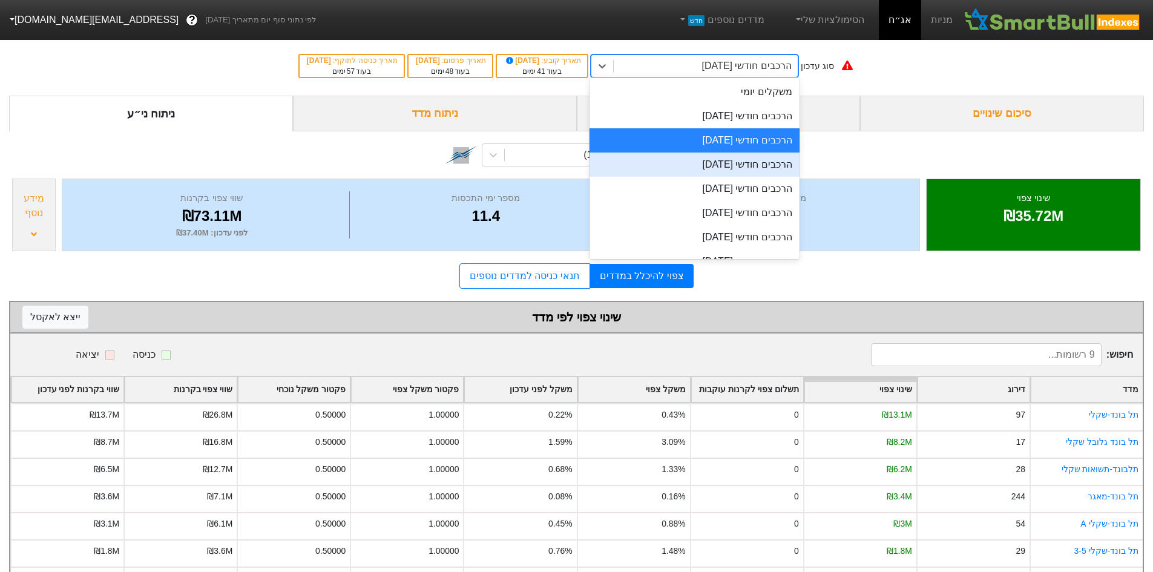
click at [737, 166] on div "הרכבים חודשי [DATE]" at bounding box center [694, 164] width 210 height 24
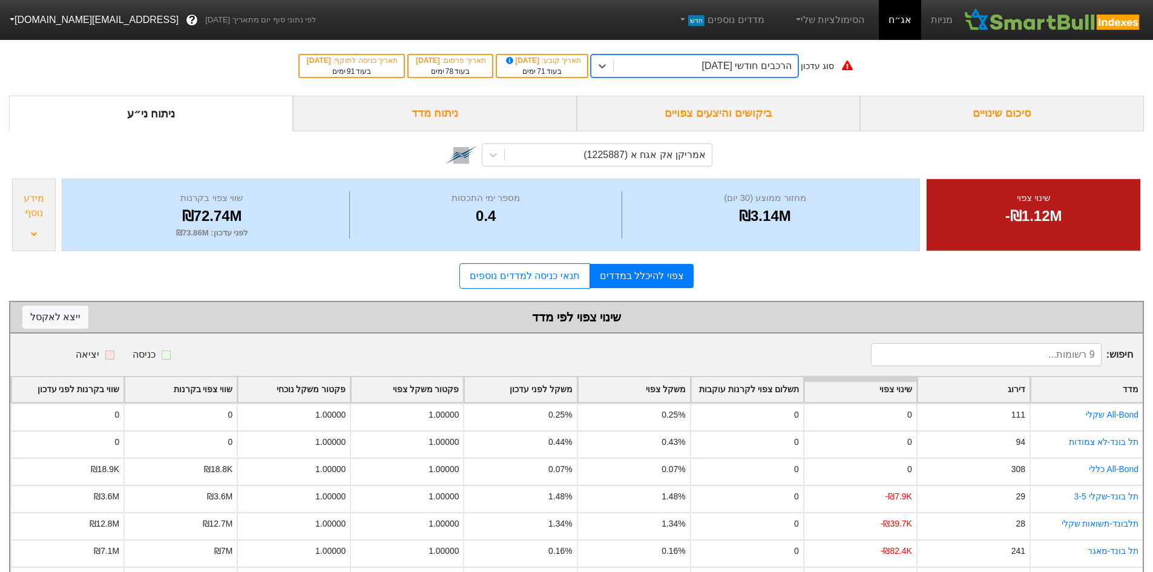
click at [755, 71] on div "הרכבים חודשי [DATE]" at bounding box center [747, 66] width 90 height 15
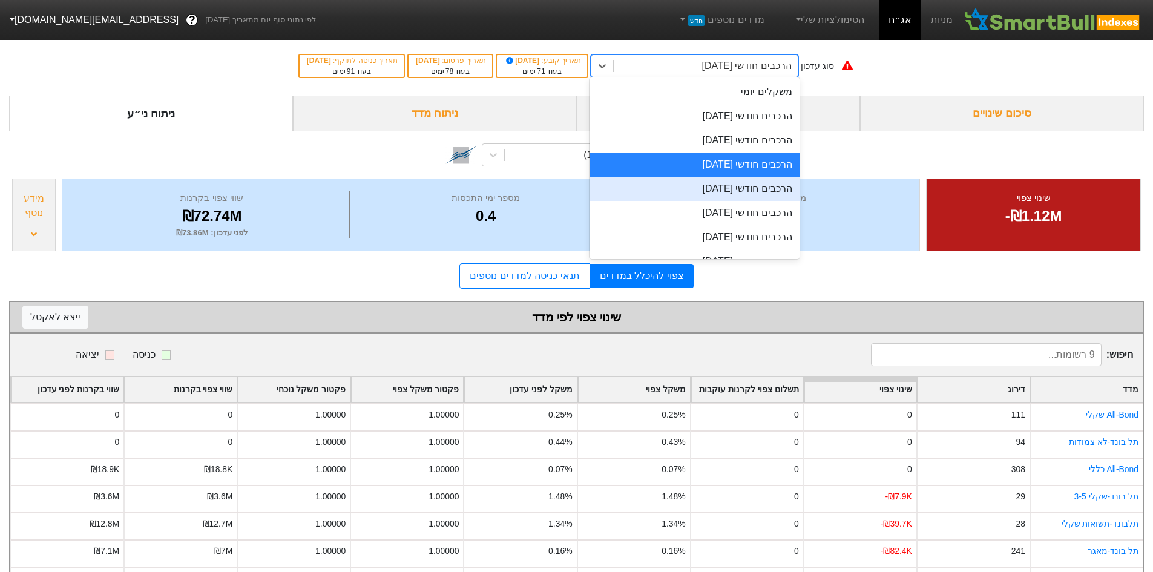
click at [761, 184] on div "הרכבים חודשי [DATE]" at bounding box center [694, 189] width 210 height 24
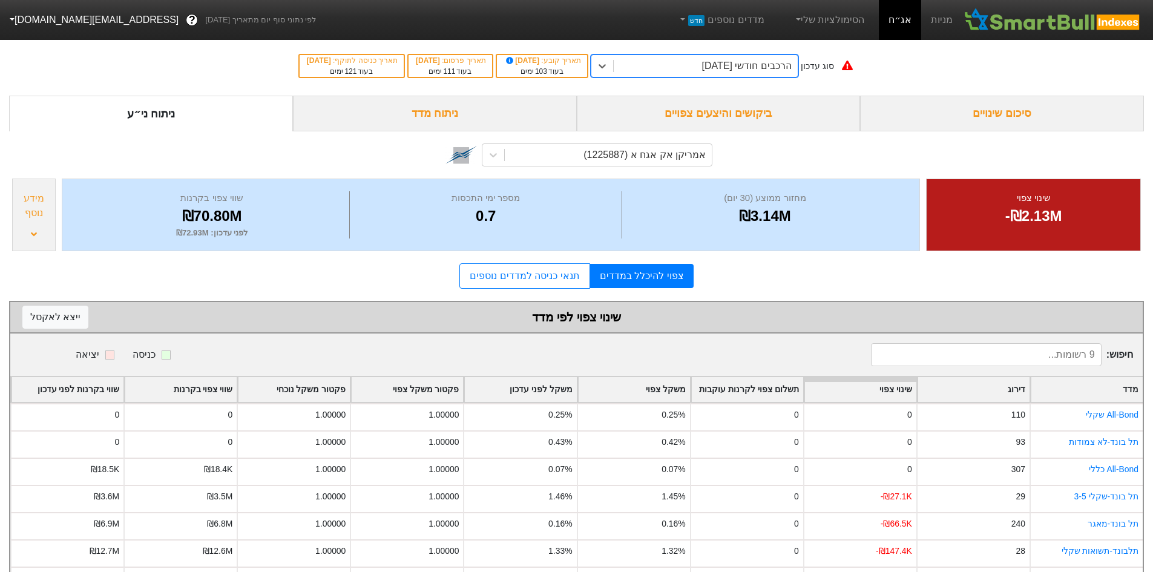
click at [743, 70] on div "הרכבים חודשי [DATE]" at bounding box center [747, 66] width 90 height 15
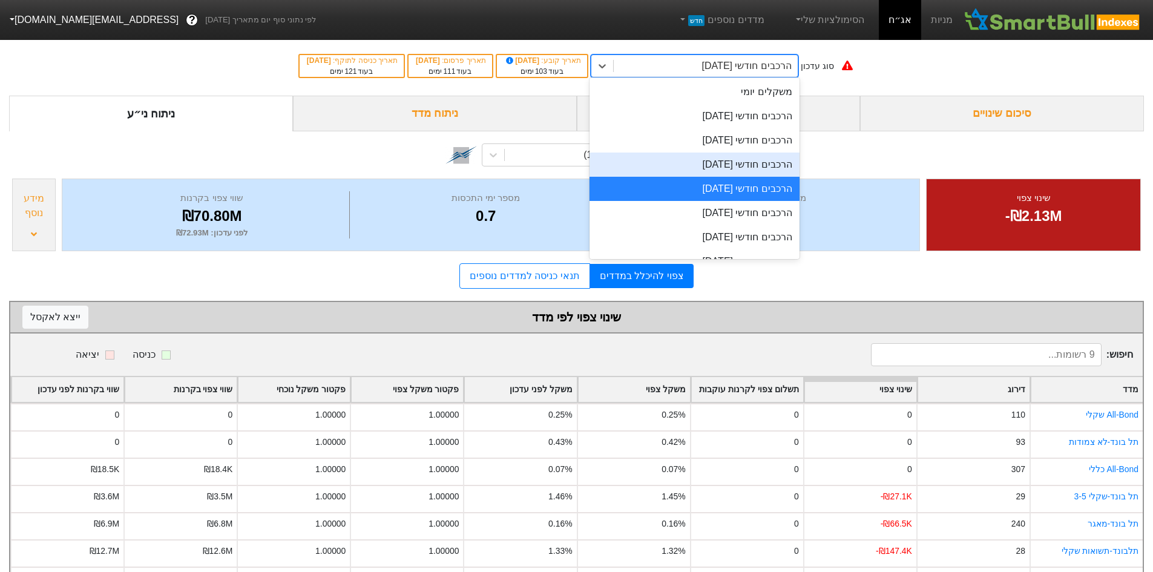
click at [758, 160] on div "הרכבים חודשי [DATE]" at bounding box center [694, 164] width 210 height 24
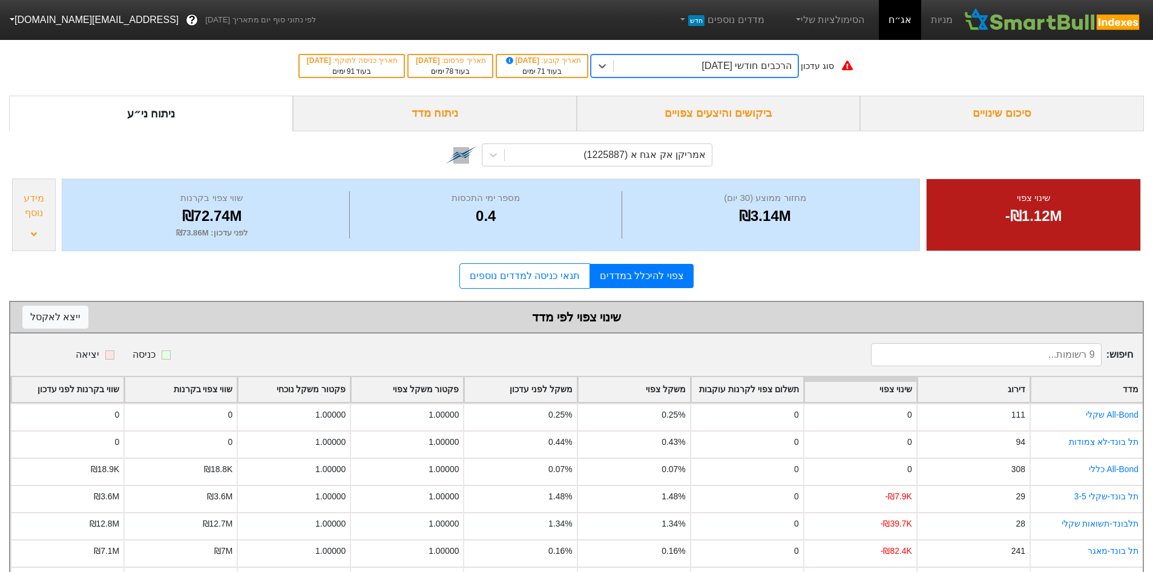
click at [765, 65] on div "הרכבים חודשי [DATE]" at bounding box center [747, 66] width 90 height 15
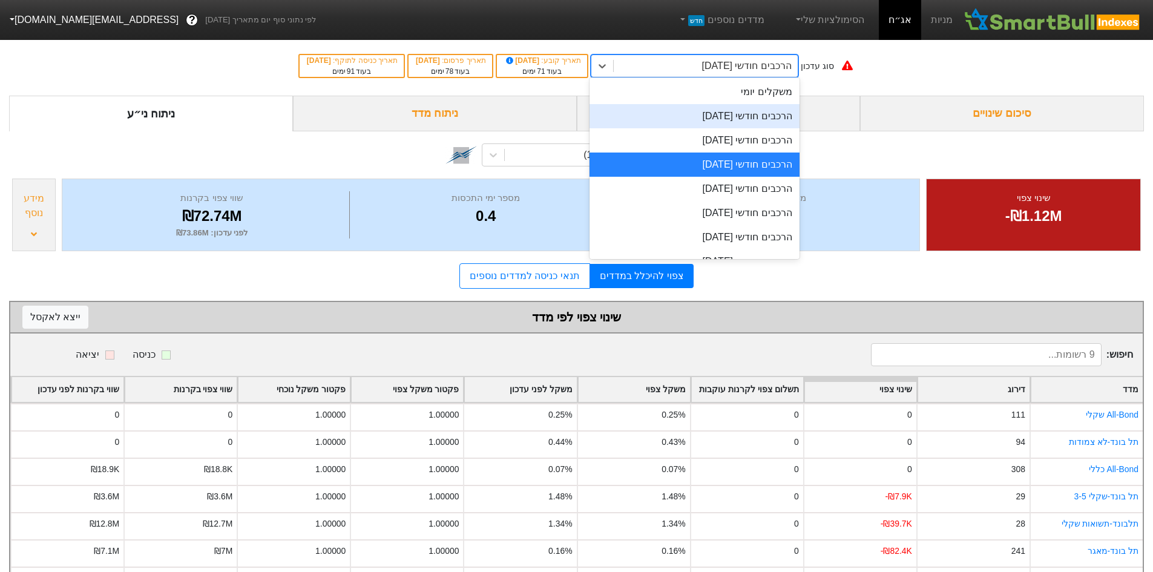
click at [770, 133] on div "הרכבים חודשי [DATE]" at bounding box center [694, 140] width 210 height 24
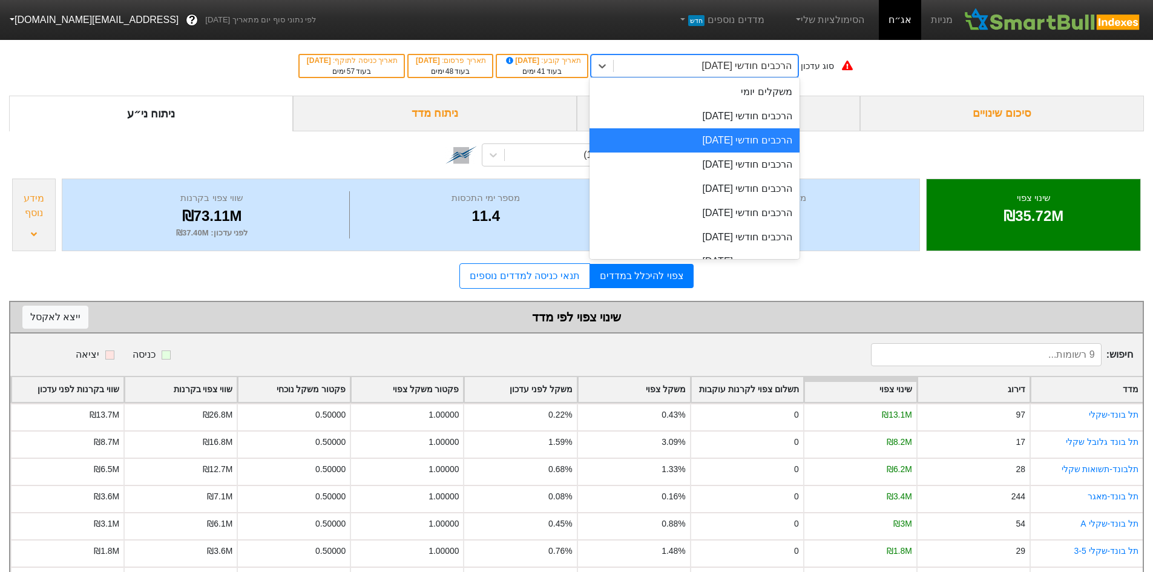
click at [720, 64] on div "הרכבים חודשי [DATE]" at bounding box center [747, 66] width 90 height 15
click at [744, 156] on div "הרכבים חודשי [DATE]" at bounding box center [694, 164] width 210 height 24
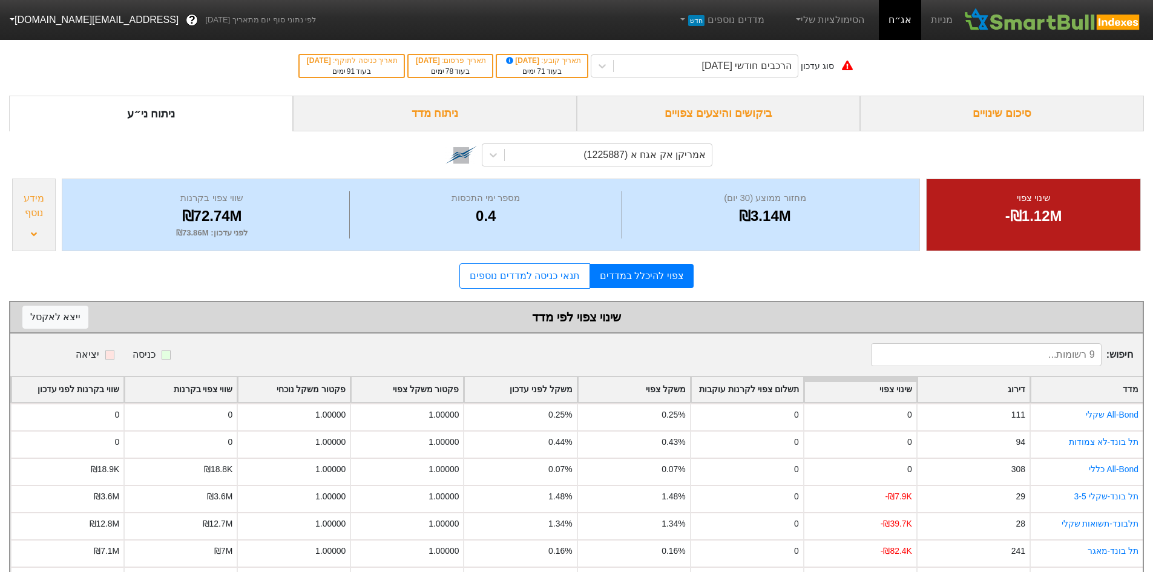
click at [377, 120] on div "ניתוח מדד" at bounding box center [435, 114] width 284 height 36
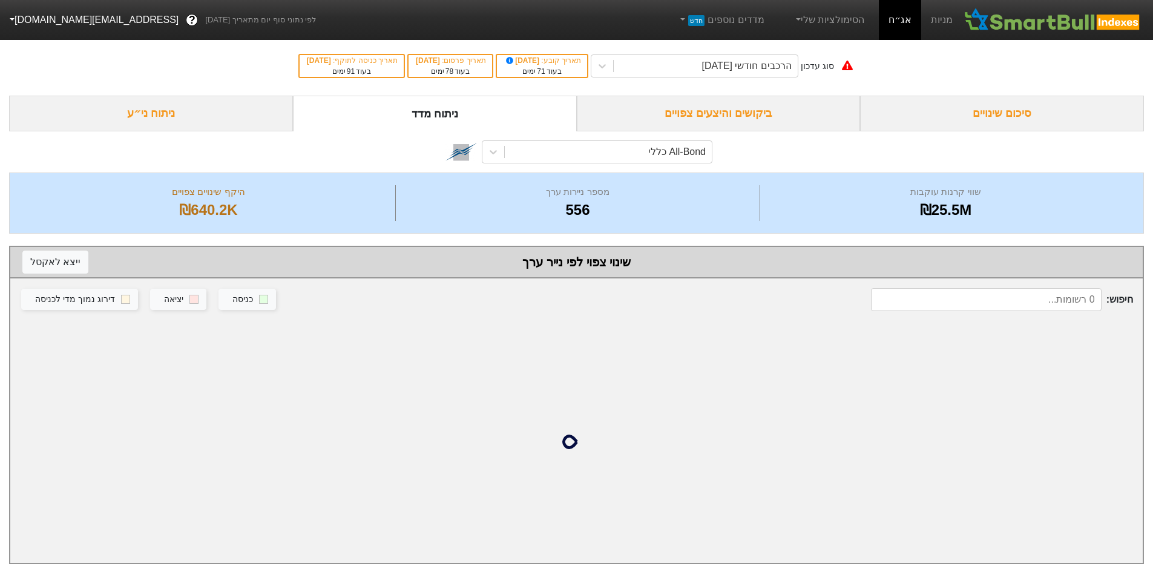
click at [205, 107] on div "ניתוח ני״ע" at bounding box center [151, 114] width 284 height 36
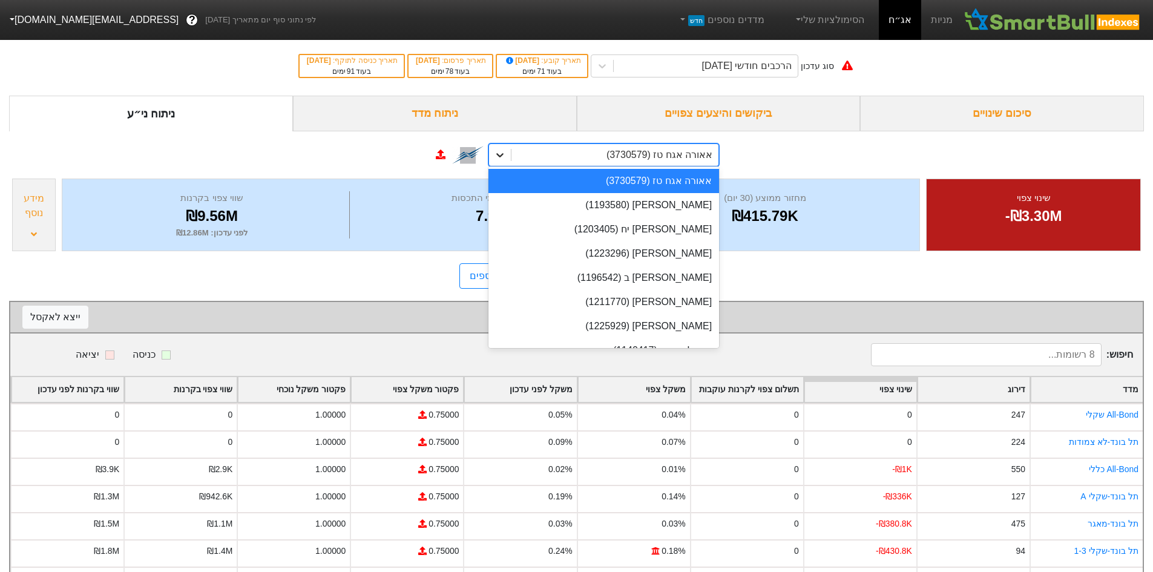
click at [503, 147] on div at bounding box center [500, 155] width 22 height 22
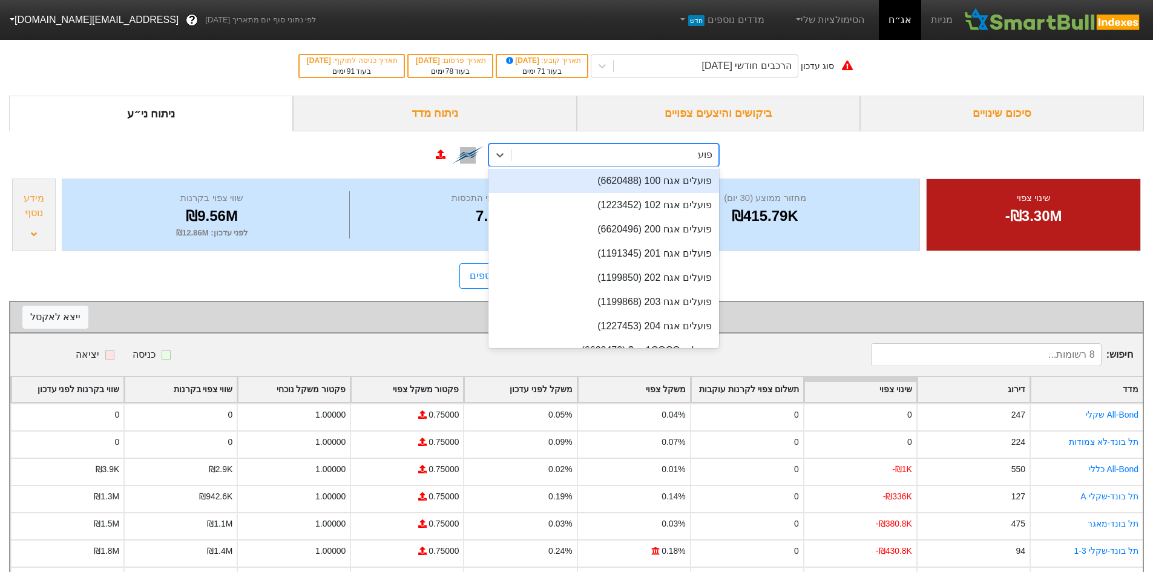
type input "פועל"
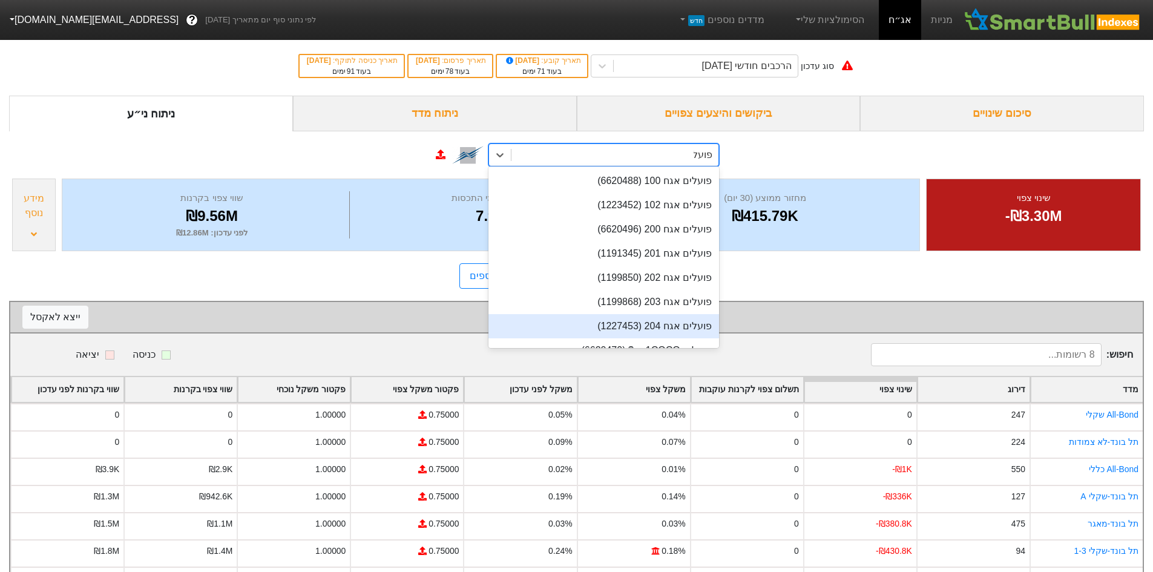
drag, startPoint x: 635, startPoint y: 322, endPoint x: 643, endPoint y: 314, distance: 11.2
click at [635, 322] on div "פועלים אגח 204 (1227453)" at bounding box center [603, 326] width 231 height 24
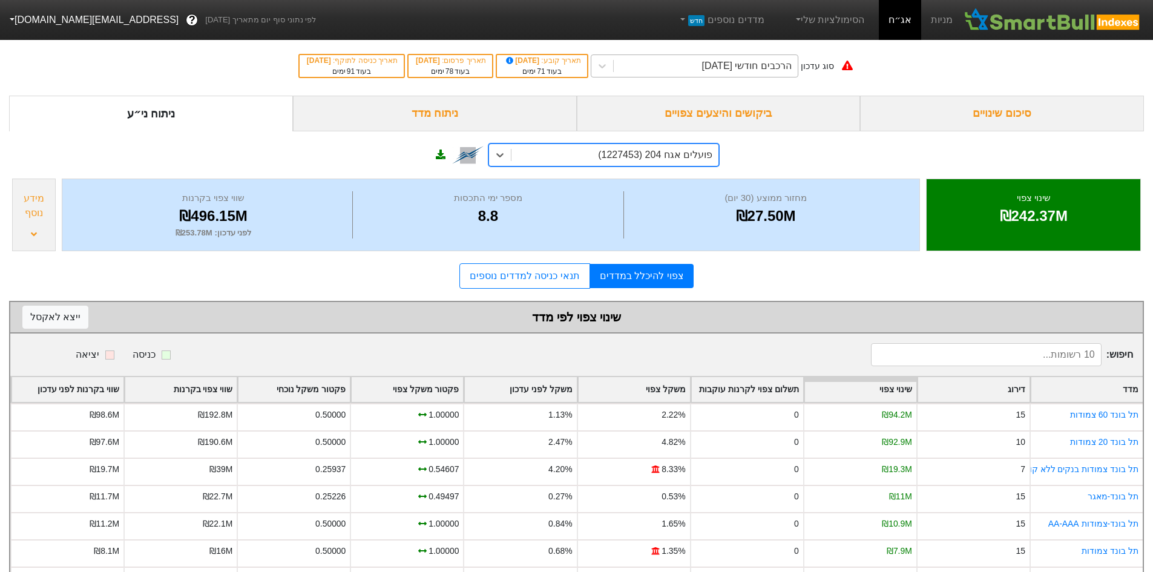
click at [720, 74] on div "הרכבים חודשי [DATE]" at bounding box center [706, 66] width 184 height 22
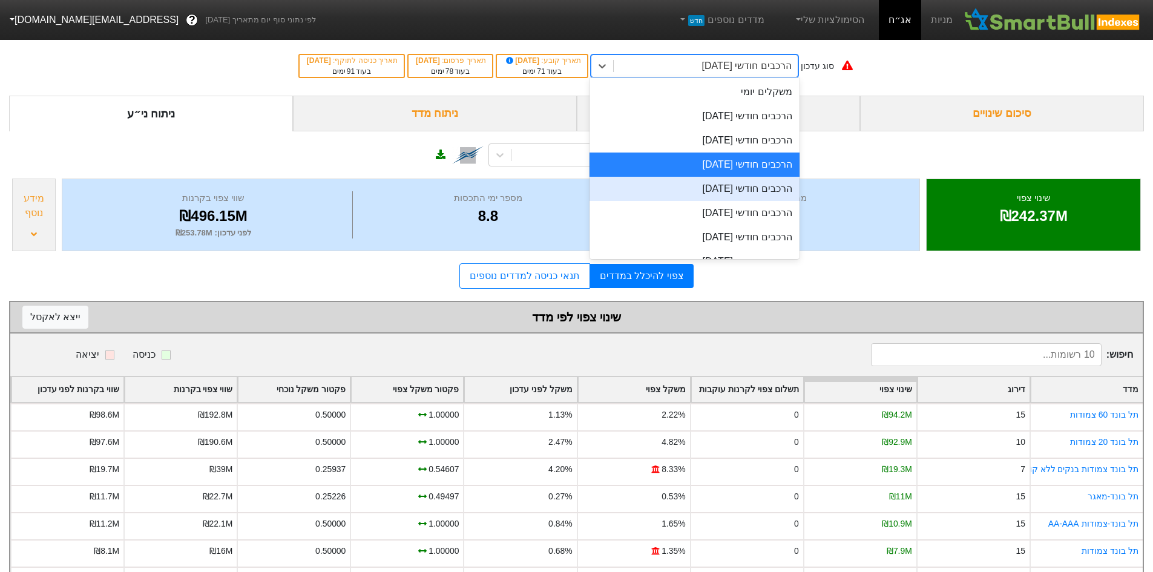
click at [758, 188] on div "הרכבים חודשי [DATE]" at bounding box center [694, 189] width 210 height 24
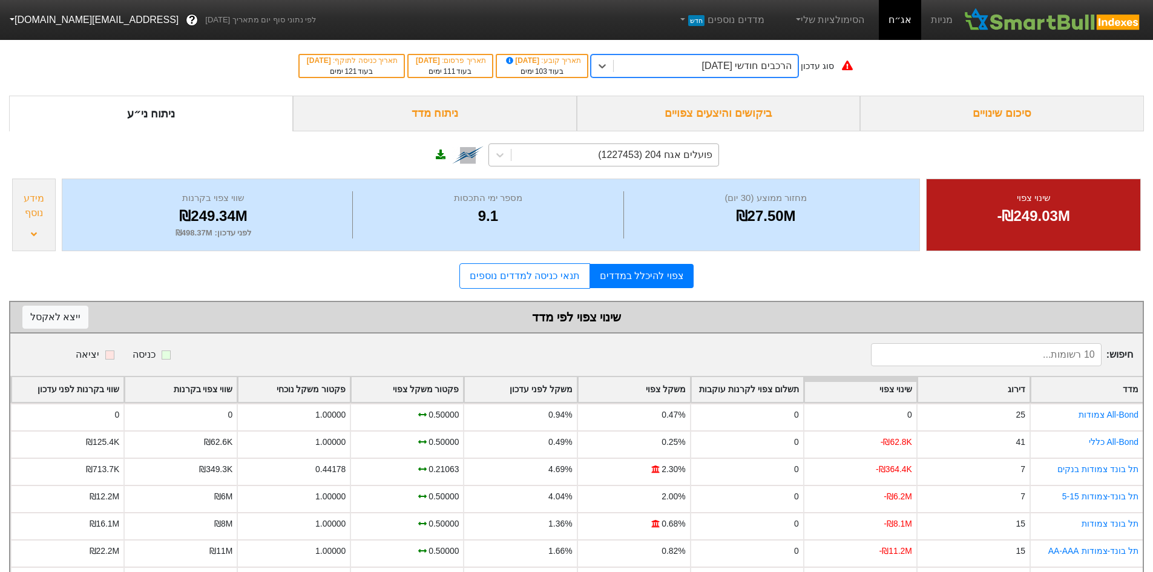
click at [675, 149] on div "פועלים אגח 204 (1227453)" at bounding box center [655, 155] width 114 height 15
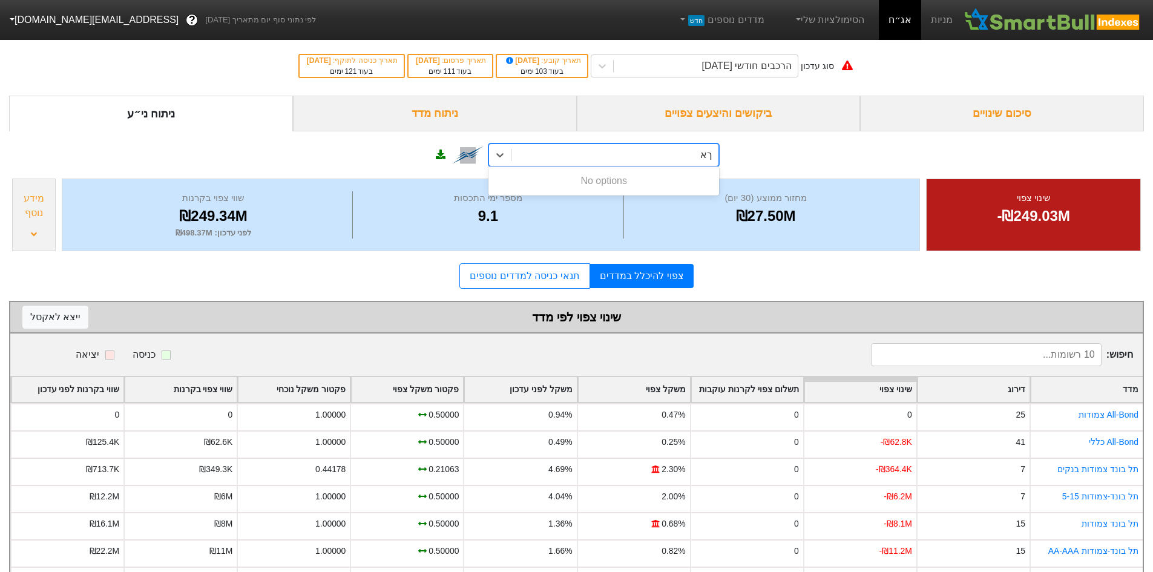
type input "ך"
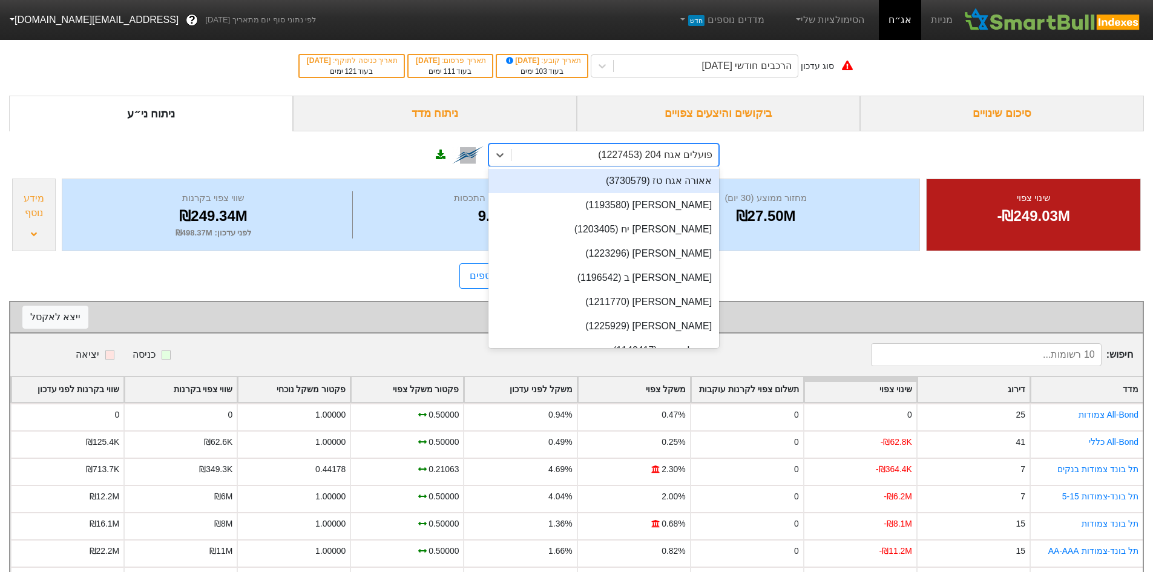
type input "ח"
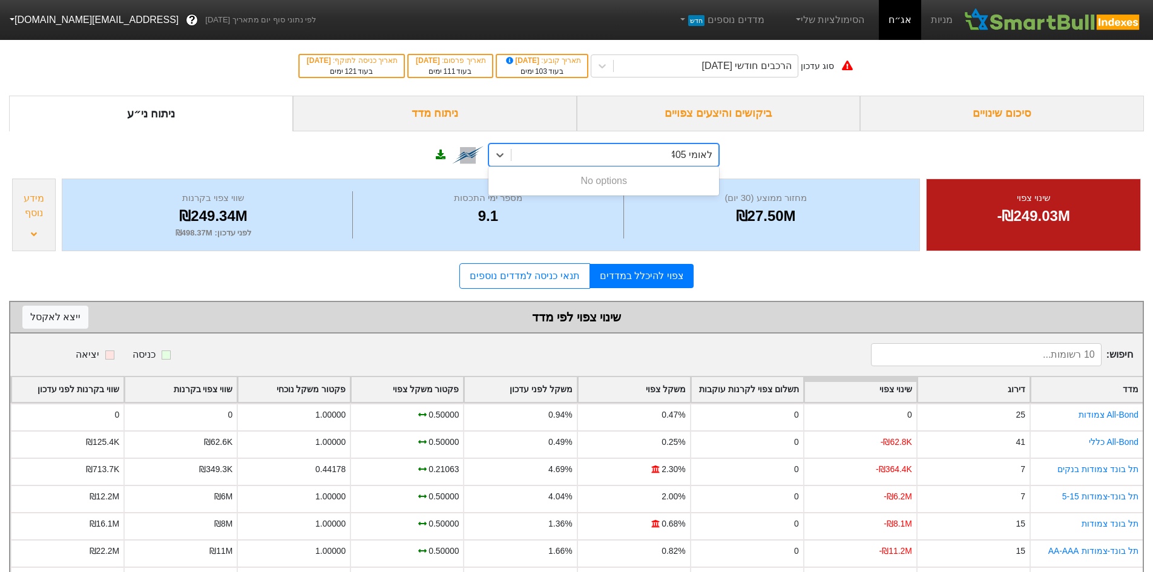
type input "לאומי 405"
click at [832, 160] on div "0 results available for search term לאומי 405. Use Up and Down to choose option…" at bounding box center [576, 153] width 1134 height 44
click at [702, 118] on div "ביקושים והיצעים צפויים" at bounding box center [719, 114] width 284 height 36
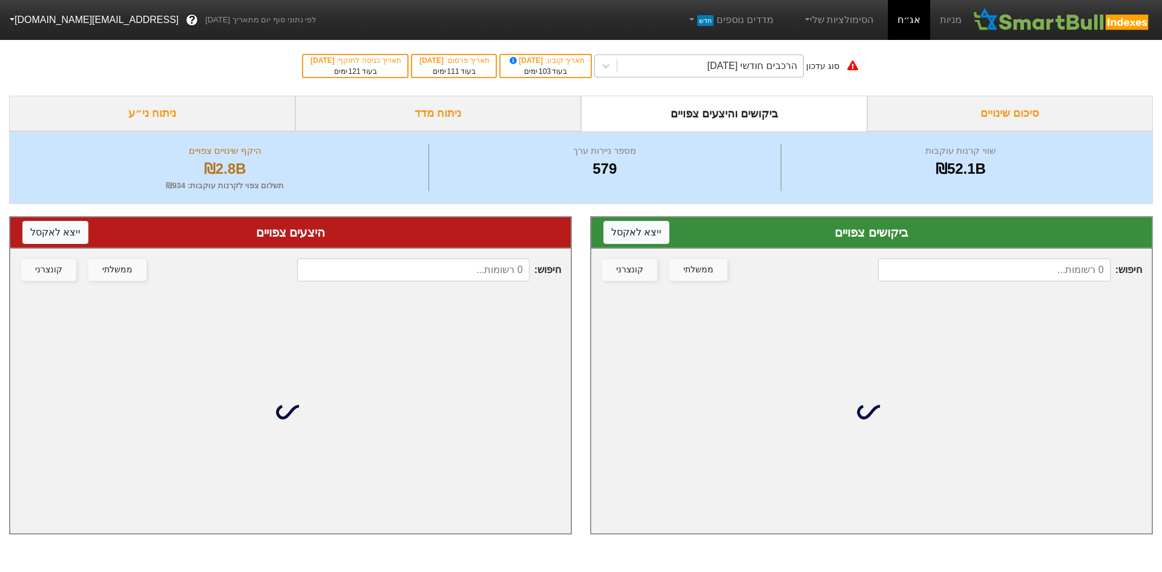
click at [695, 70] on div "הרכבים חודשי [DATE]" at bounding box center [710, 66] width 186 height 22
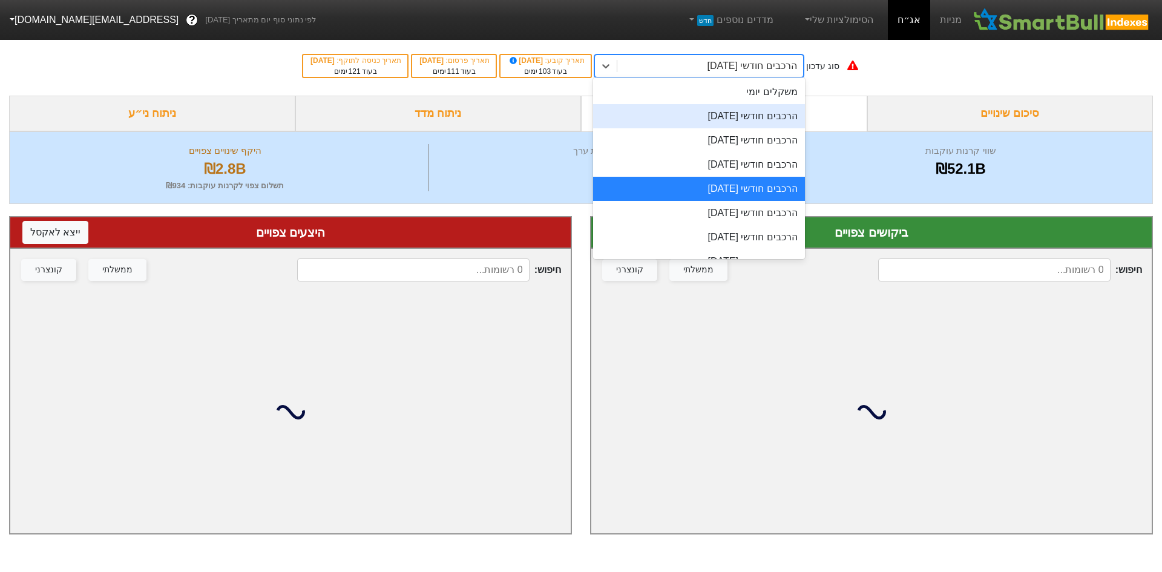
click at [724, 114] on div "הרכבים חודשי [DATE]" at bounding box center [699, 116] width 212 height 24
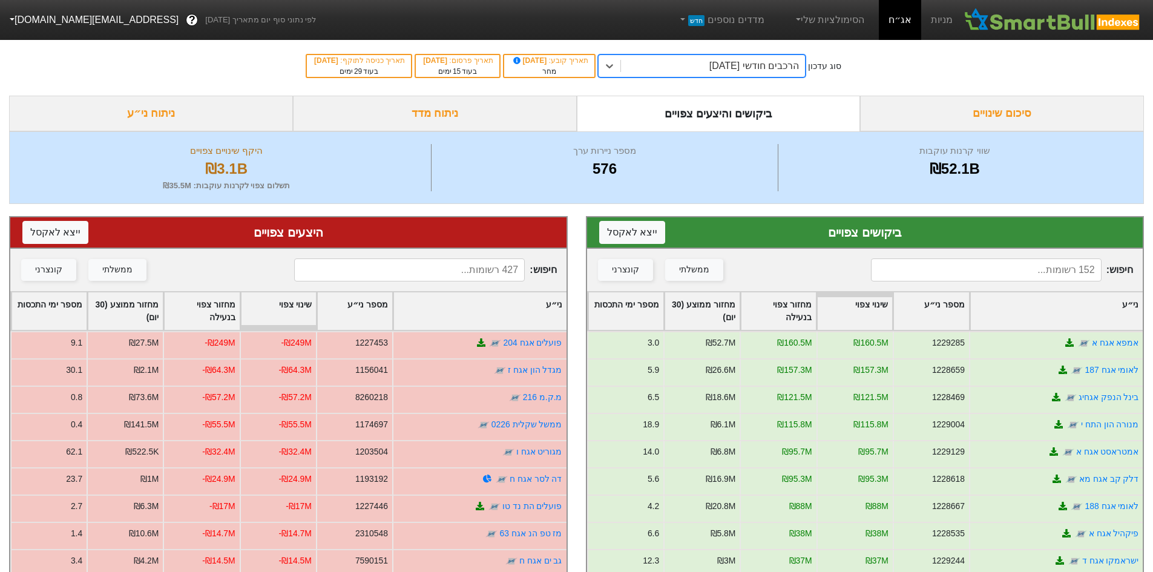
click at [231, 108] on div "ניתוח ני״ע" at bounding box center [151, 114] width 284 height 36
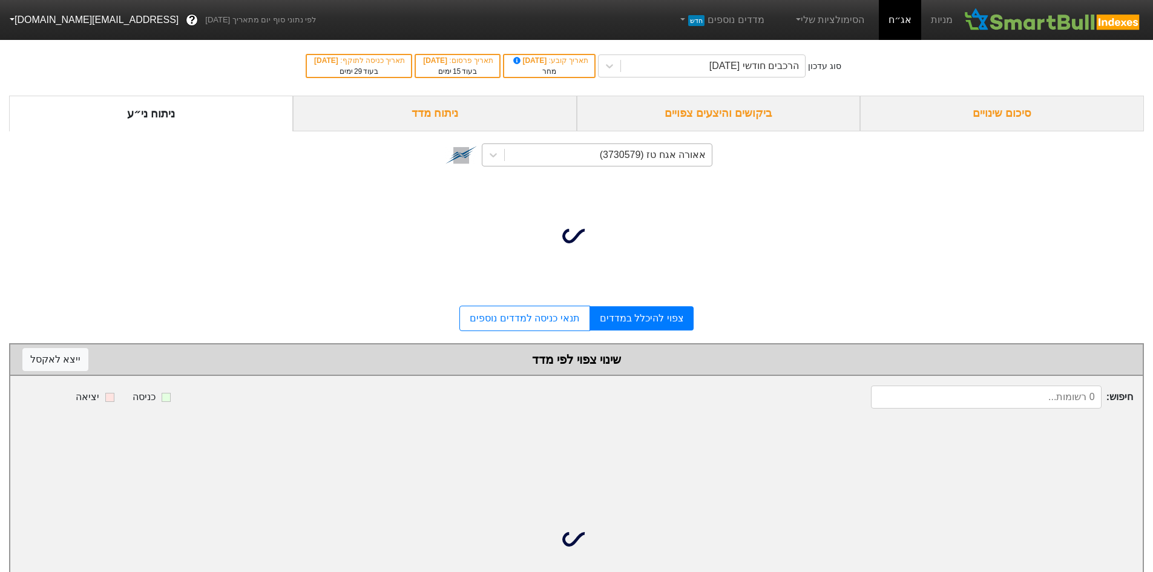
click at [558, 150] on div "אאורה אגח טז (3730579)" at bounding box center [608, 155] width 207 height 22
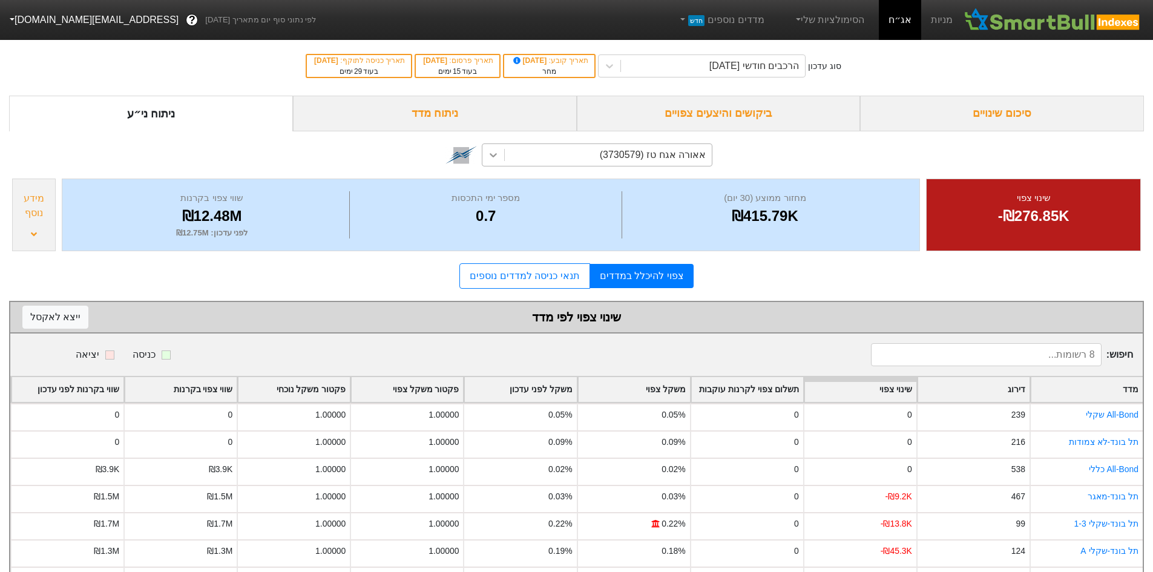
click at [496, 152] on icon at bounding box center [493, 155] width 12 height 12
click at [487, 156] on icon at bounding box center [493, 155] width 12 height 12
click at [489, 151] on icon at bounding box center [493, 155] width 12 height 12
type input "לאומי ה"
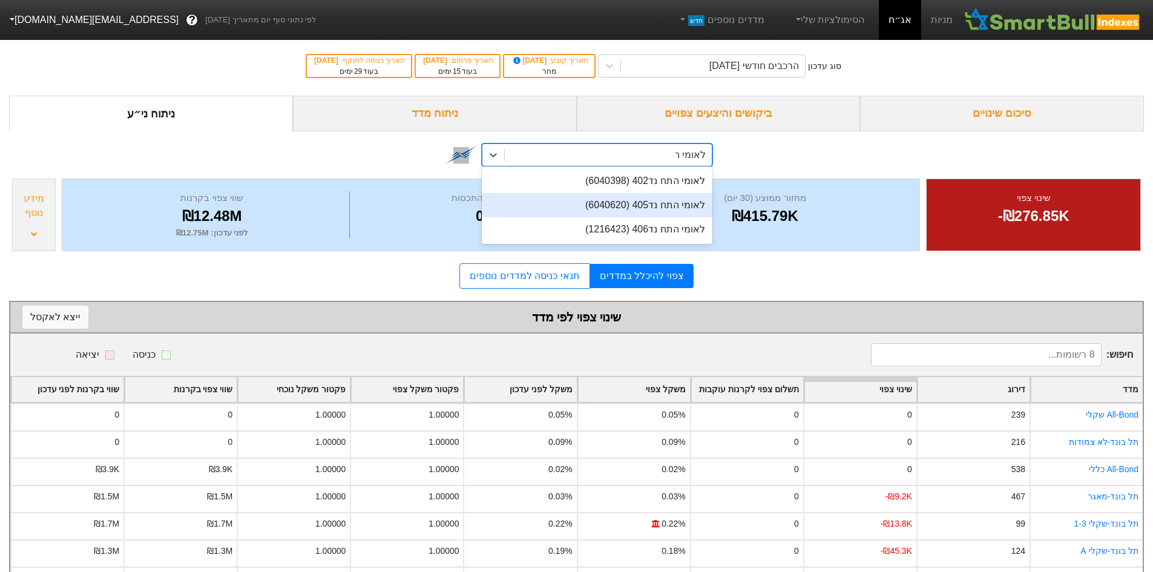
click at [661, 217] on div "לאומי התח נד405 (6040620)" at bounding box center [597, 205] width 231 height 24
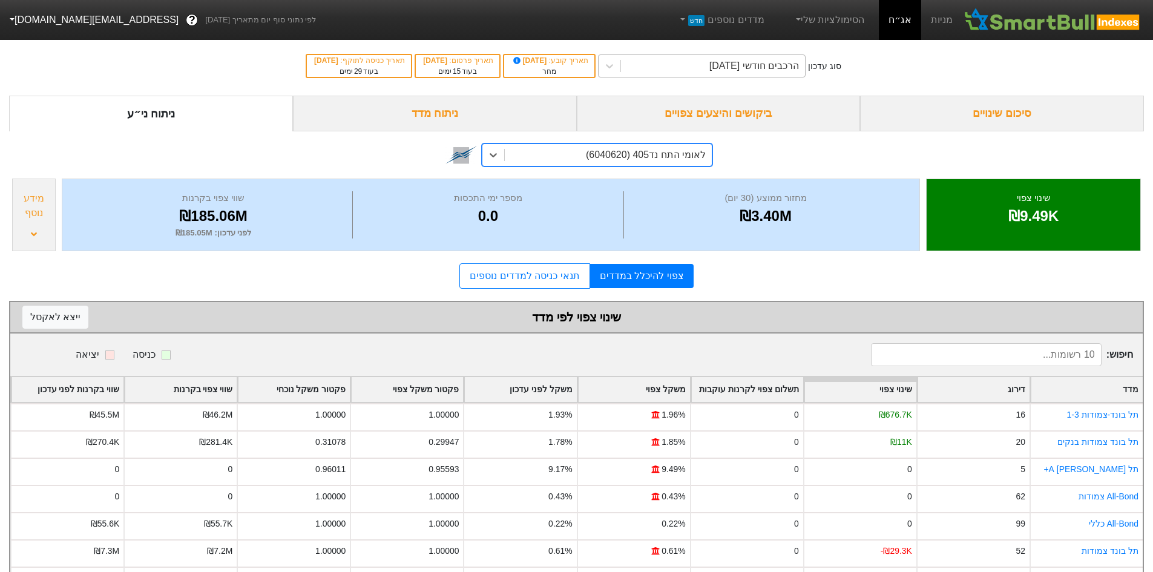
click at [729, 67] on div "הרכבים חודשי [DATE]" at bounding box center [754, 66] width 90 height 15
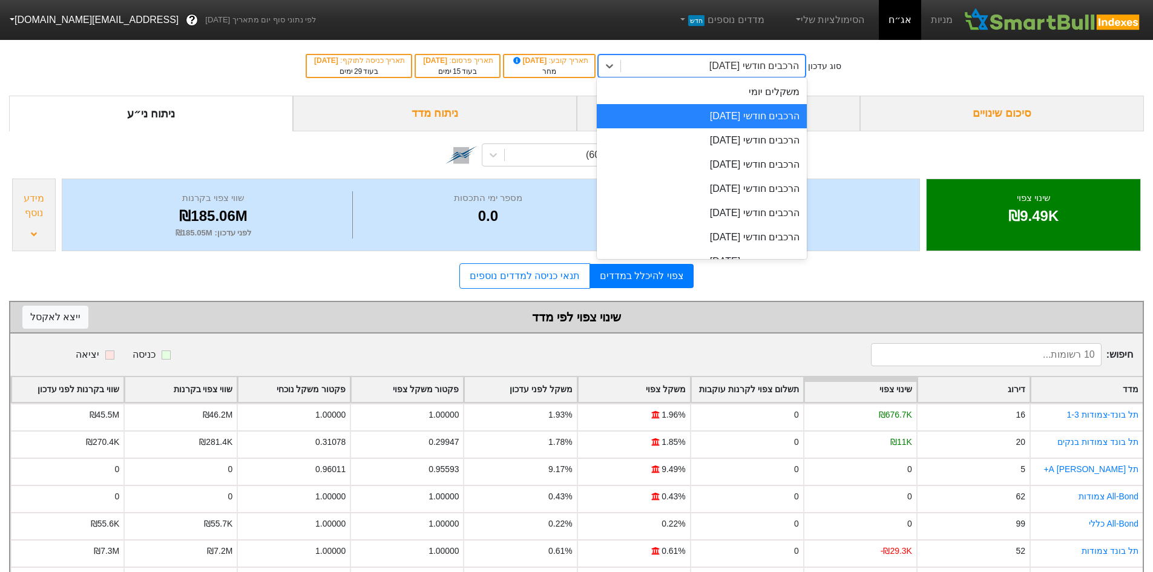
click at [729, 67] on div "הרכבים חודשי [DATE]" at bounding box center [754, 66] width 90 height 15
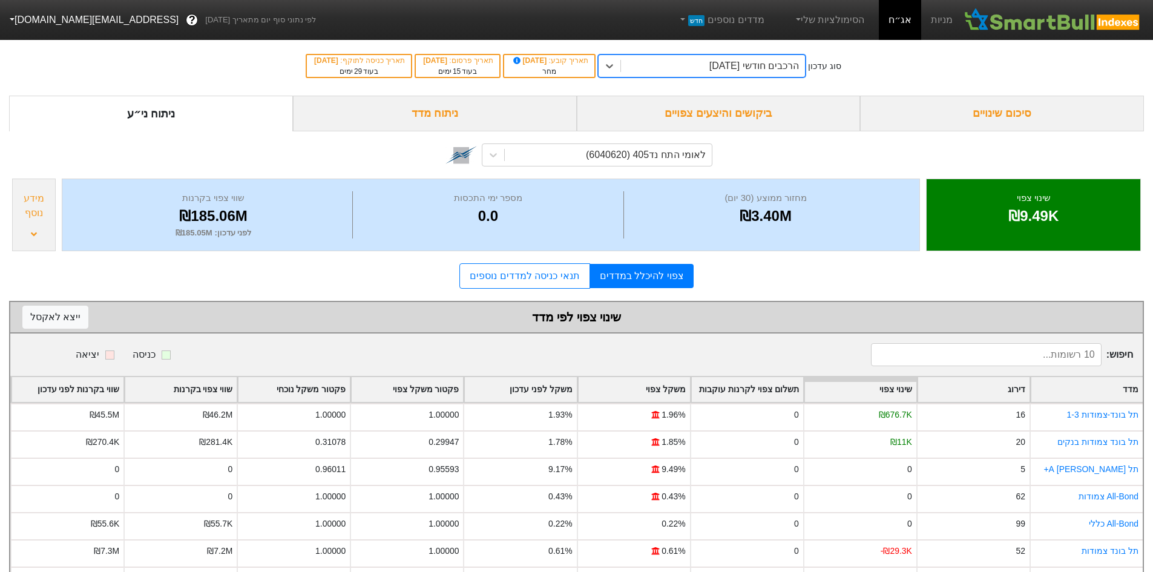
click at [729, 67] on div "הרכבים חודשי [DATE]" at bounding box center [754, 66] width 90 height 15
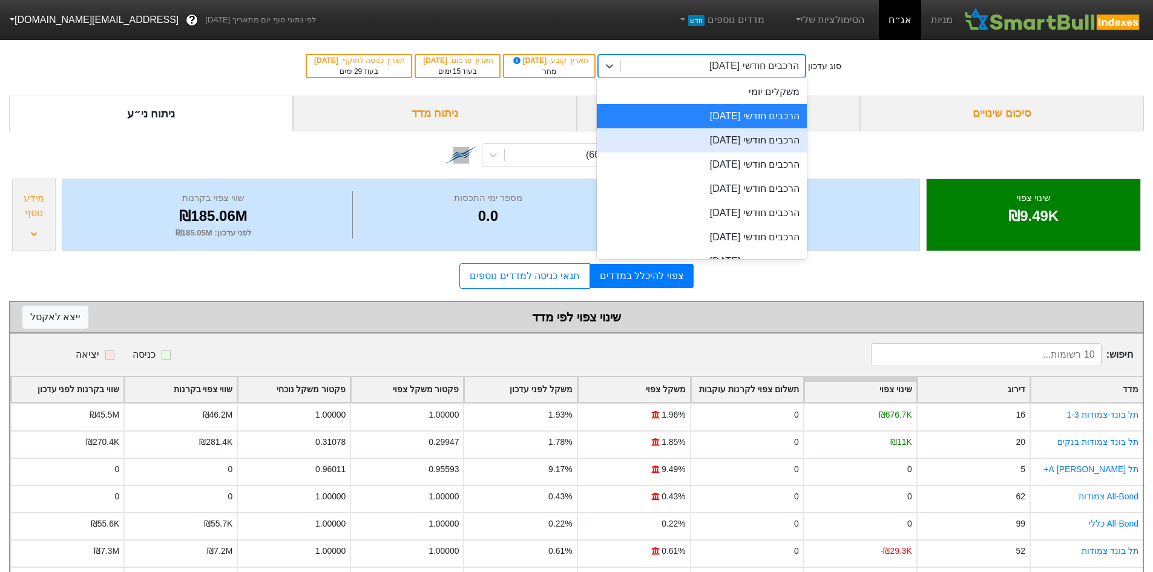
click at [758, 139] on div "הרכבים חודשי [DATE]" at bounding box center [702, 140] width 210 height 24
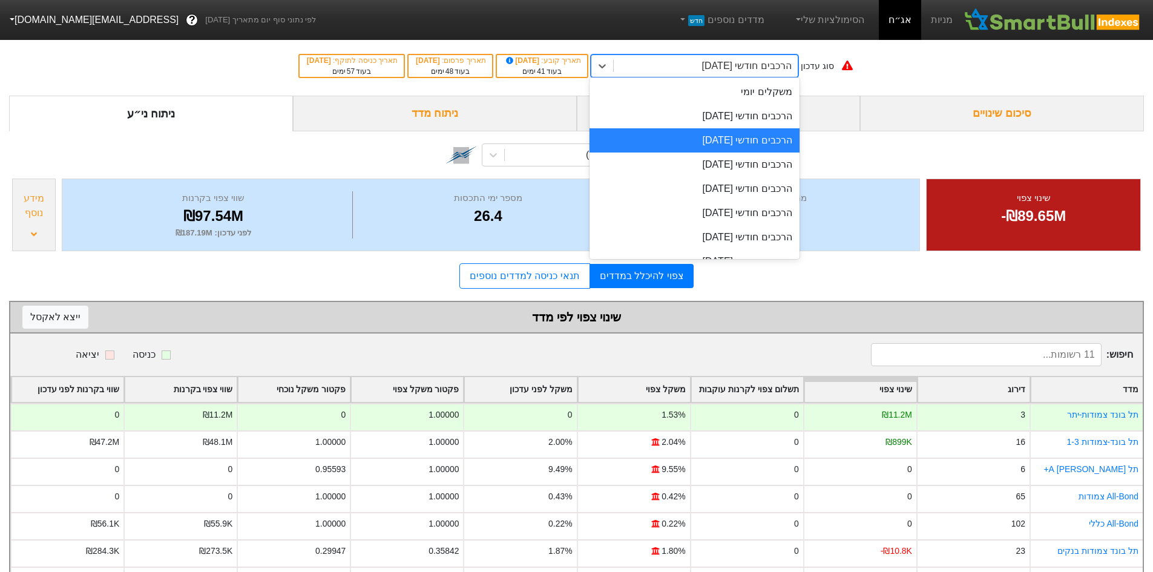
click at [748, 72] on div "הרכבים חודשי [DATE]" at bounding box center [747, 66] width 90 height 15
click at [758, 163] on div "הרכבים חודשי [DATE]" at bounding box center [694, 164] width 210 height 24
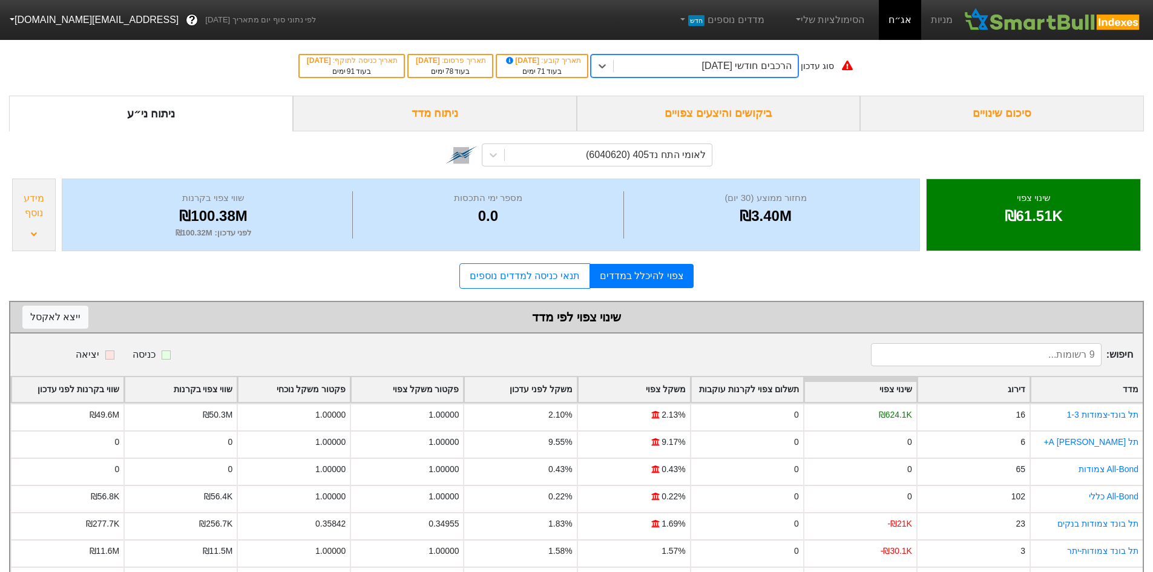
click at [755, 68] on div "הרכבים חודשי [DATE]" at bounding box center [747, 66] width 90 height 15
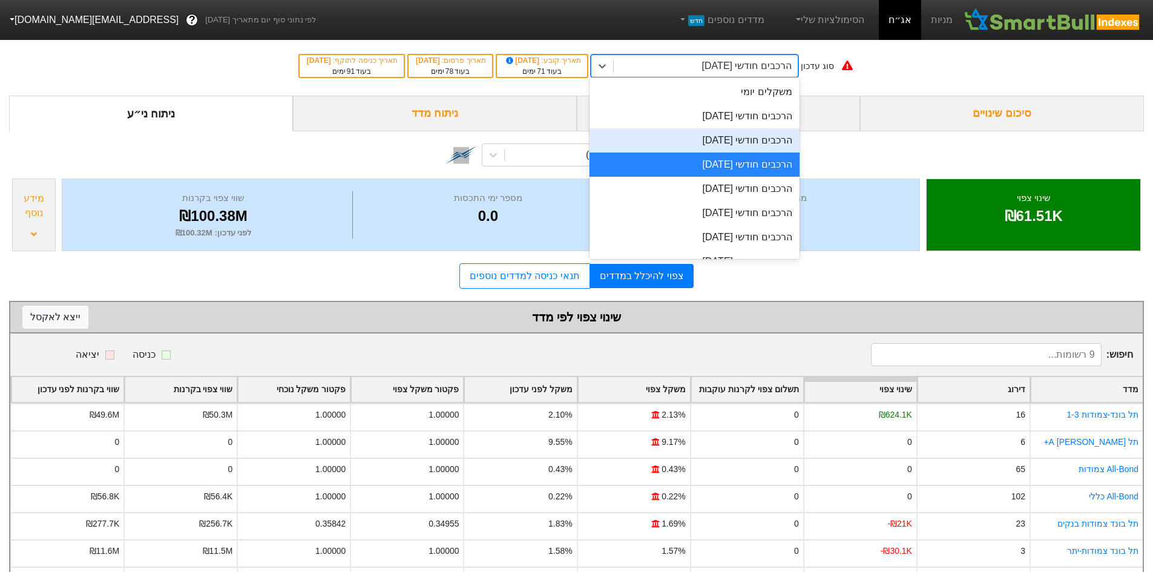
click at [755, 133] on div "הרכבים חודשי [DATE]" at bounding box center [694, 140] width 210 height 24
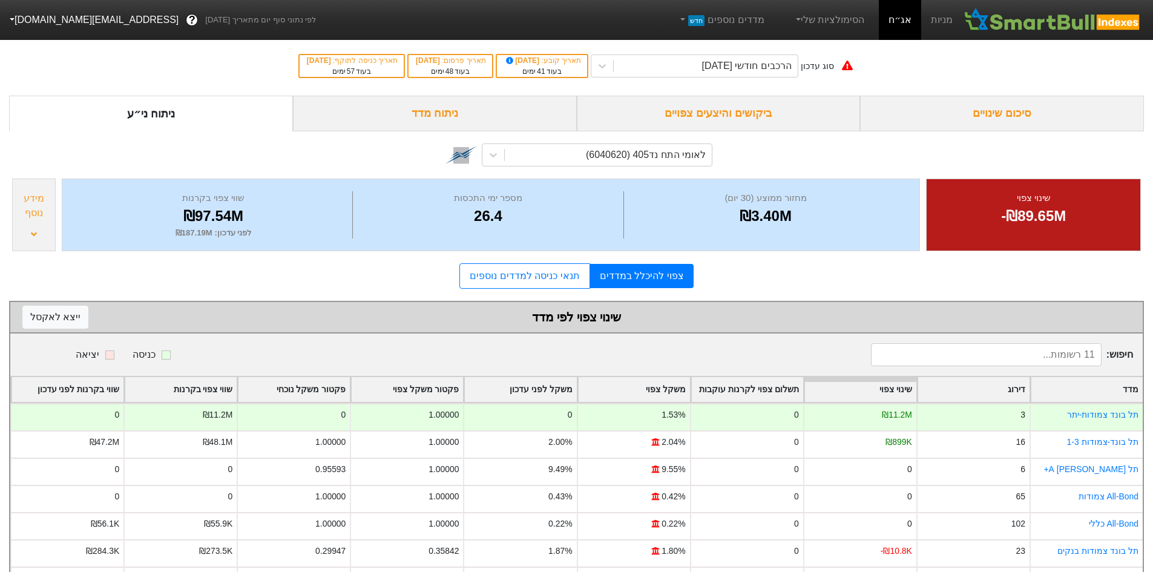
click at [753, 114] on div "ביקושים והיצעים צפויים" at bounding box center [719, 114] width 284 height 36
